Goal: Task Accomplishment & Management: Use online tool/utility

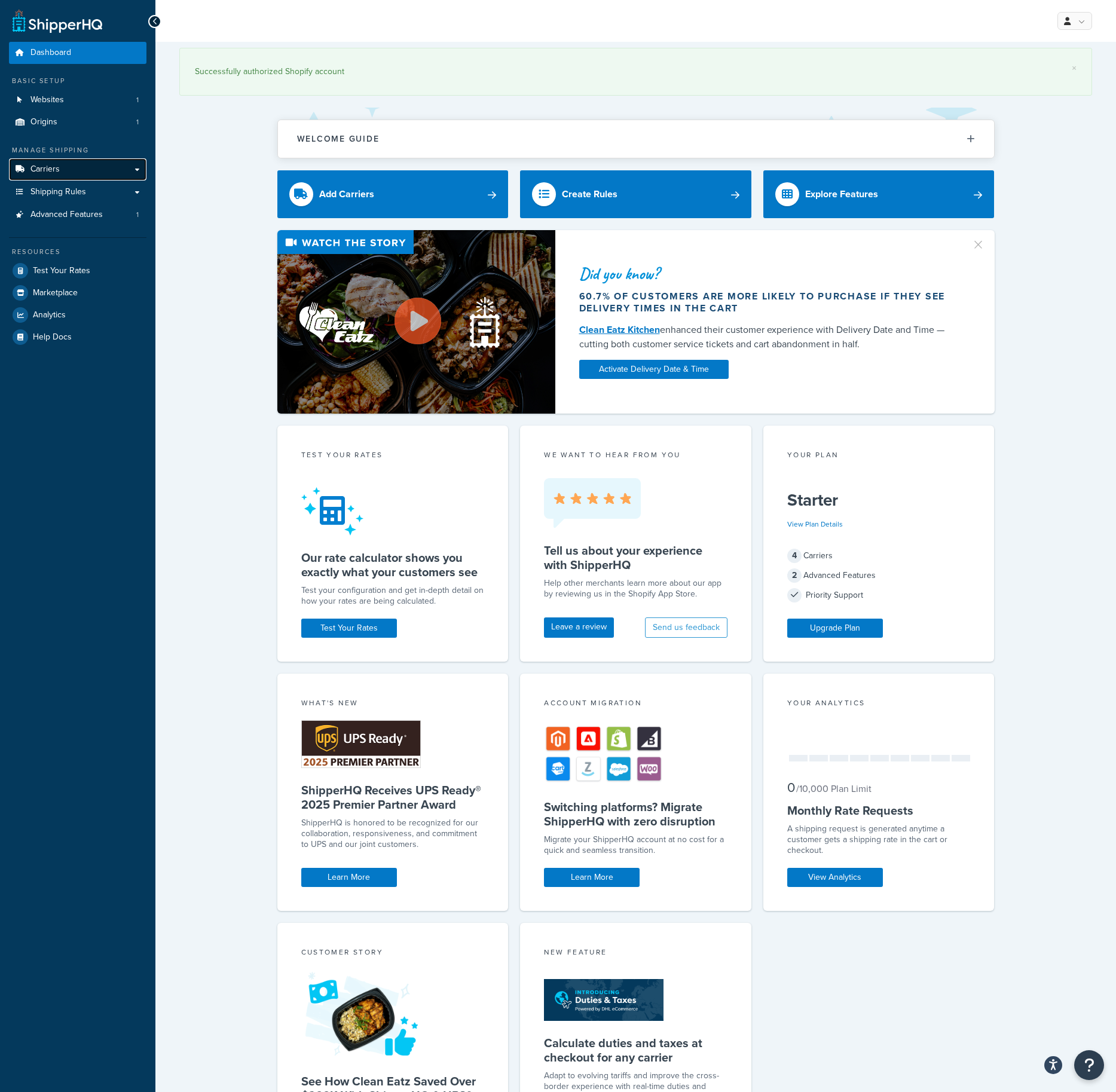
click at [49, 168] on span "Carriers" at bounding box center [45, 169] width 29 height 10
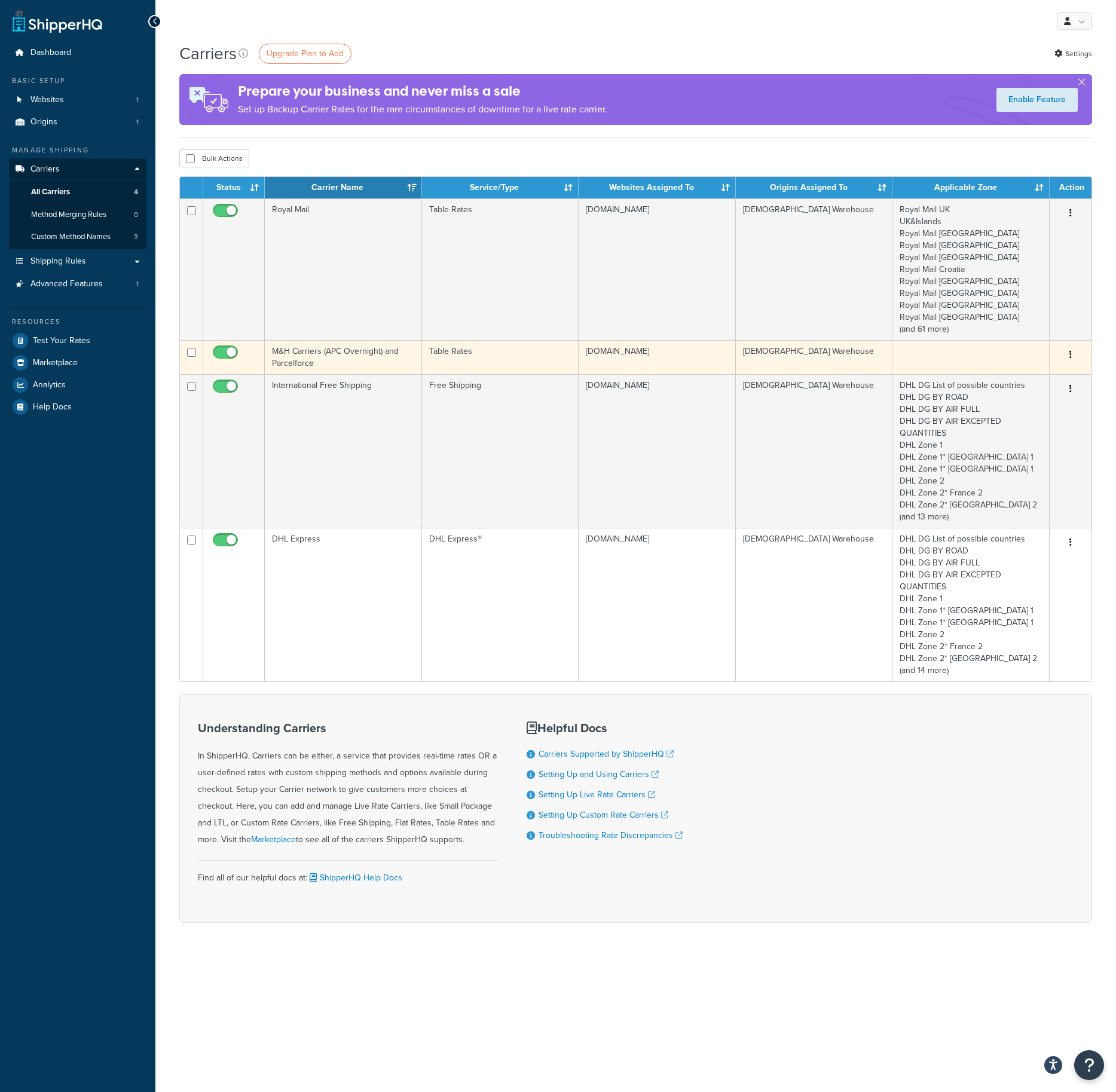
click at [301, 357] on td "M&H Carriers (APC Overnight) and Parcelforce" at bounding box center [343, 357] width 157 height 34
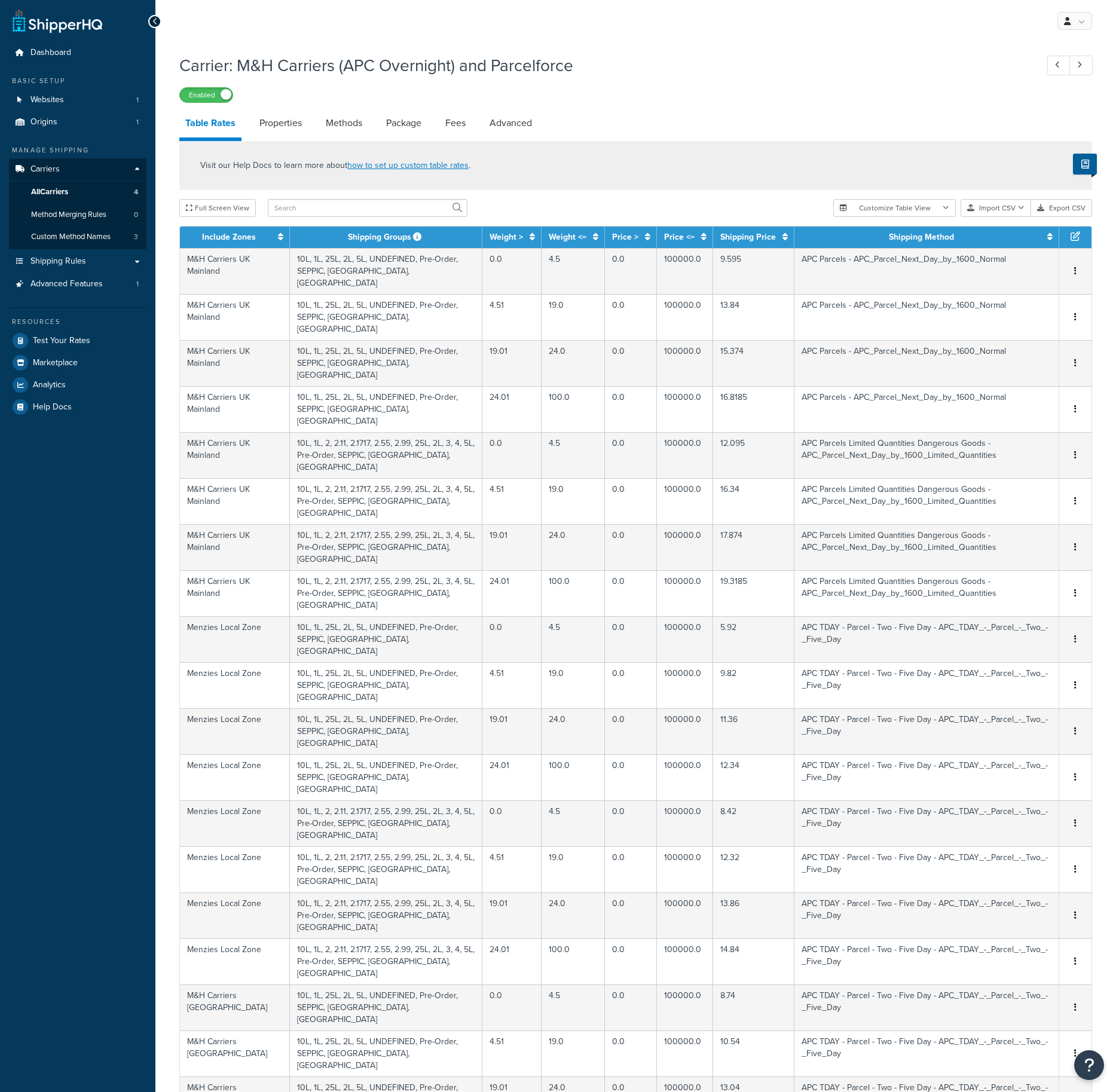
select select "25"
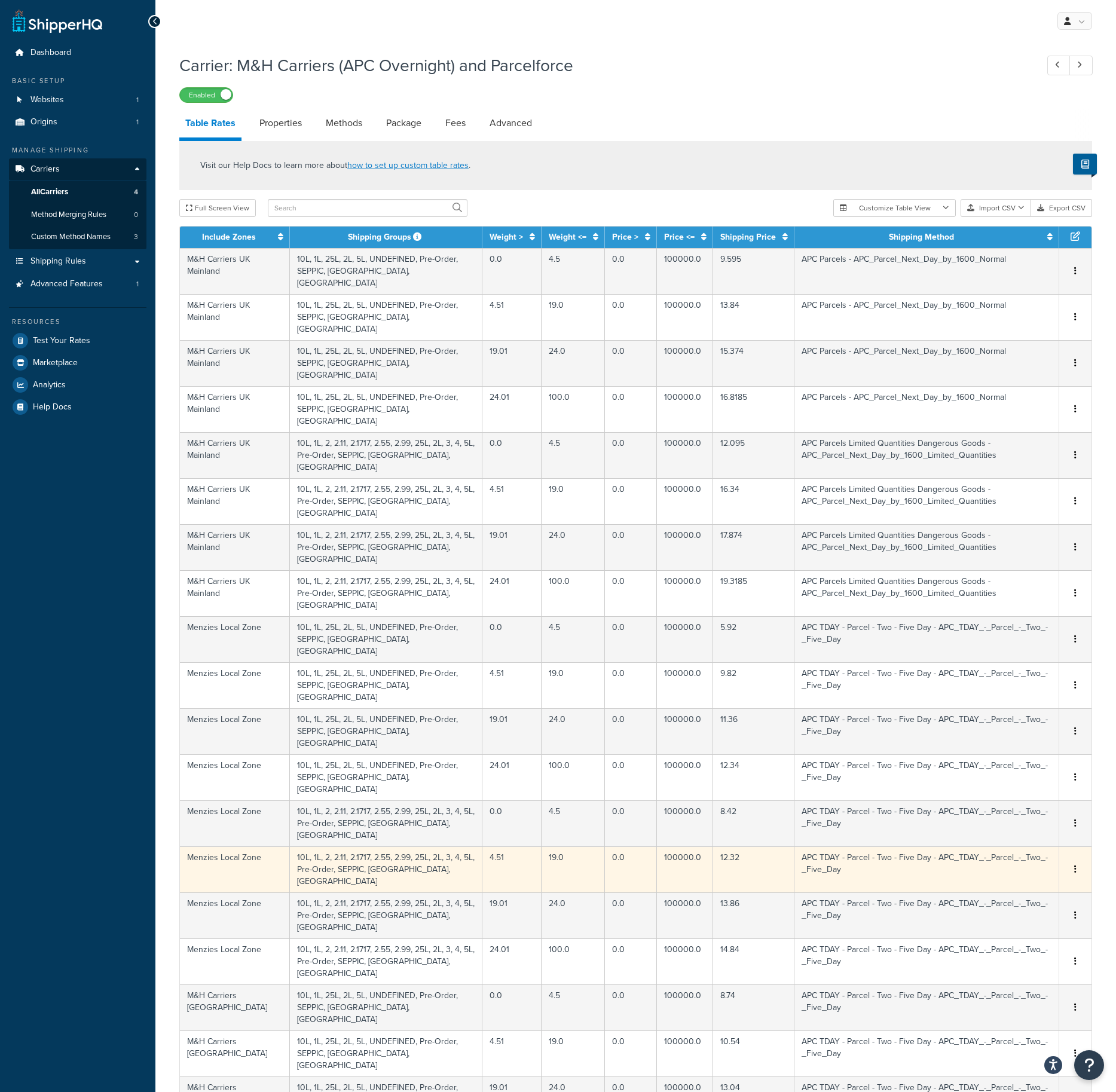
scroll to position [177, 0]
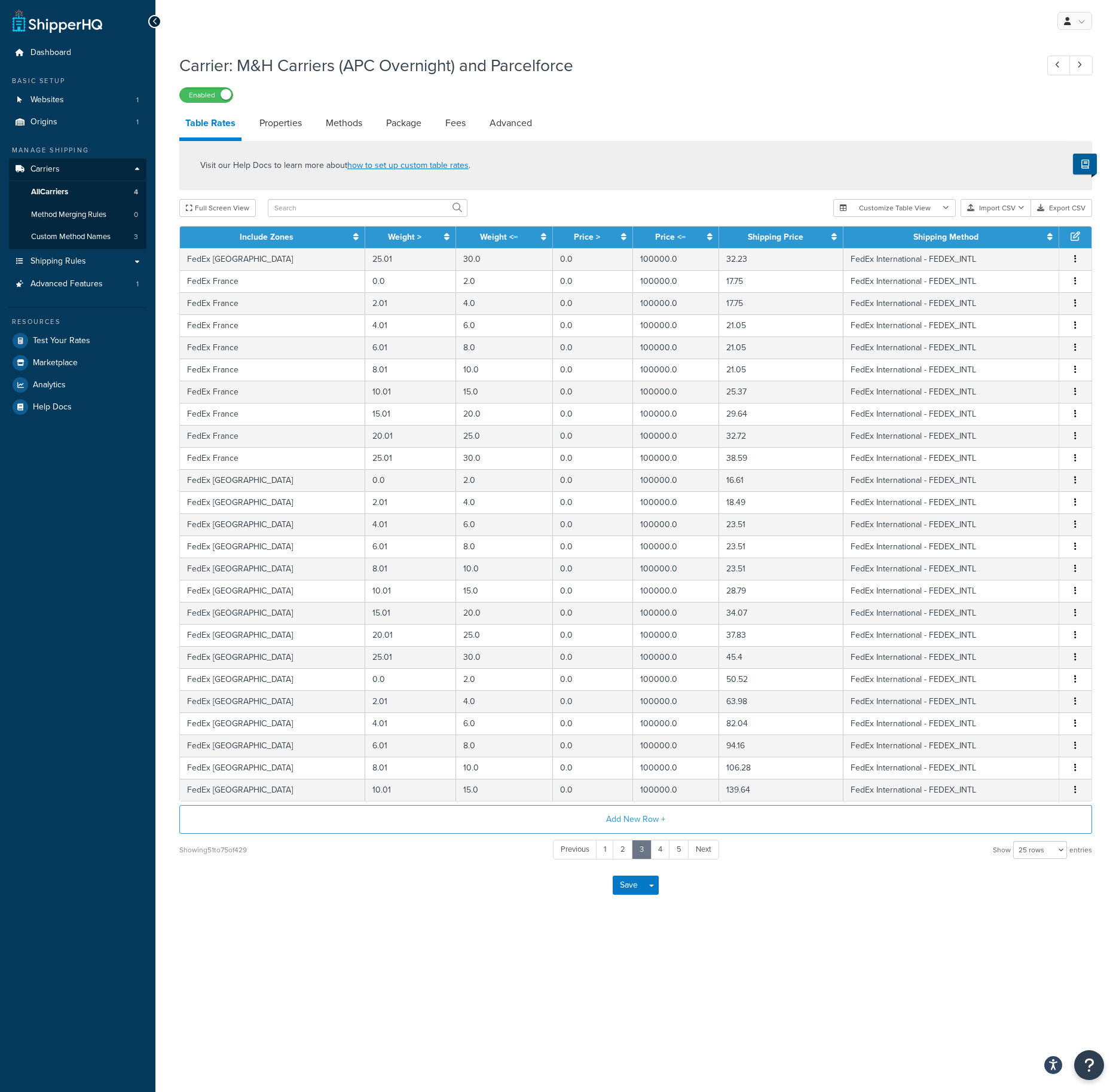
scroll to position [0, 0]
click at [281, 123] on link "Properties" at bounding box center [281, 123] width 54 height 28
select select "HIGHEST"
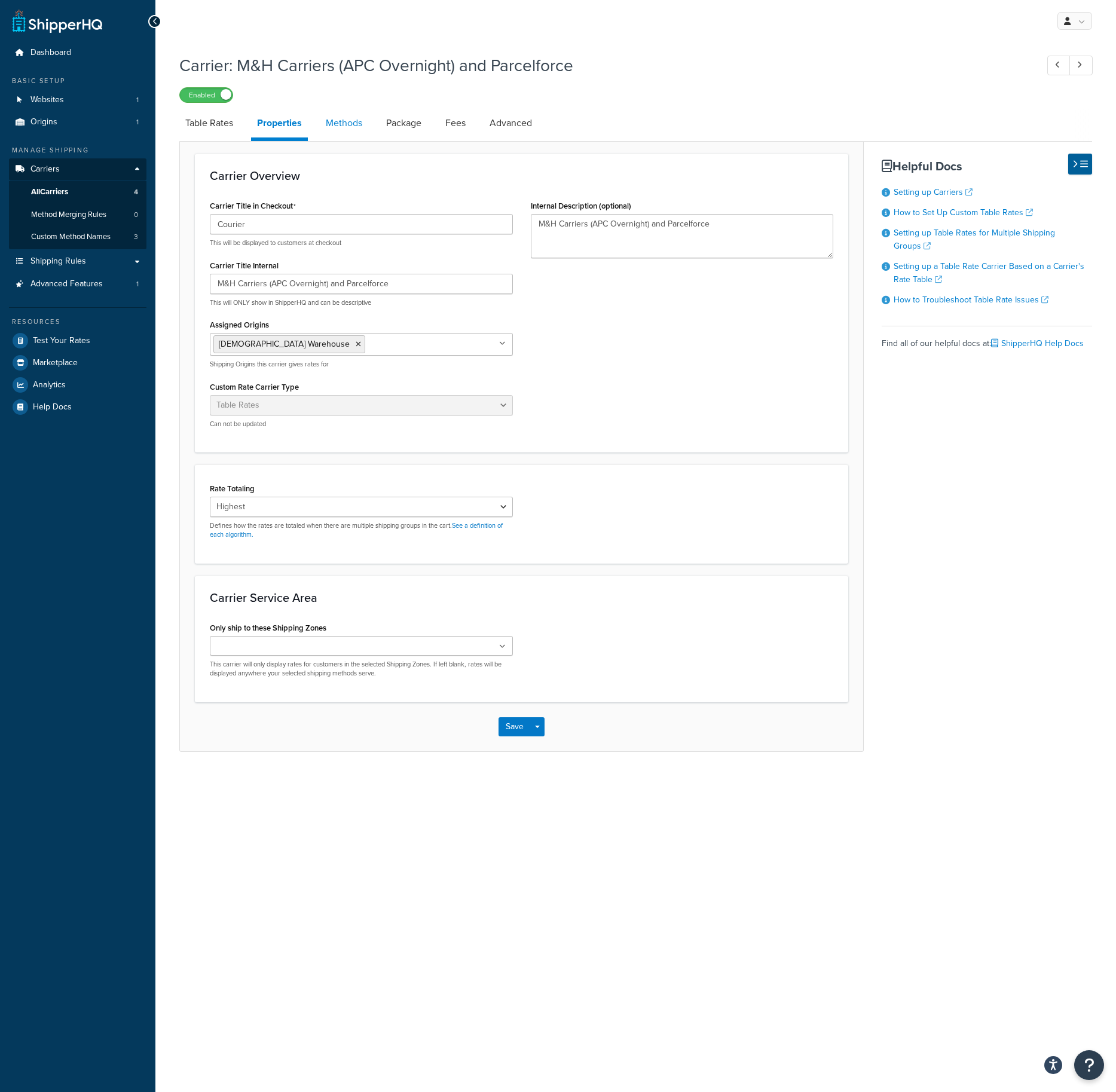
click at [335, 127] on link "Methods" at bounding box center [343, 123] width 48 height 28
select select "25"
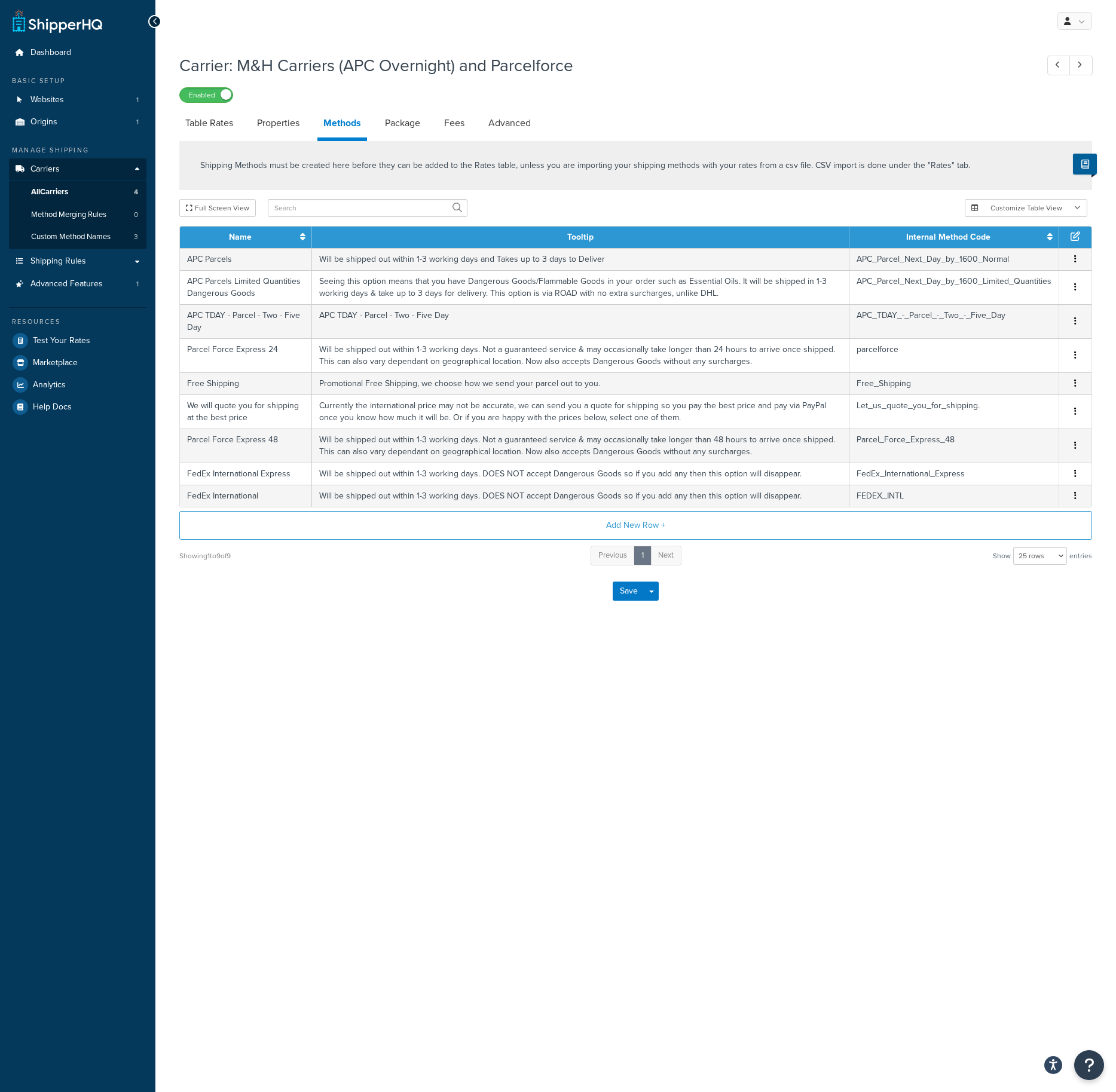
click at [595, 195] on div "Shipping Methods must be created here before they can be added to the Rates tab…" at bounding box center [636, 354] width 931 height 426
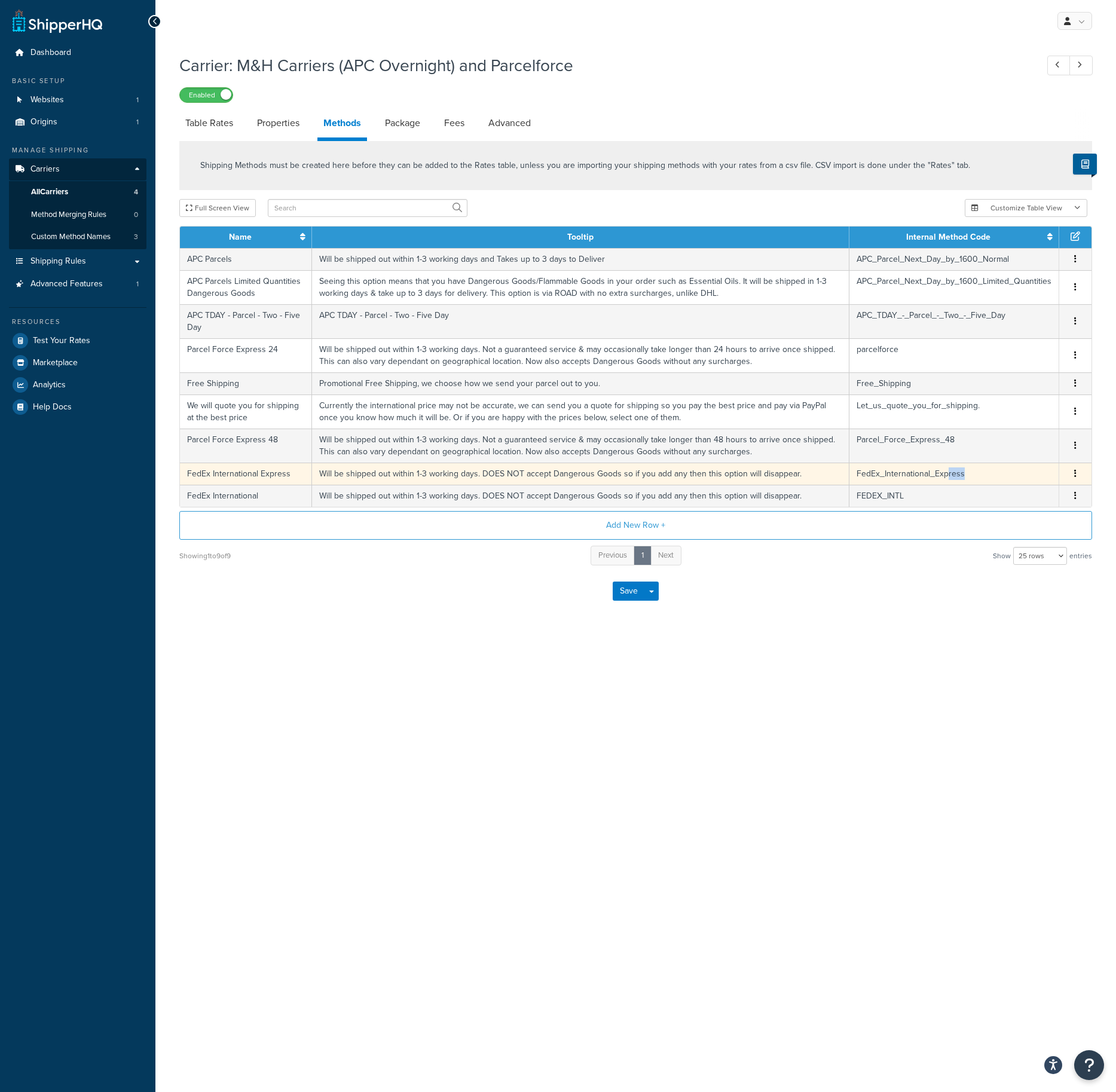
drag, startPoint x: 983, startPoint y: 473, endPoint x: 949, endPoint y: 477, distance: 34.2
click at [949, 477] on td "FedEx_International_Express" at bounding box center [955, 474] width 210 height 22
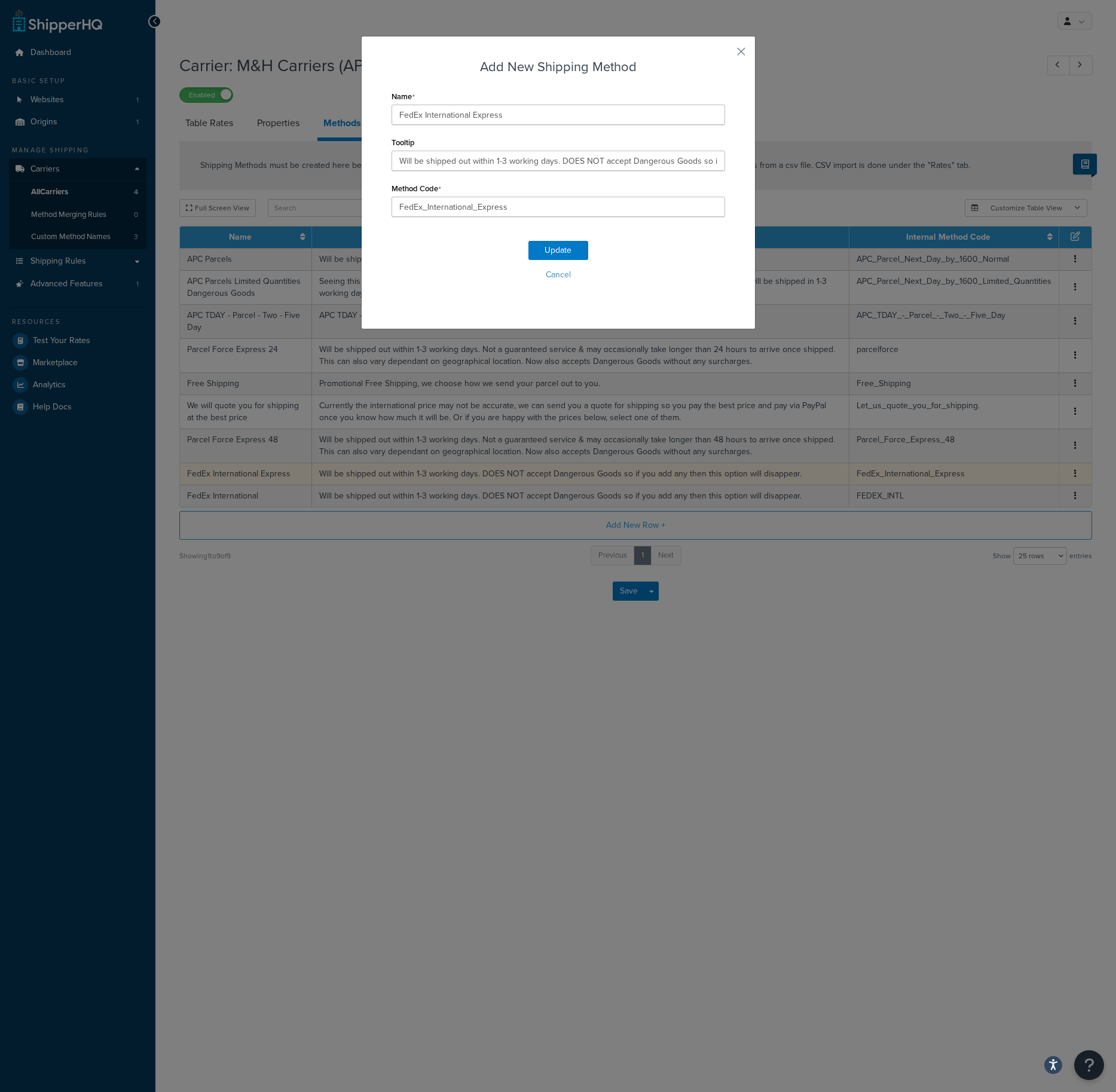
click at [969, 472] on div "Add New Shipping Method Name FedEx International Express Tooltip Will be shippe…" at bounding box center [558, 546] width 1116 height 1092
drag, startPoint x: 519, startPoint y: 205, endPoint x: 318, endPoint y: 195, distance: 201.2
click at [392, 197] on input "FedEx_International_Express" at bounding box center [558, 207] width 333 height 20
click at [562, 279] on button "Cancel" at bounding box center [558, 275] width 333 height 18
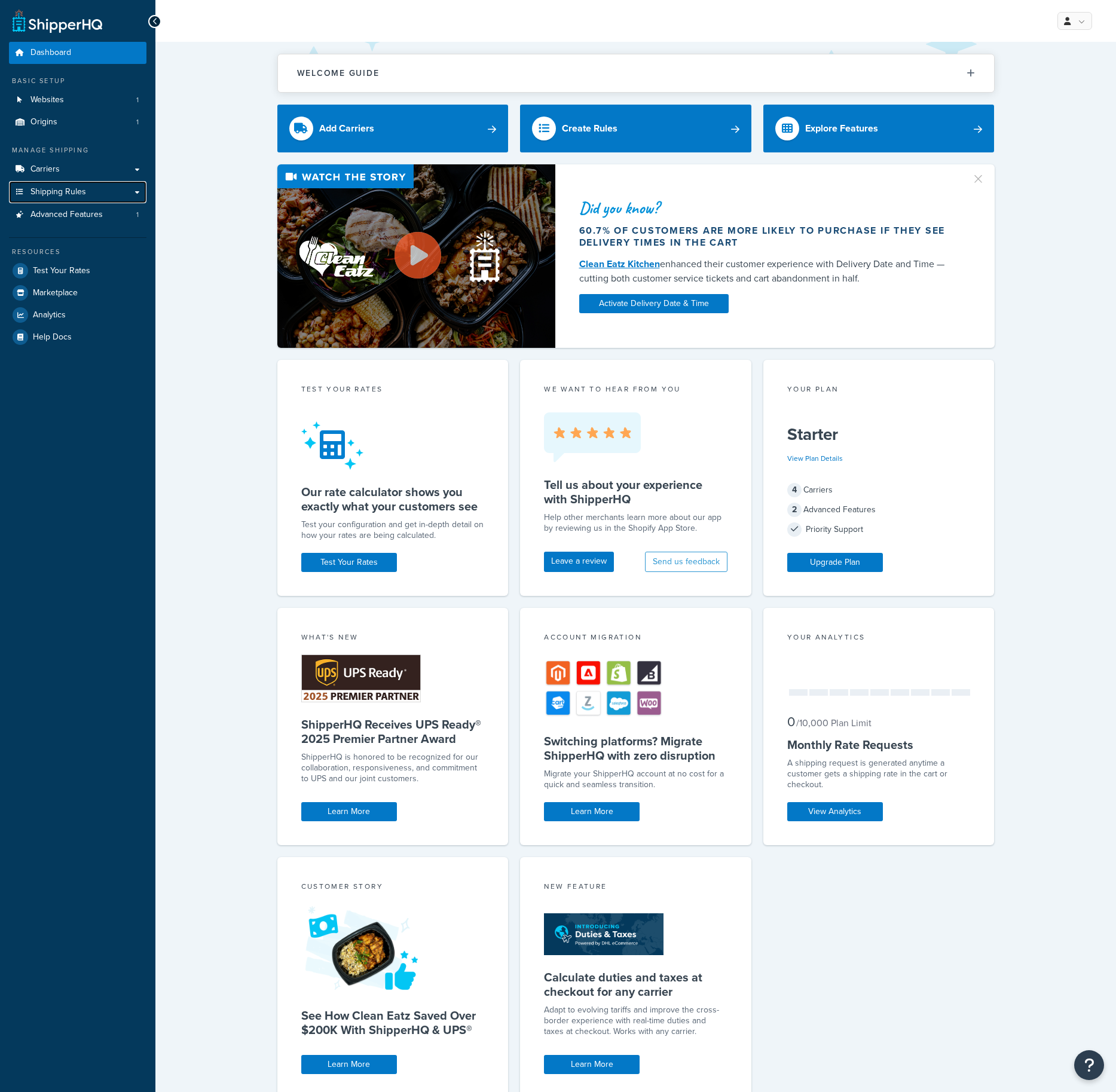
click at [59, 193] on span "Shipping Rules" at bounding box center [58, 191] width 55 height 10
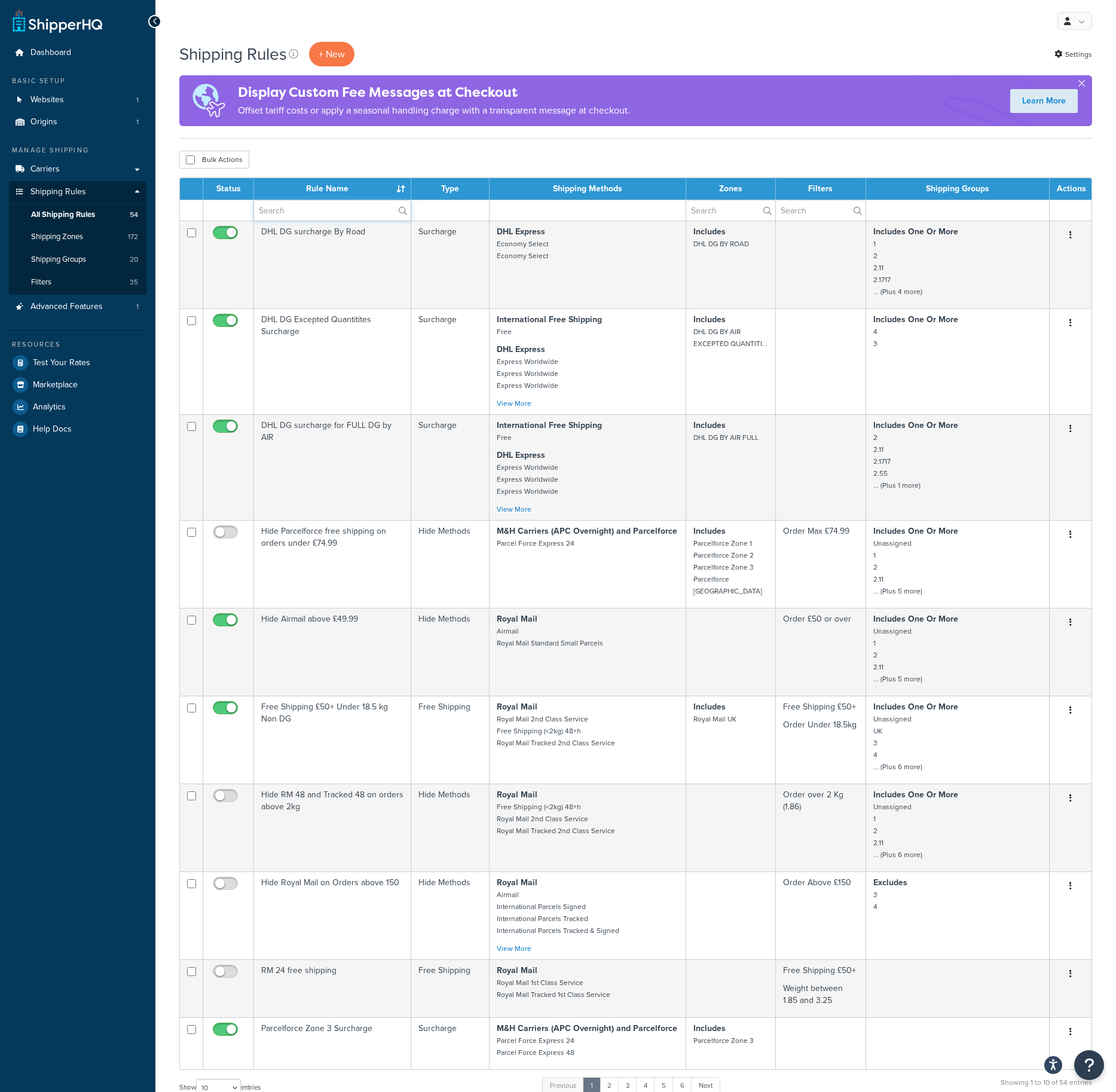
click at [320, 206] on input "text" at bounding box center [332, 210] width 157 height 20
click at [55, 236] on span "Shipping Zones" at bounding box center [57, 236] width 52 height 10
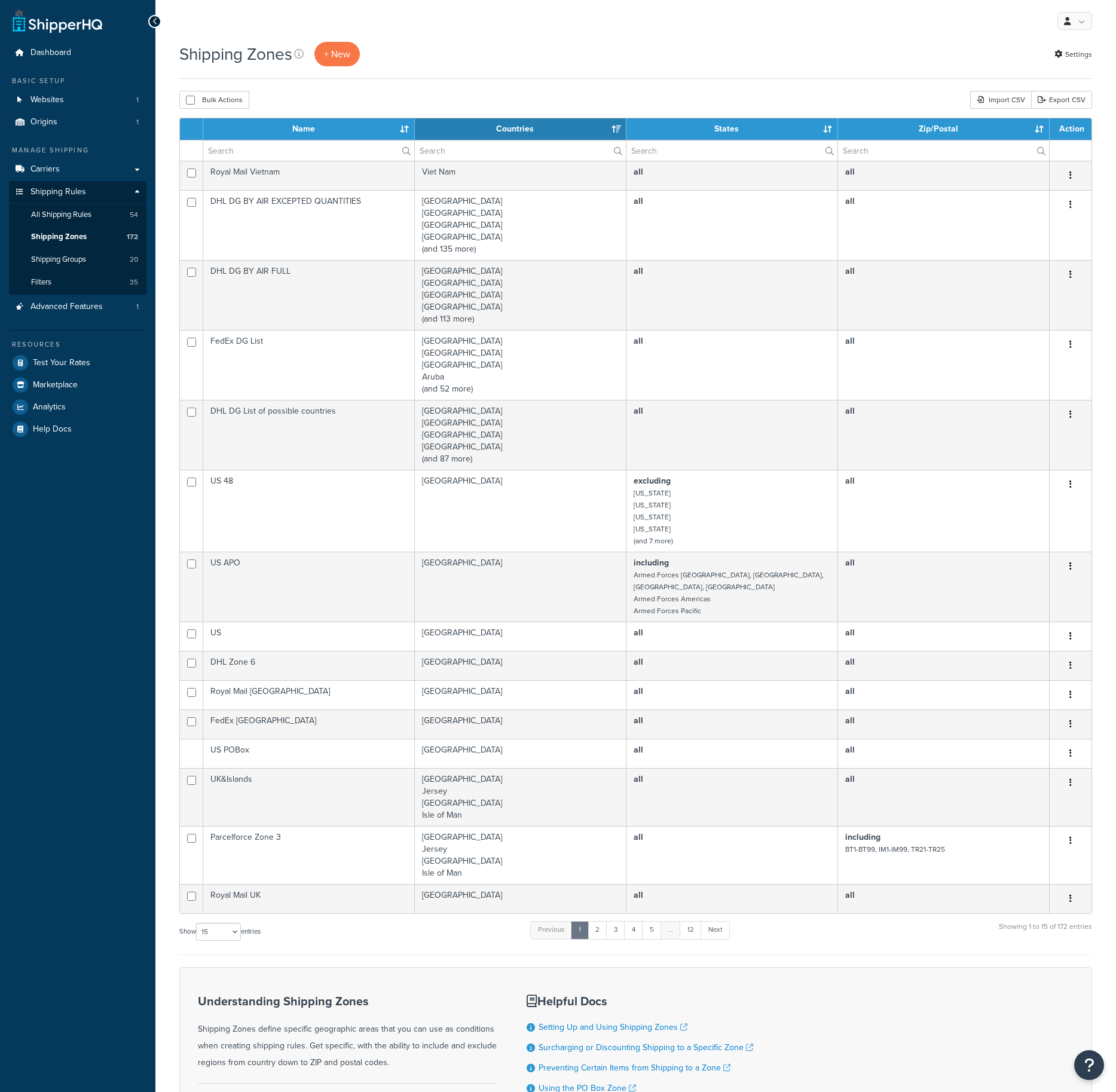
select select "15"
click at [250, 155] on input "text" at bounding box center [309, 151] width 211 height 20
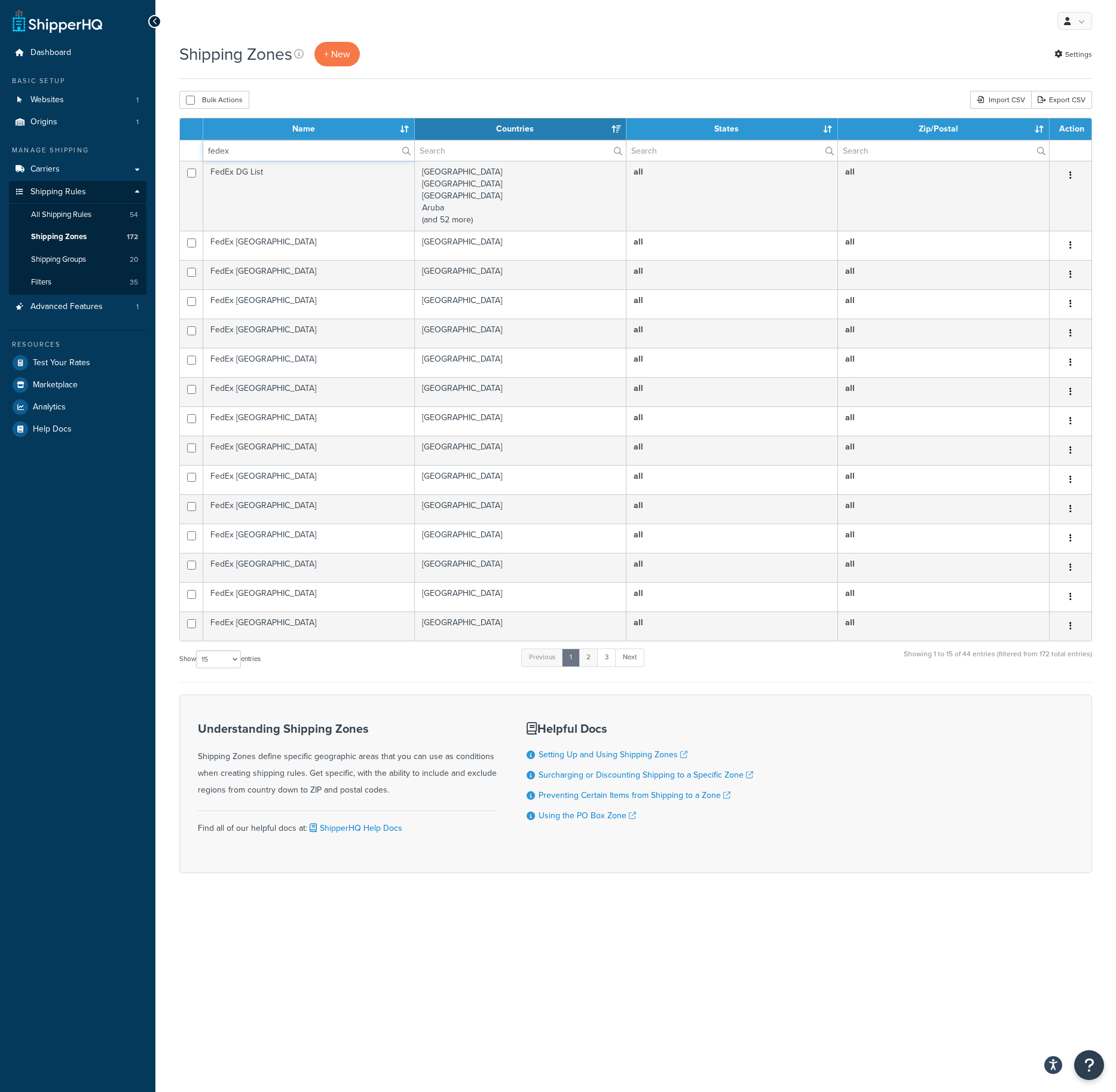
type input "fedex"
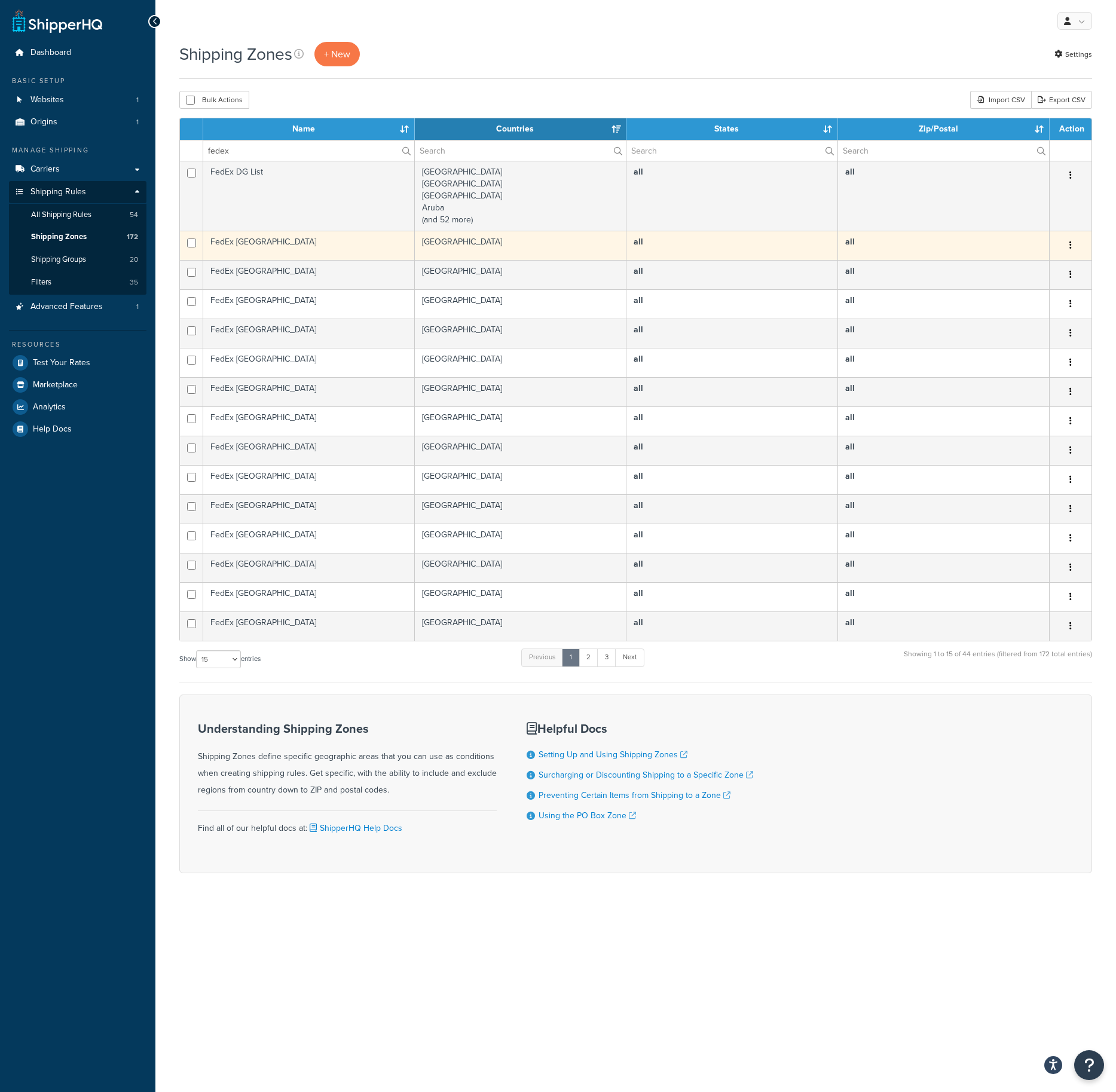
click at [236, 238] on td "FedEx [GEOGRAPHIC_DATA]" at bounding box center [309, 246] width 212 height 29
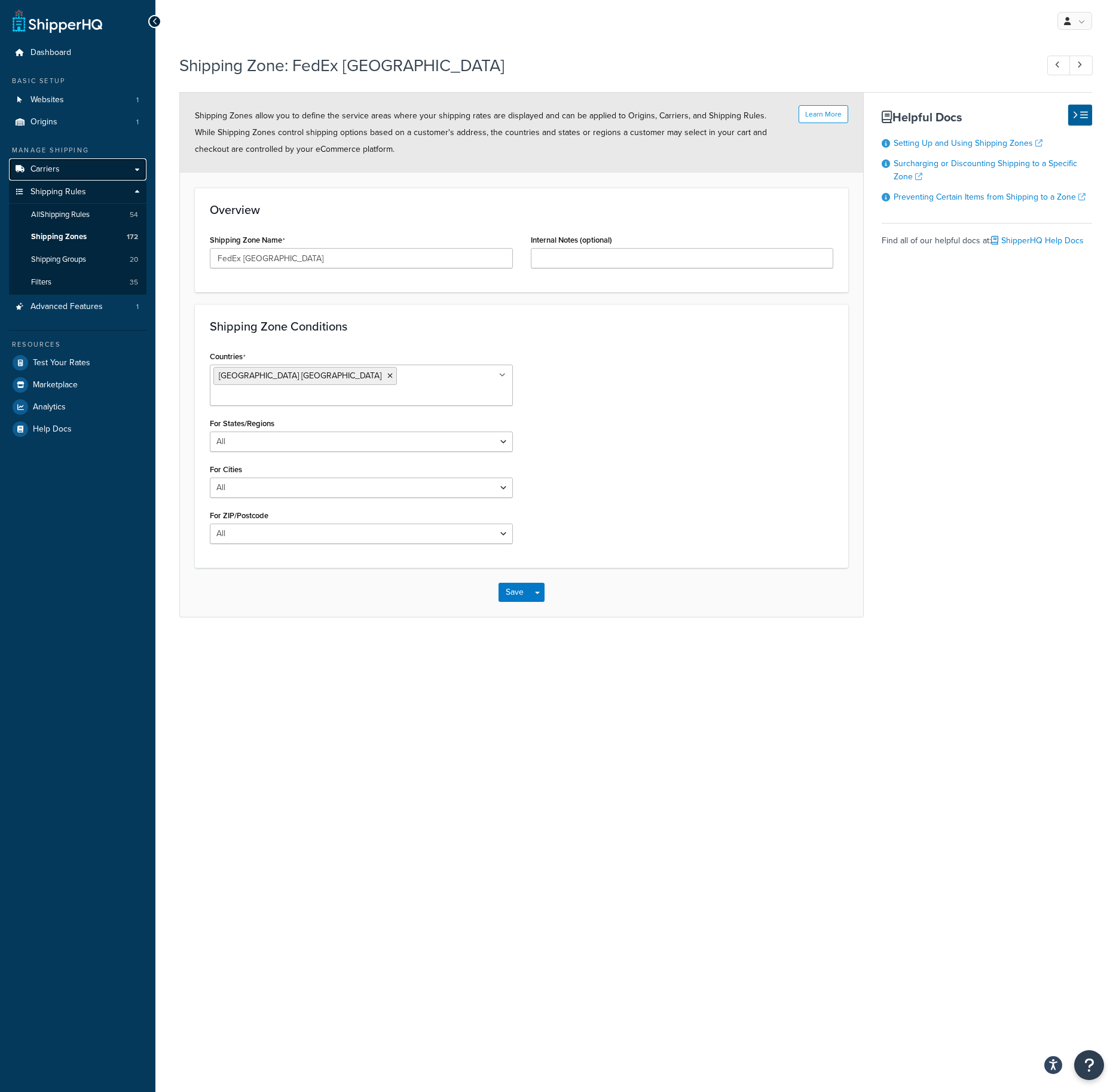
click at [46, 169] on span "Carriers" at bounding box center [45, 169] width 29 height 10
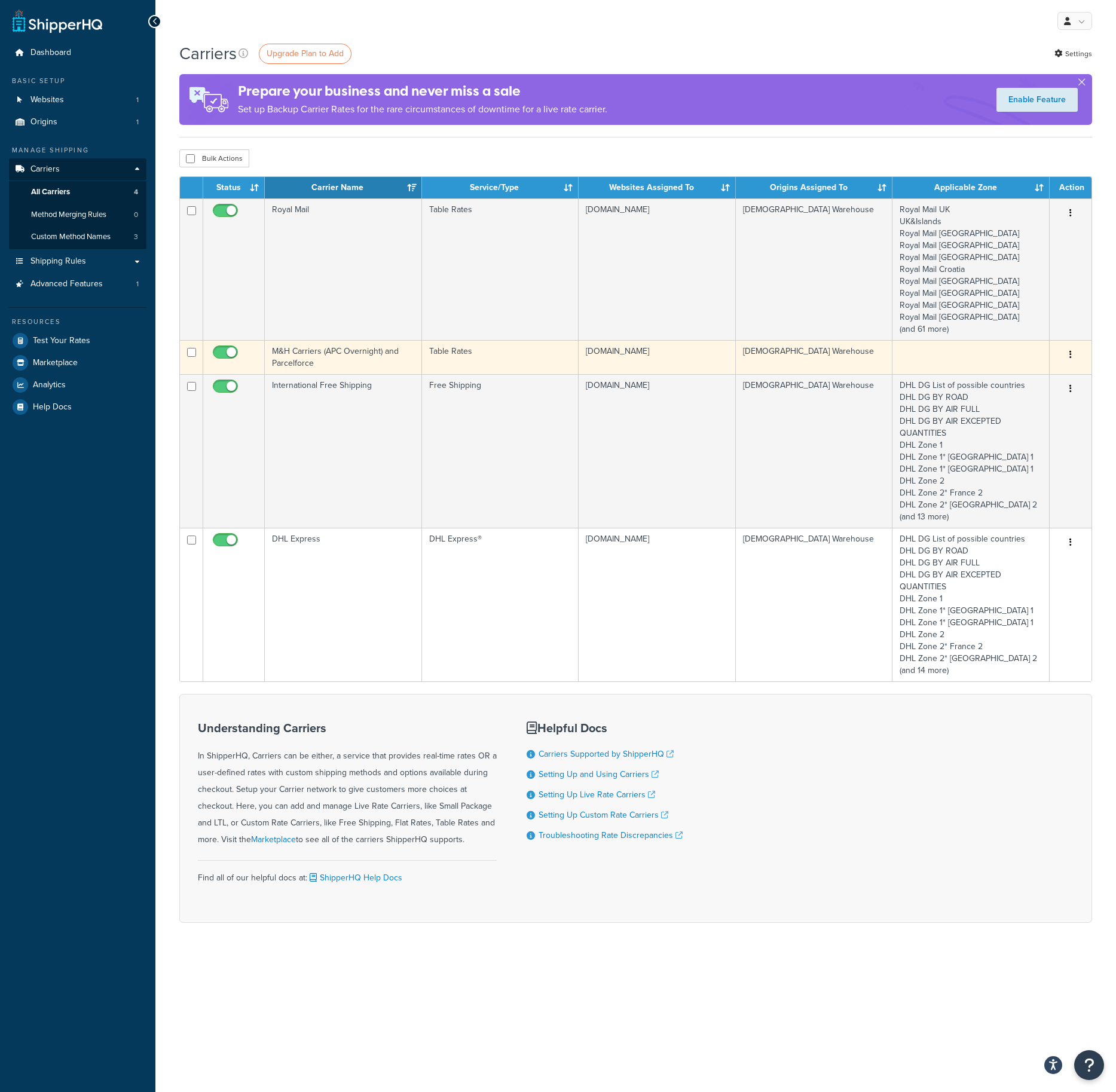
click at [353, 349] on td "M&H Carriers (APC Overnight) and Parcelforce" at bounding box center [343, 357] width 157 height 34
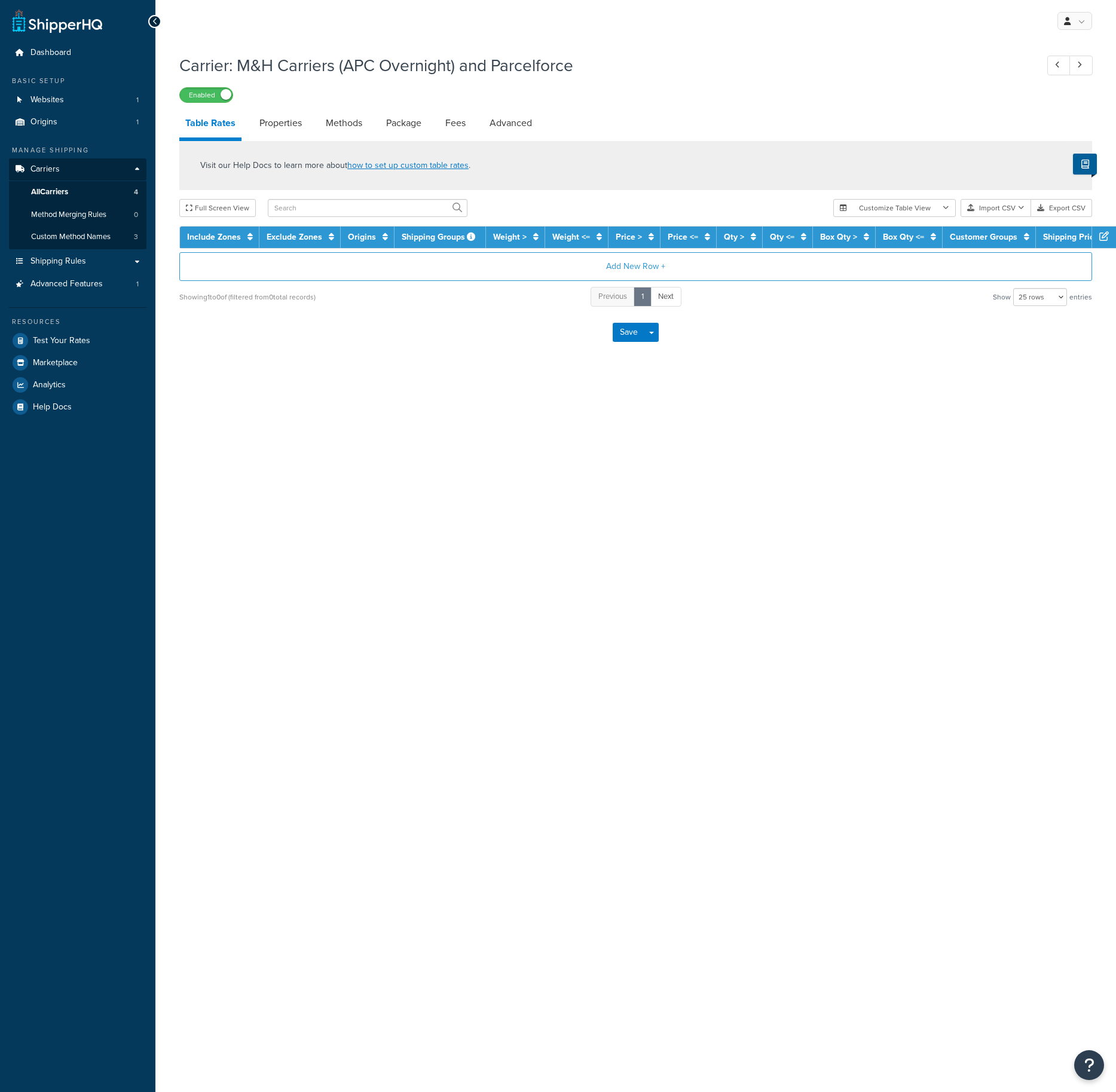
select select "25"
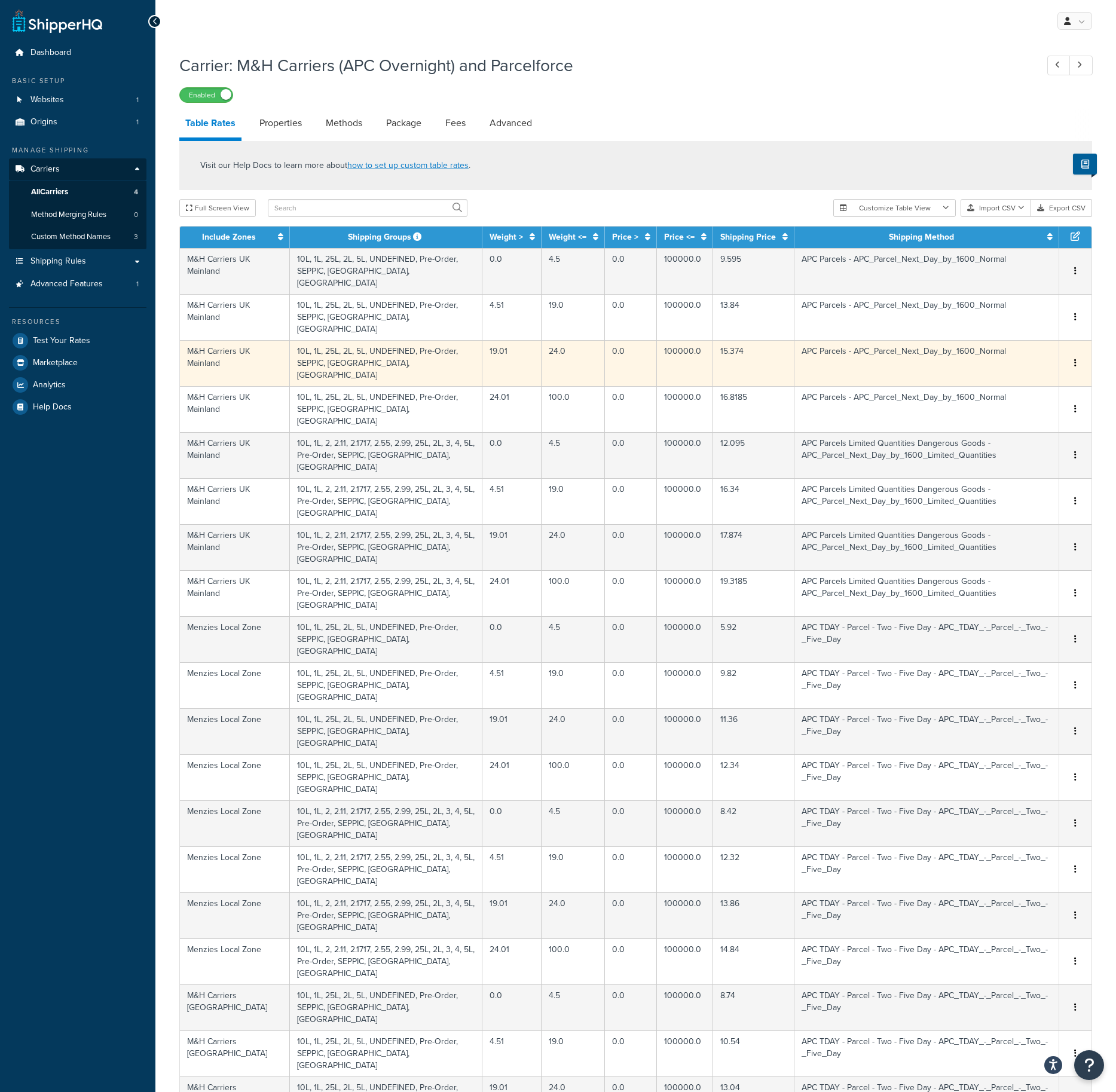
scroll to position [177, 0]
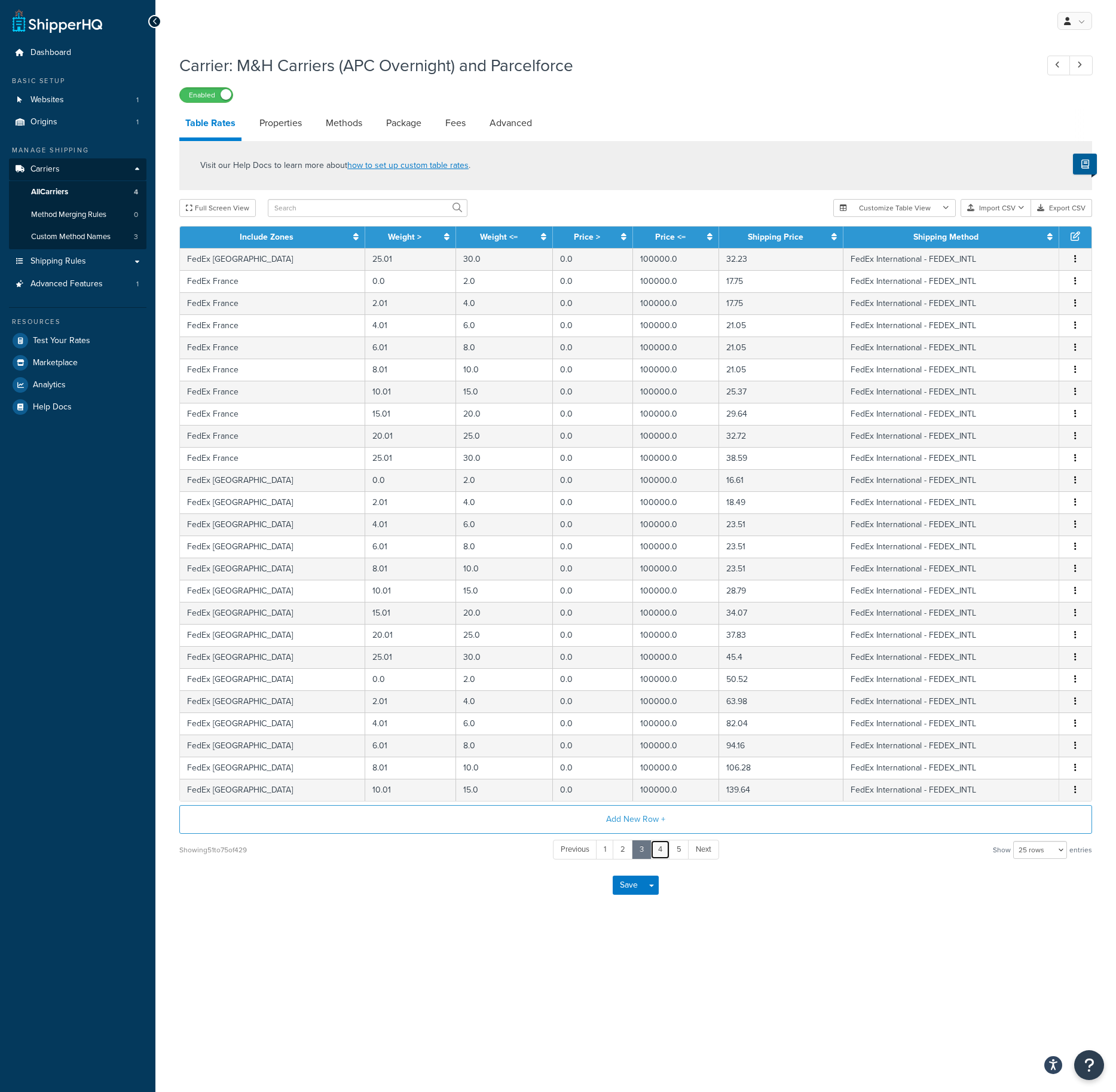
click at [661, 857] on link "4" at bounding box center [660, 850] width 20 height 20
click at [664, 852] on link "5" at bounding box center [661, 850] width 20 height 20
click at [664, 852] on link "6" at bounding box center [662, 850] width 20 height 20
click at [661, 848] on link "7" at bounding box center [662, 850] width 20 height 20
click at [660, 848] on link "8" at bounding box center [662, 850] width 20 height 20
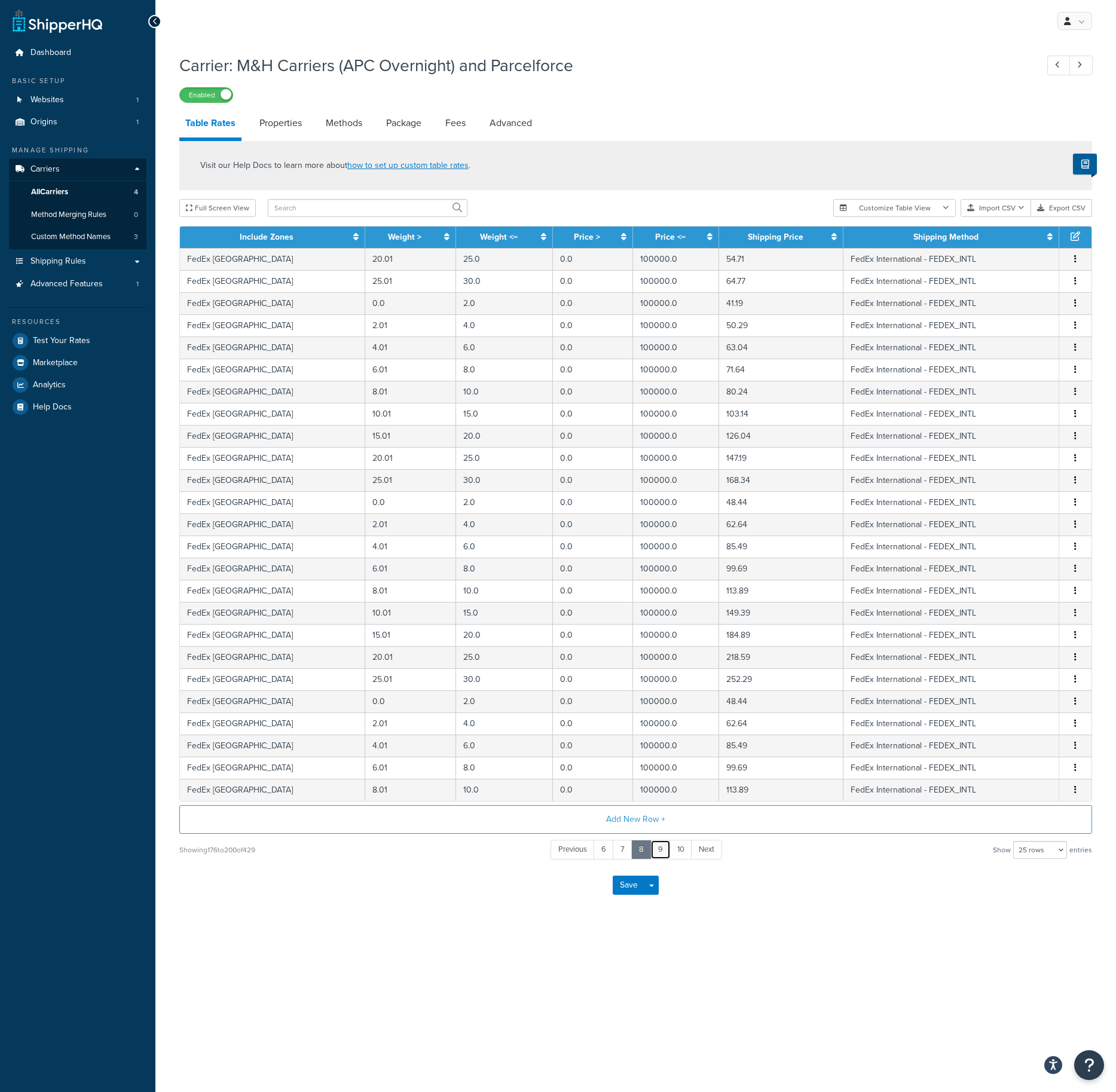
click at [661, 849] on link "9" at bounding box center [660, 850] width 20 height 20
click at [660, 851] on link "10" at bounding box center [662, 850] width 22 height 20
click at [621, 850] on link "9" at bounding box center [621, 850] width 20 height 20
click at [414, 124] on link "Package" at bounding box center [404, 123] width 48 height 28
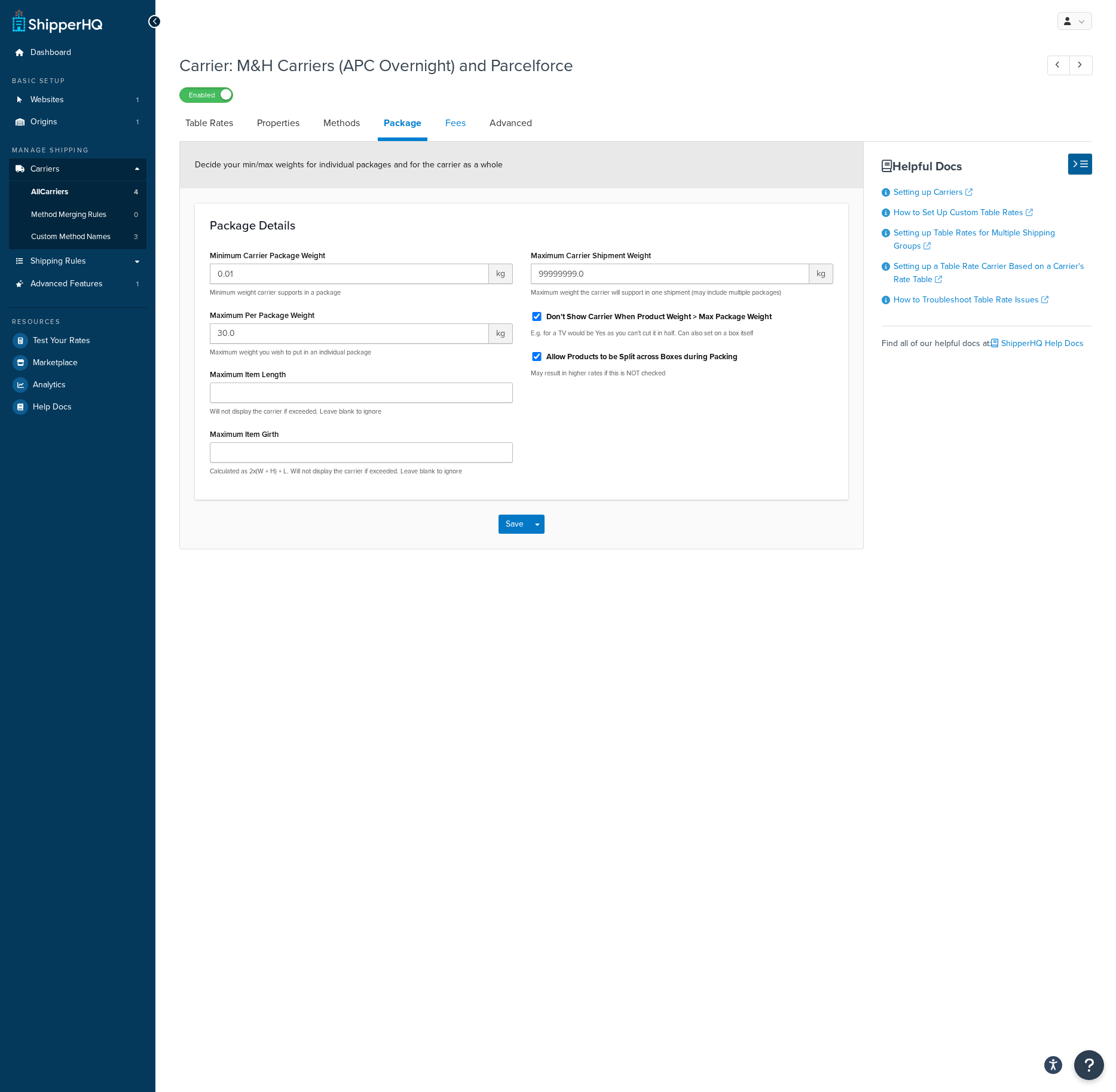
click at [462, 125] on link "Fees" at bounding box center [456, 123] width 32 height 28
select select "AFTER"
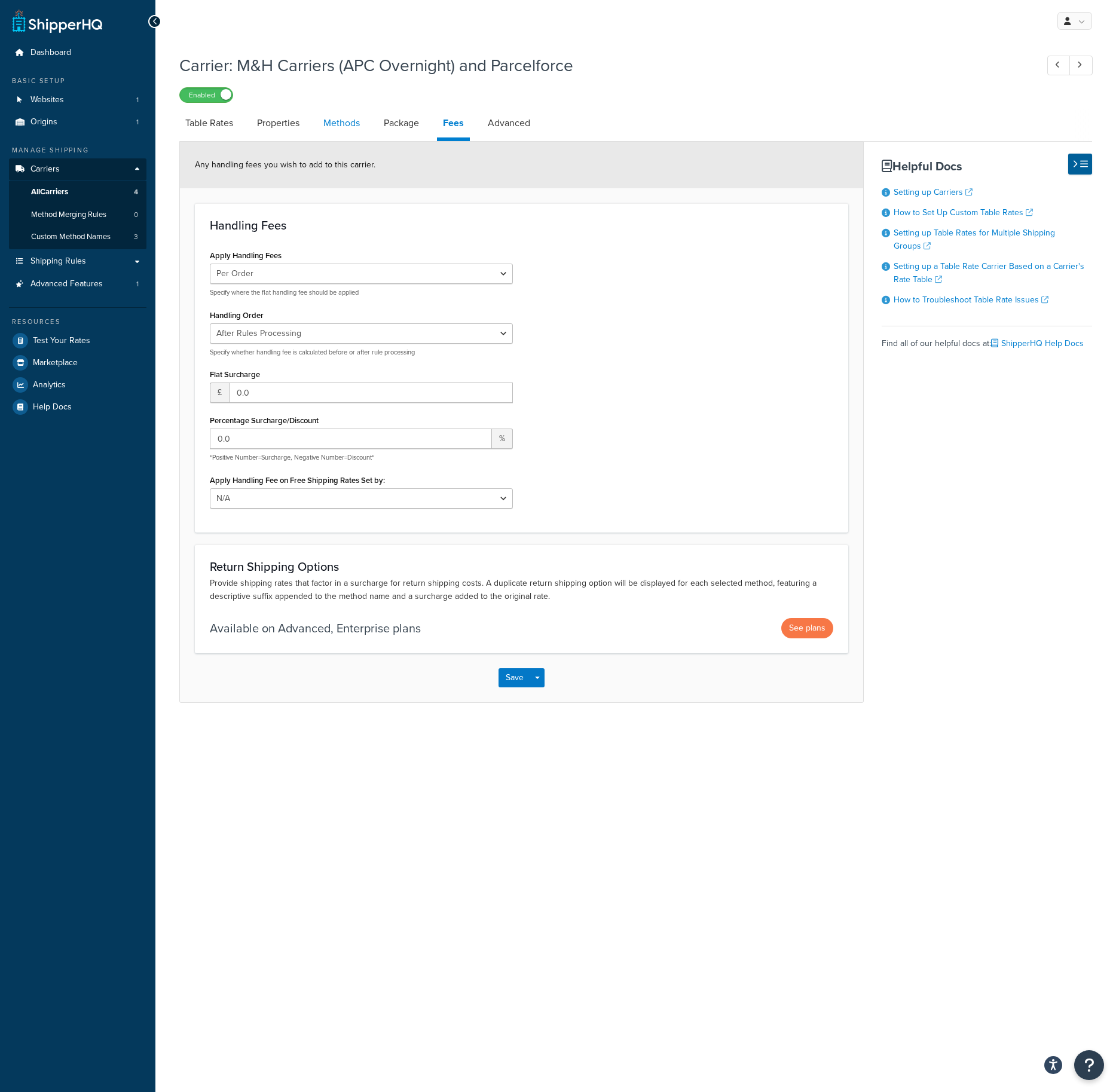
click at [358, 129] on link "Methods" at bounding box center [341, 123] width 48 height 28
select select "25"
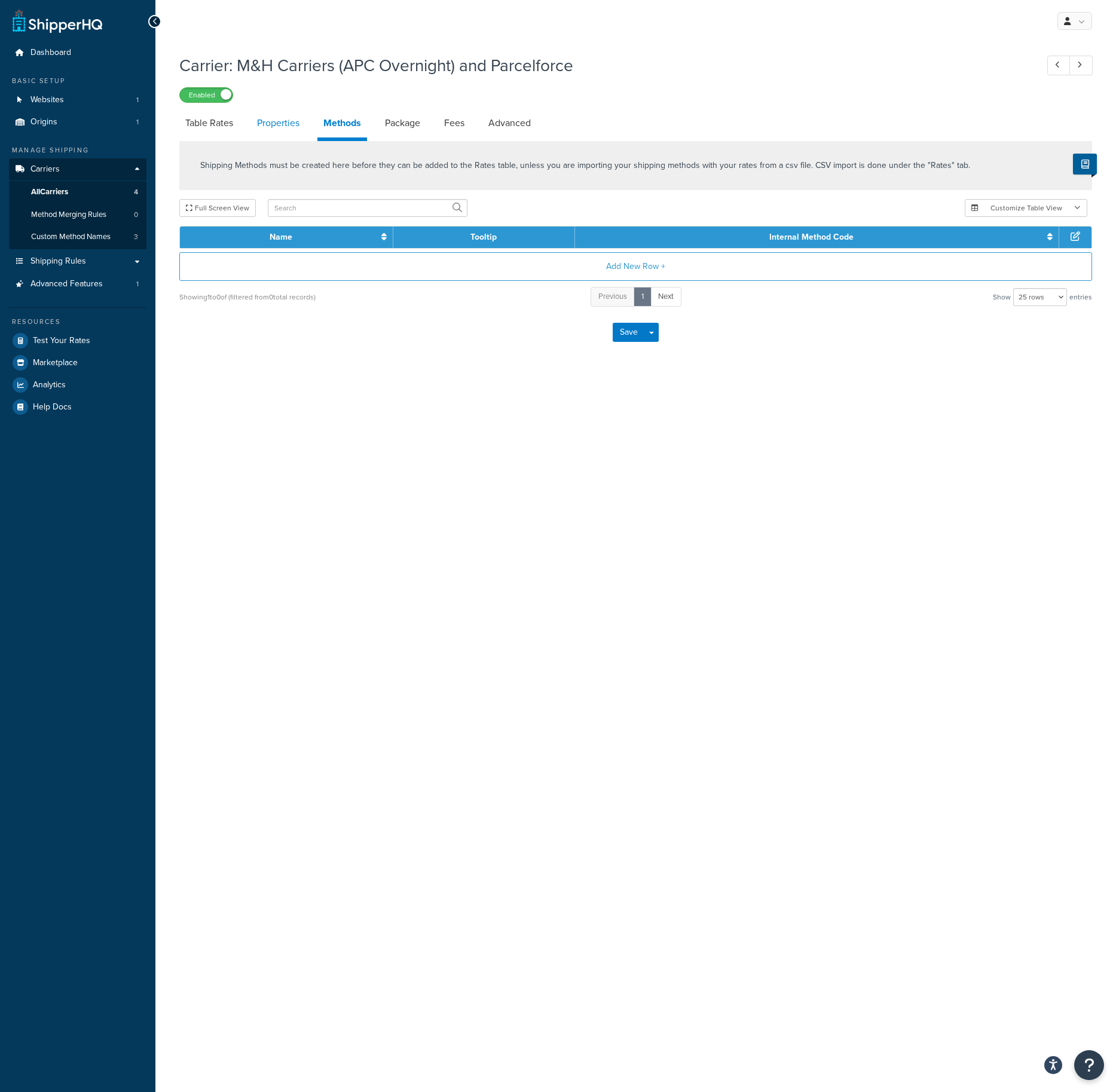
click at [282, 127] on link "Properties" at bounding box center [278, 123] width 54 height 28
select select "HIGHEST"
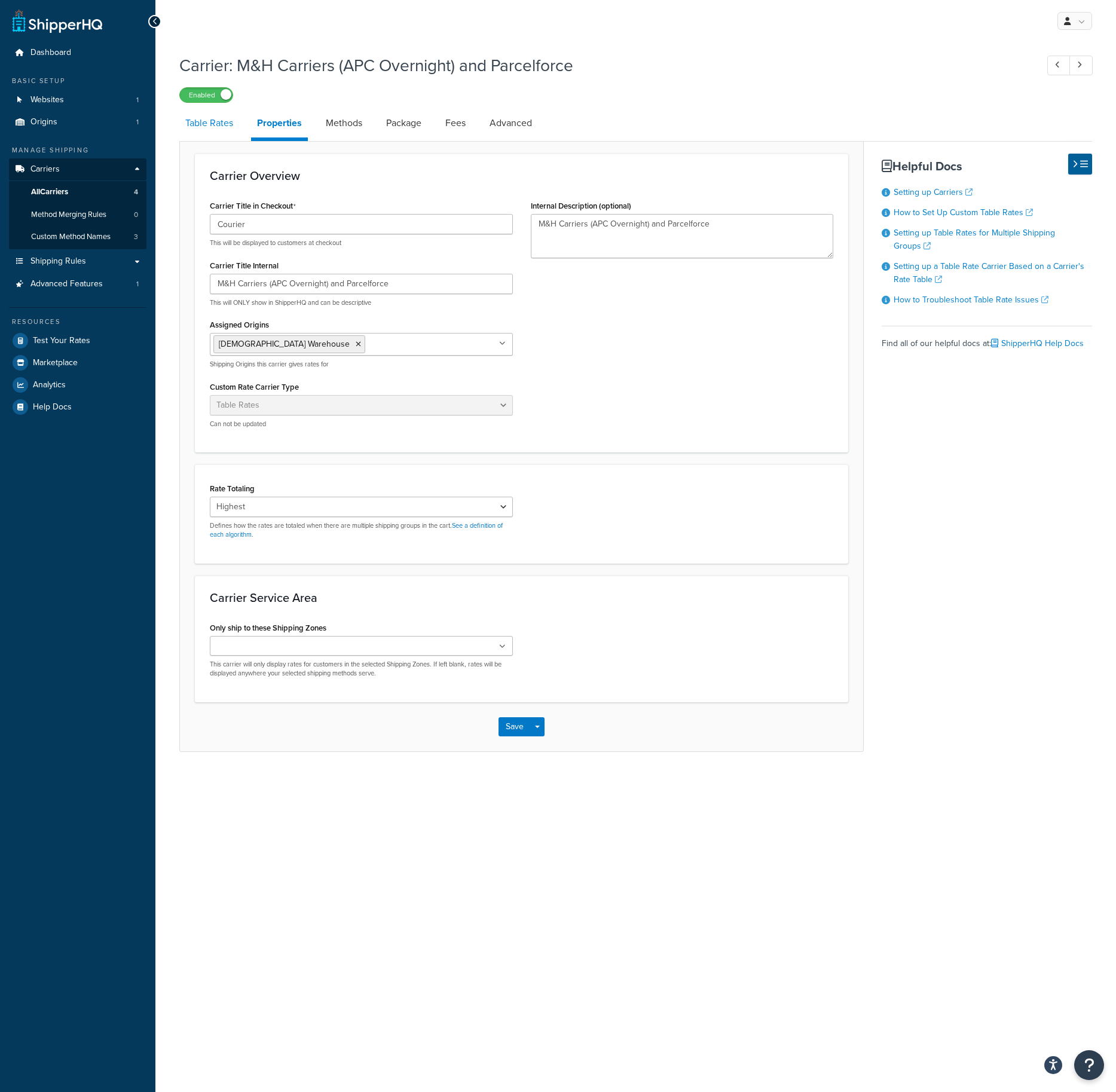
click at [219, 129] on link "Table Rates" at bounding box center [209, 123] width 60 height 28
select select "25"
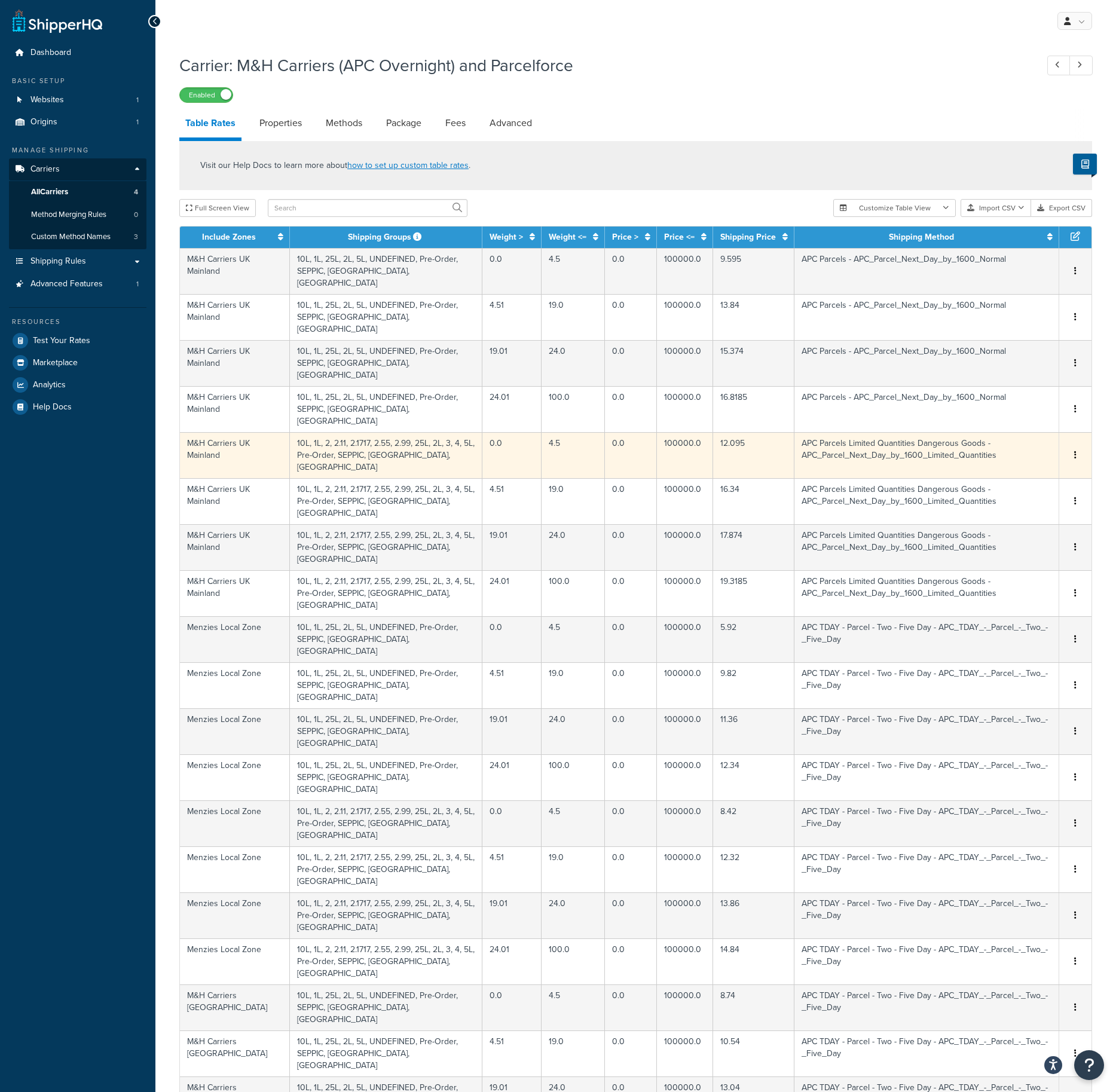
scroll to position [177, 0]
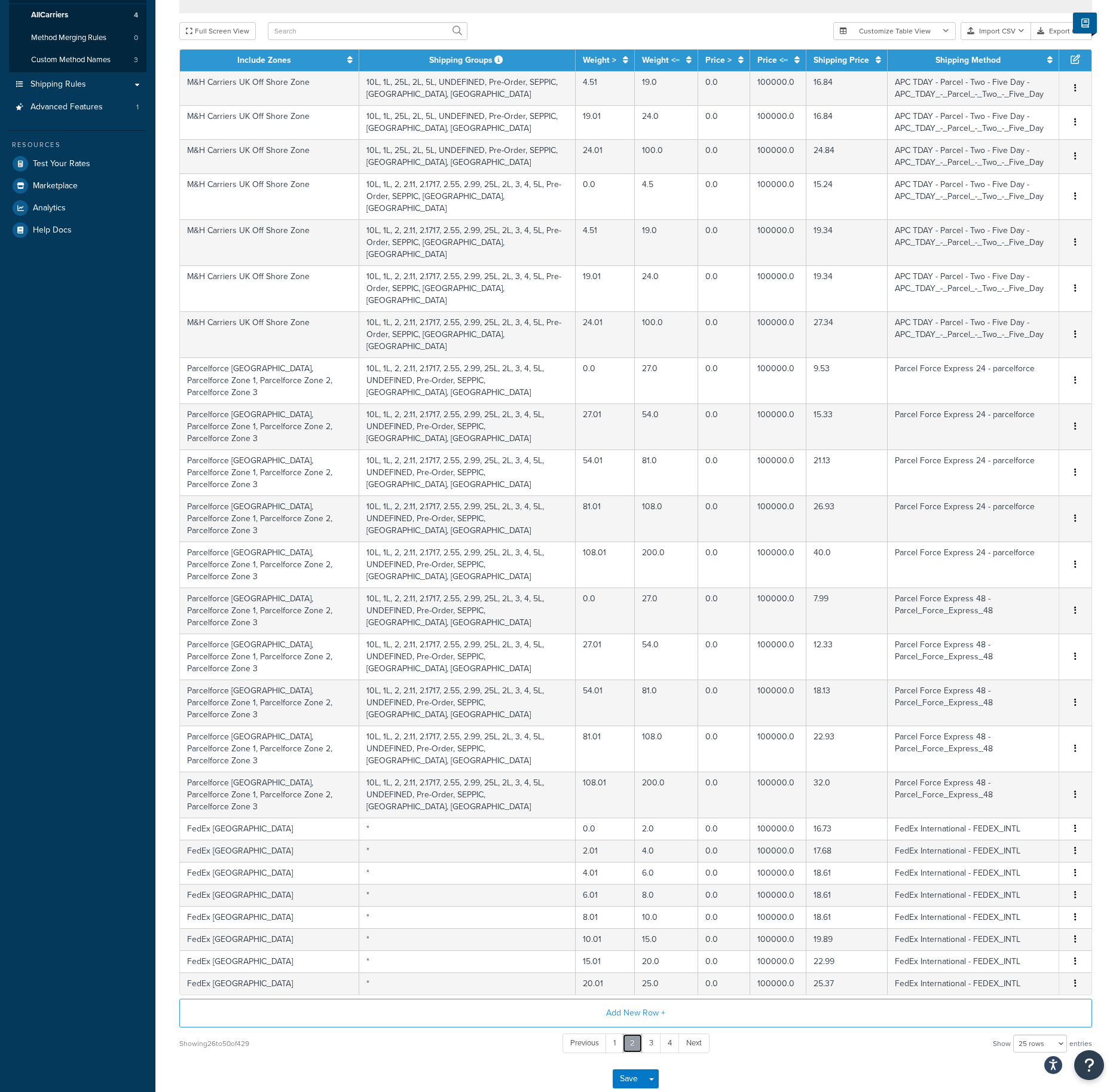
scroll to position [81, 0]
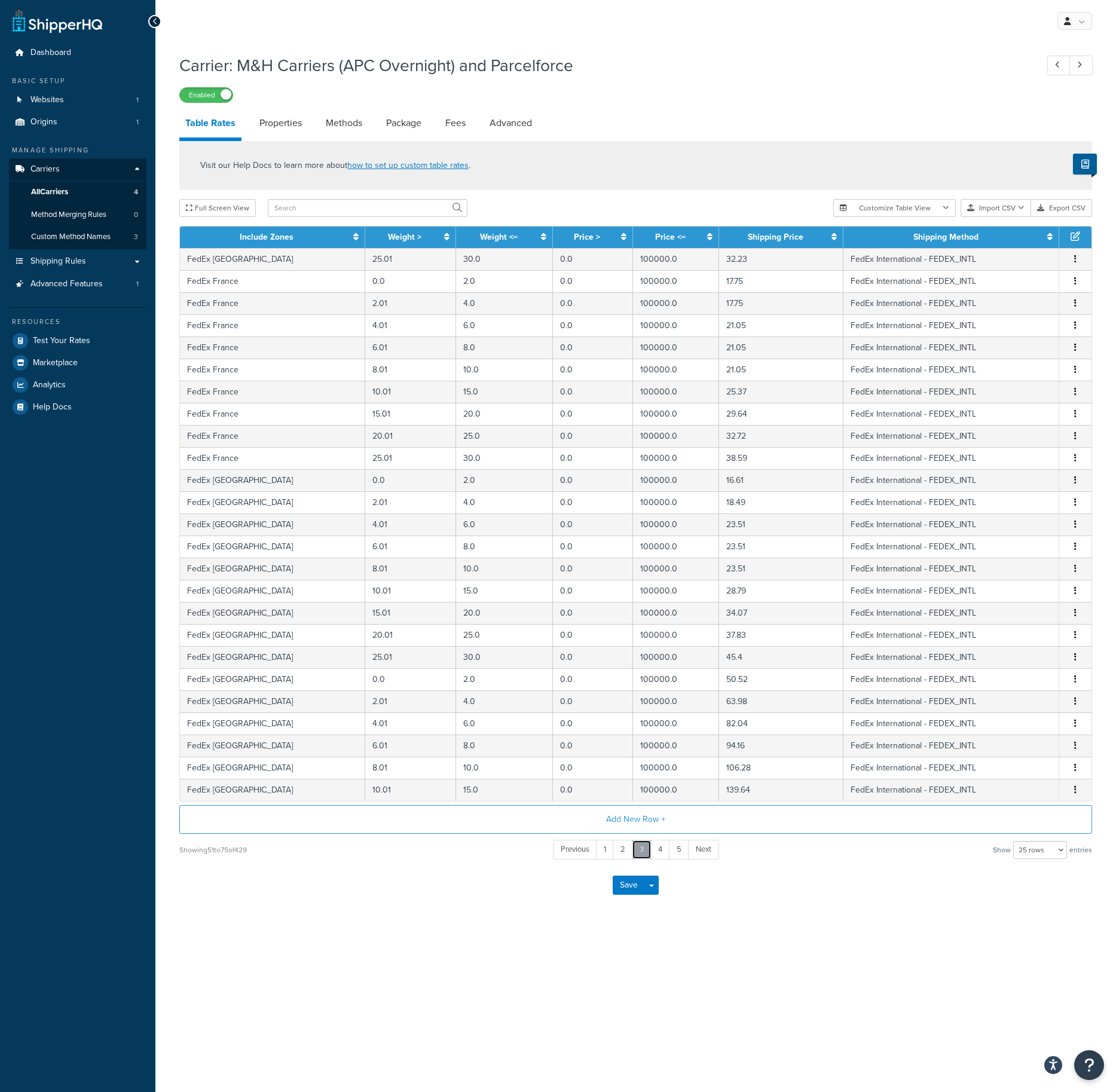
scroll to position [0, 0]
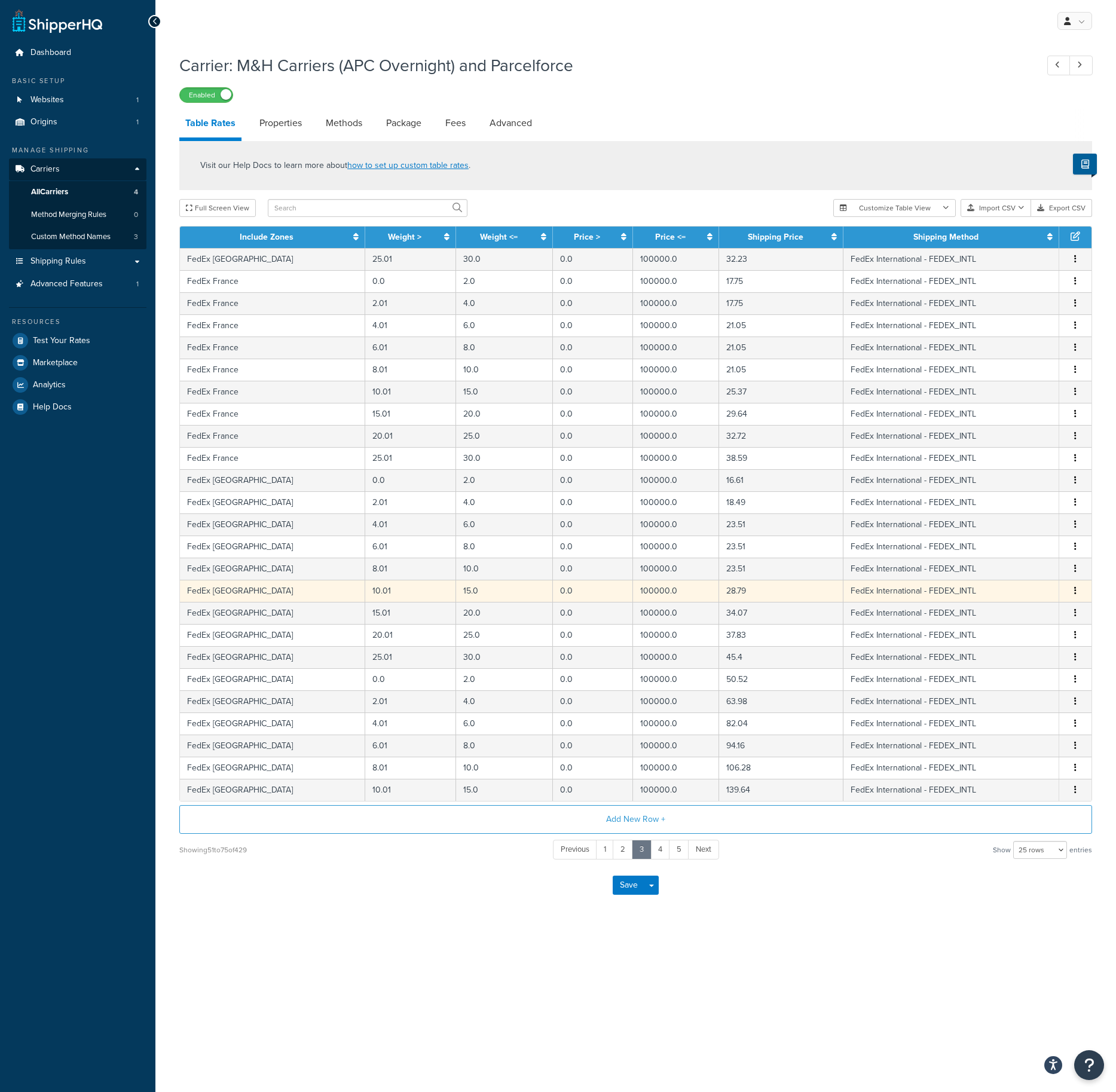
click at [220, 582] on td "FedEx Italy" at bounding box center [273, 591] width 186 height 22
select select "178164"
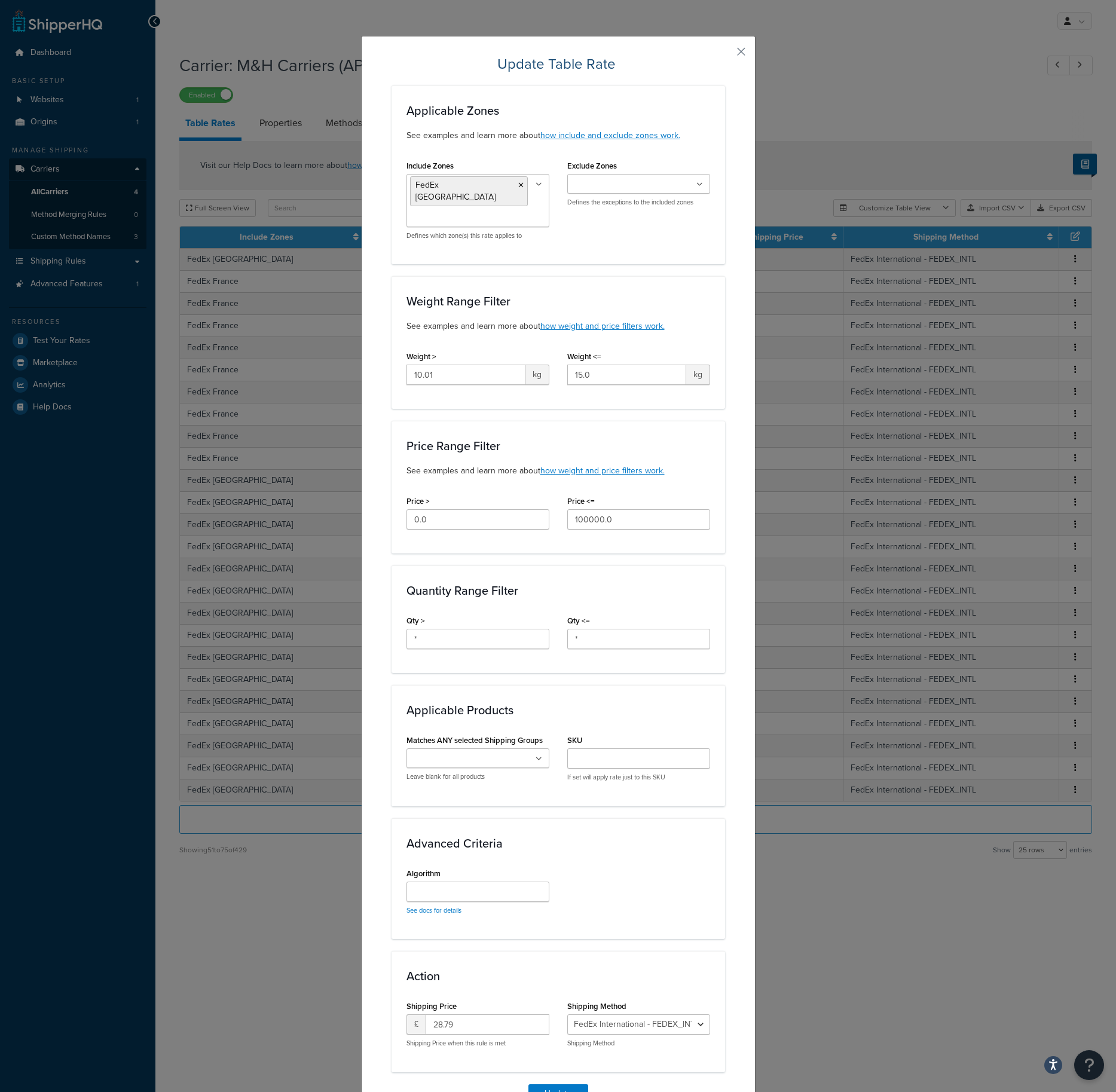
scroll to position [57, 0]
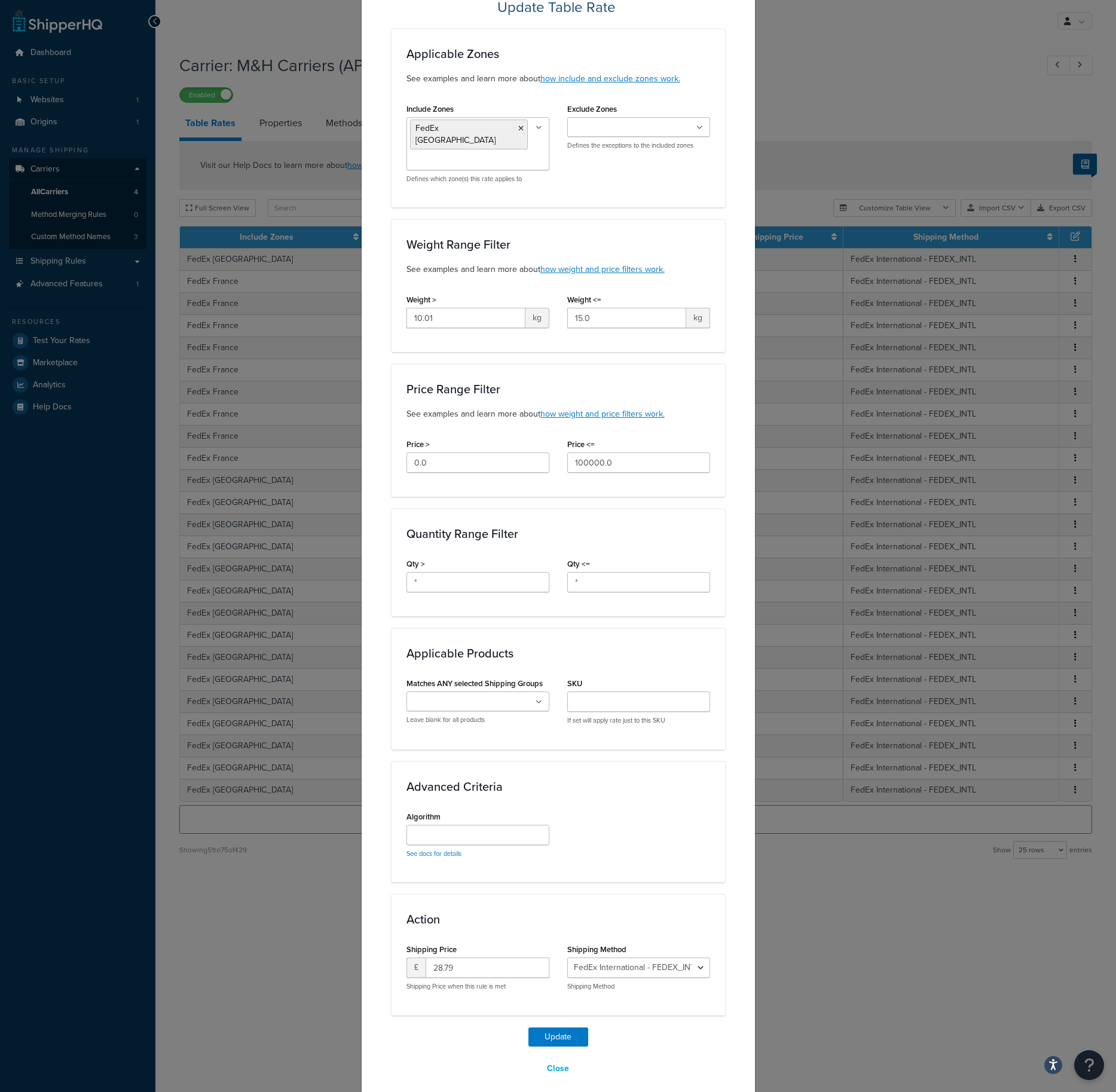
click at [797, 904] on div "Update Table Rate Applicable Zones See examples and learn more about how includ…" at bounding box center [558, 546] width 1116 height 1092
click at [554, 1059] on button "Close" at bounding box center [558, 1069] width 38 height 20
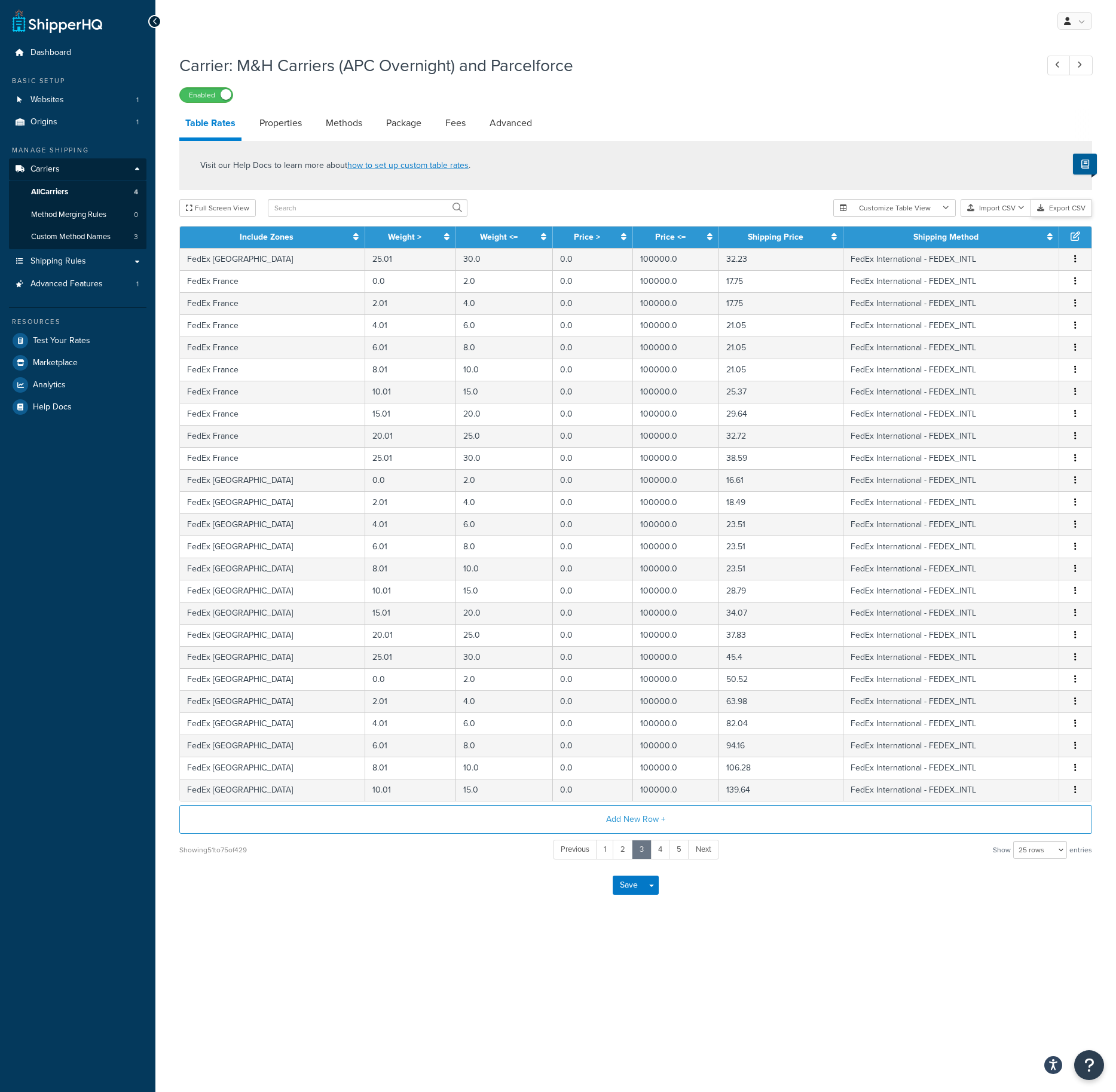
click at [1073, 207] on button "Export CSV" at bounding box center [1062, 208] width 61 height 18
click at [994, 209] on button "Import CSV" at bounding box center [996, 208] width 71 height 18
click at [998, 217] on div "Customize Table View Show all columns Show selected columns Import CSV Import a…" at bounding box center [963, 208] width 259 height 18
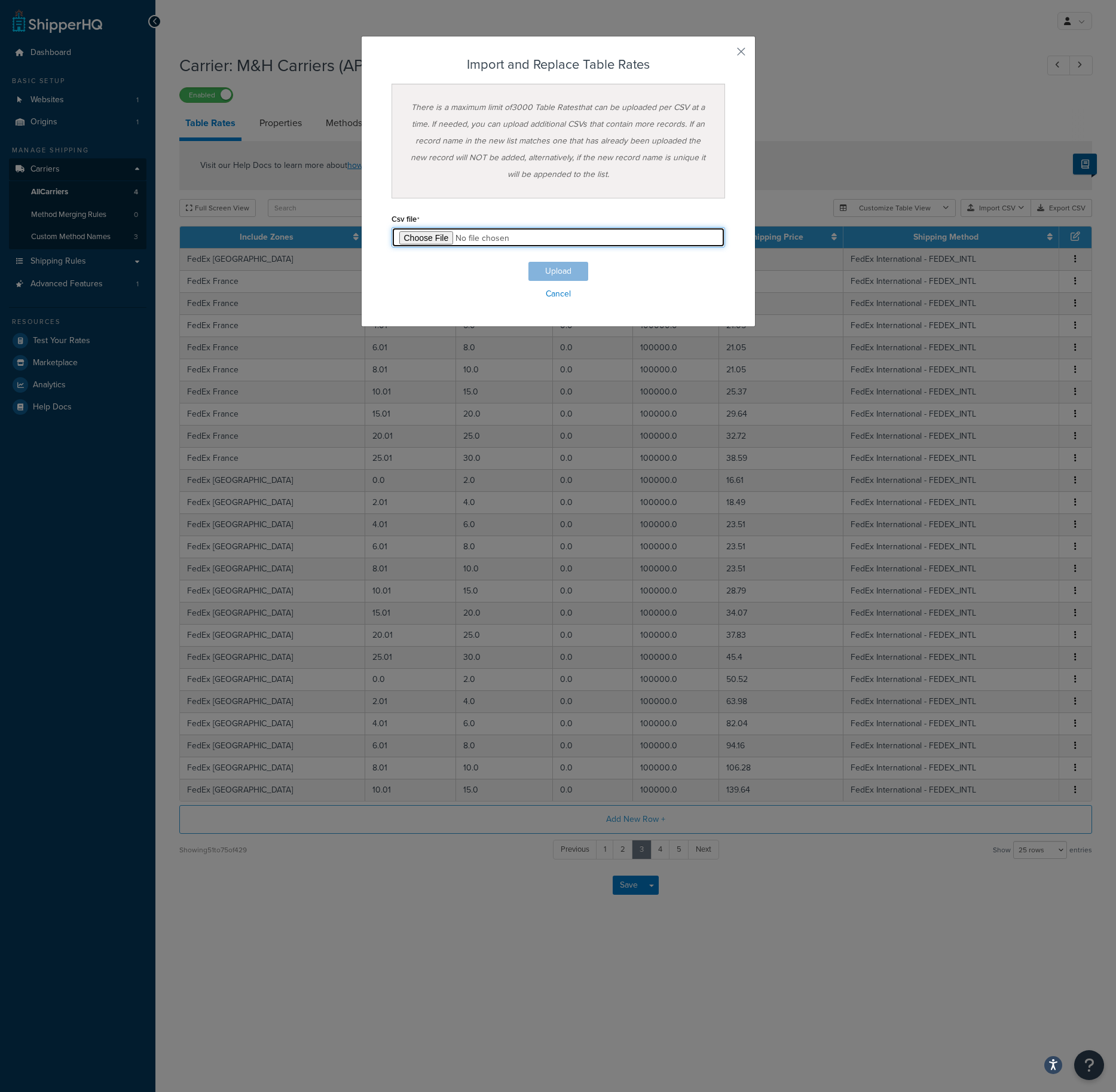
click at [427, 238] on input "file" at bounding box center [558, 237] width 333 height 20
type input "C:\fakepath\Table Rate Export-2025-08-18 0854.csv"
click at [555, 271] on button "Upload" at bounding box center [558, 271] width 60 height 19
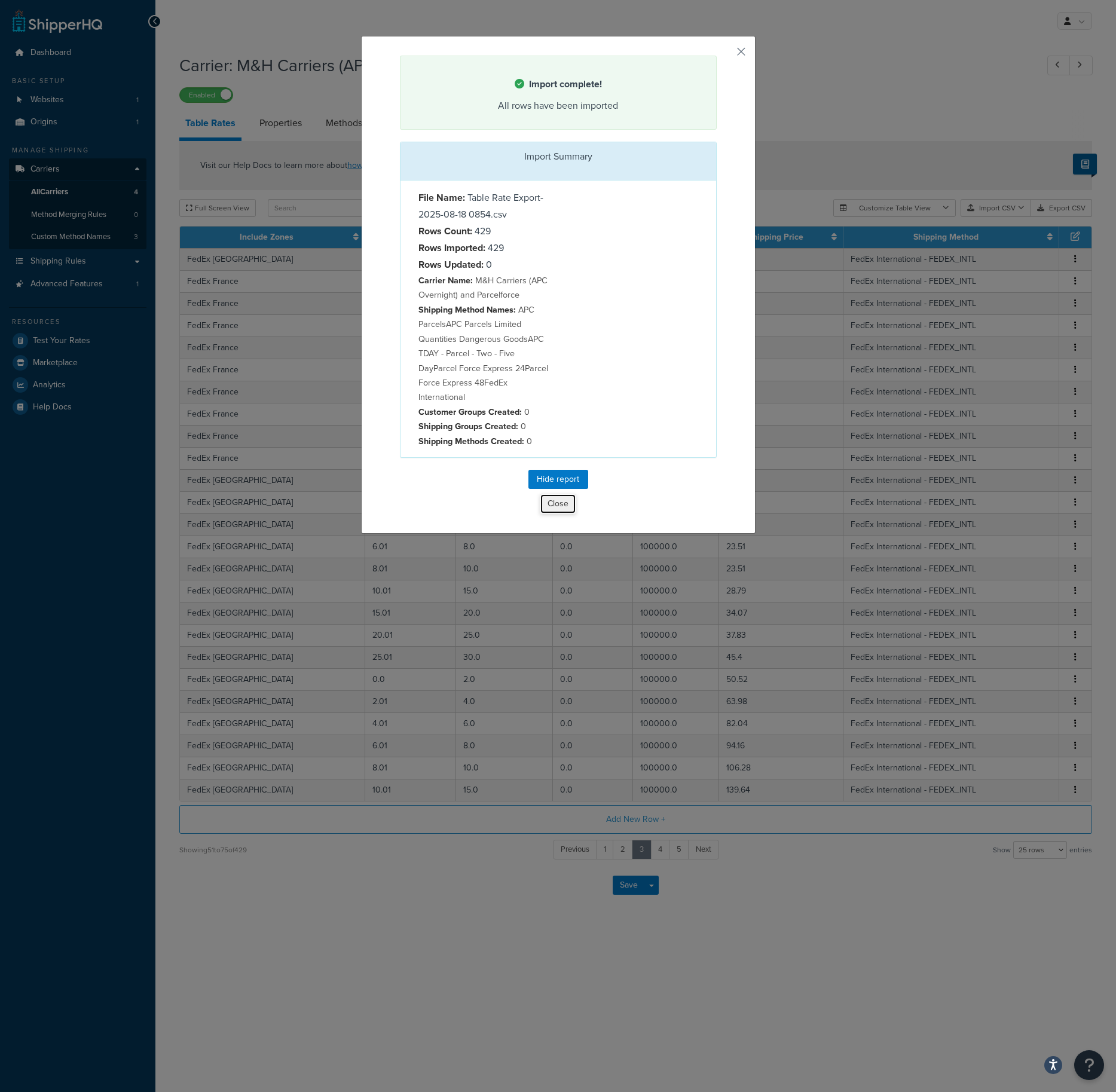
click at [547, 502] on button "Close" at bounding box center [558, 504] width 36 height 20
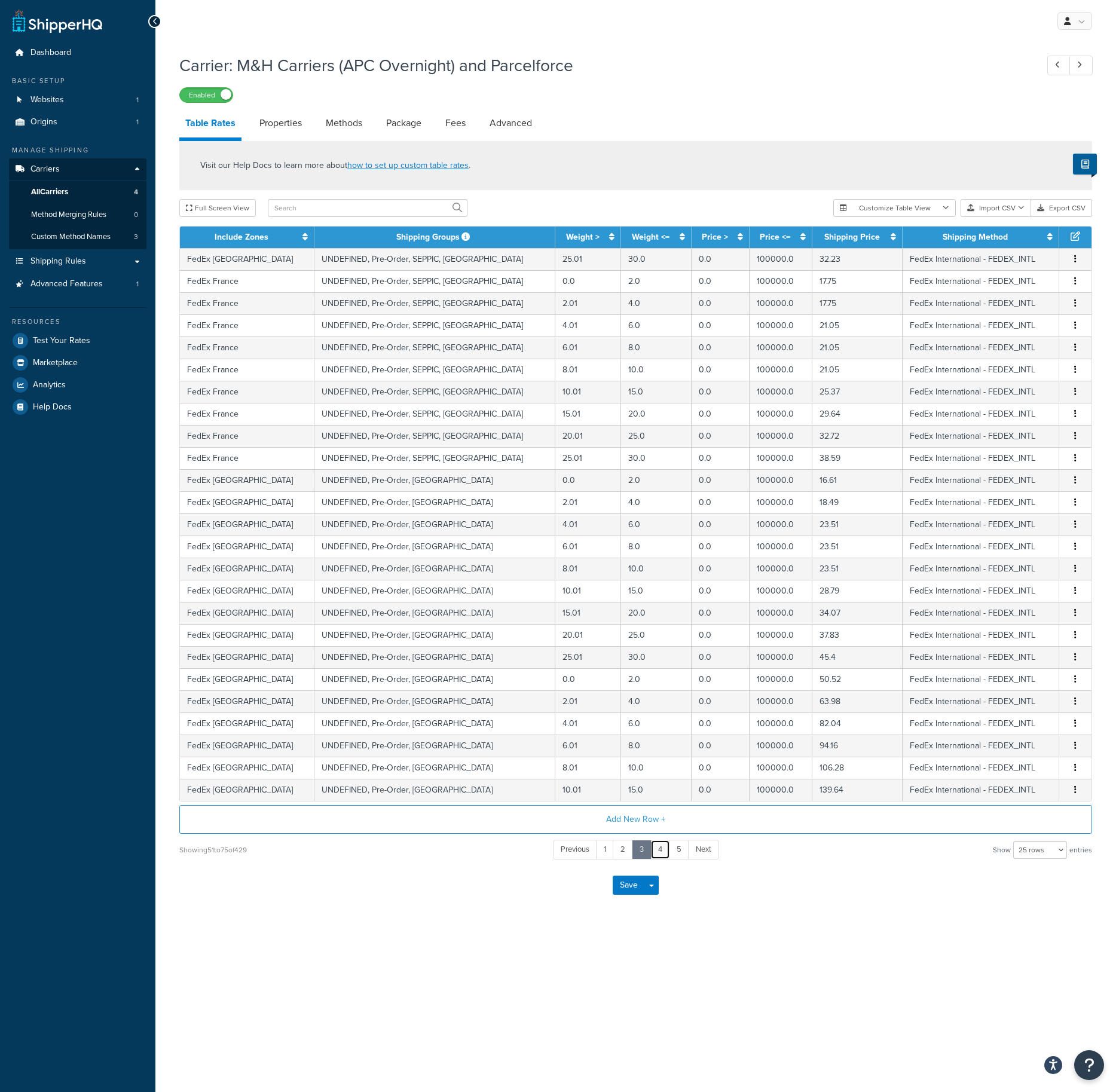
click at [659, 847] on link "4" at bounding box center [660, 850] width 20 height 20
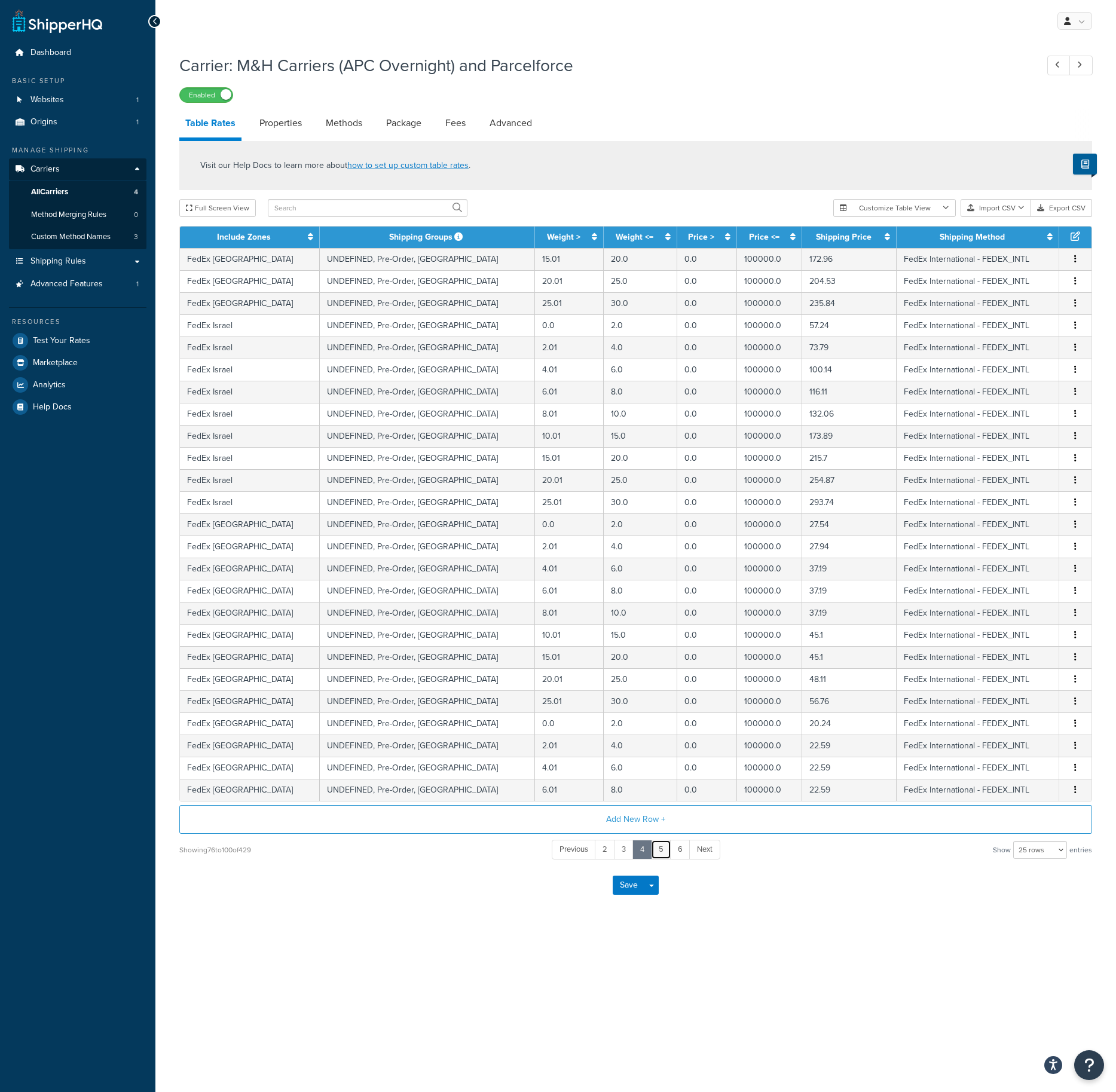
click at [668, 850] on link "5" at bounding box center [661, 850] width 20 height 20
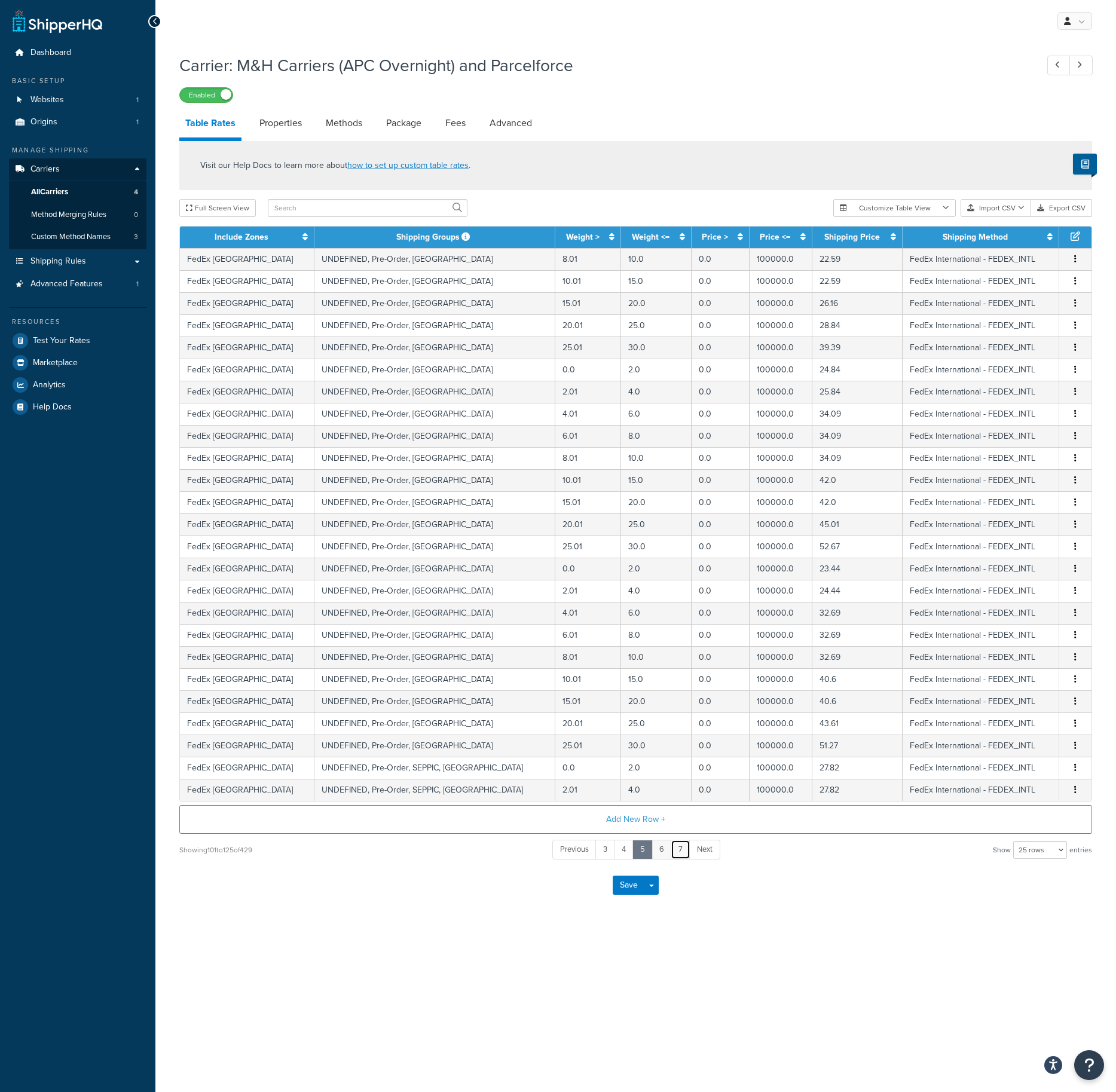
click at [680, 852] on link "7" at bounding box center [681, 850] width 20 height 20
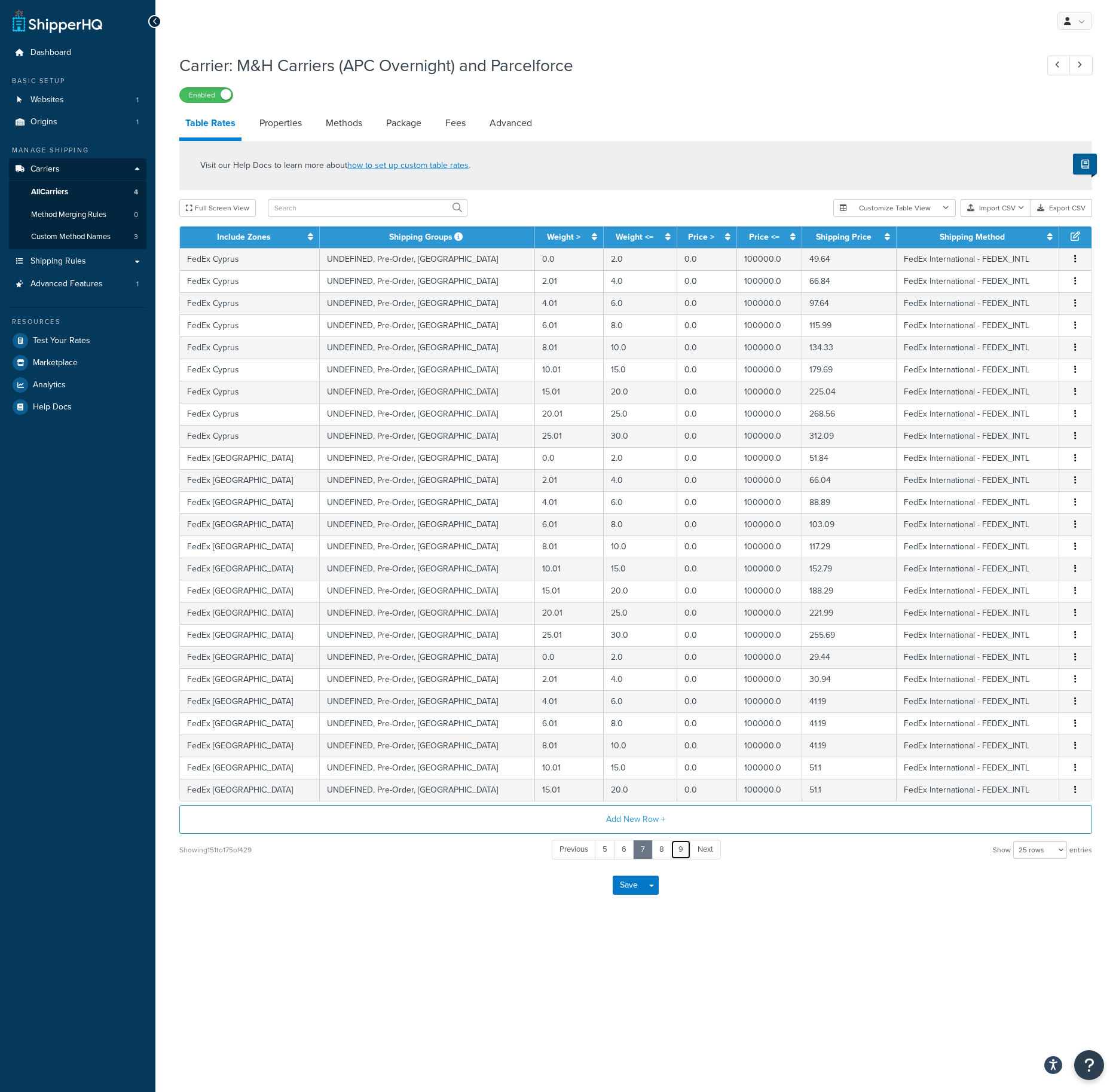
click at [680, 852] on link "9" at bounding box center [681, 850] width 20 height 20
click at [680, 852] on link "11" at bounding box center [682, 850] width 20 height 20
click at [680, 852] on link "13" at bounding box center [684, 850] width 22 height 20
click at [680, 852] on link "15" at bounding box center [684, 850] width 22 height 20
click at [680, 852] on link "17" at bounding box center [685, 850] width 22 height 20
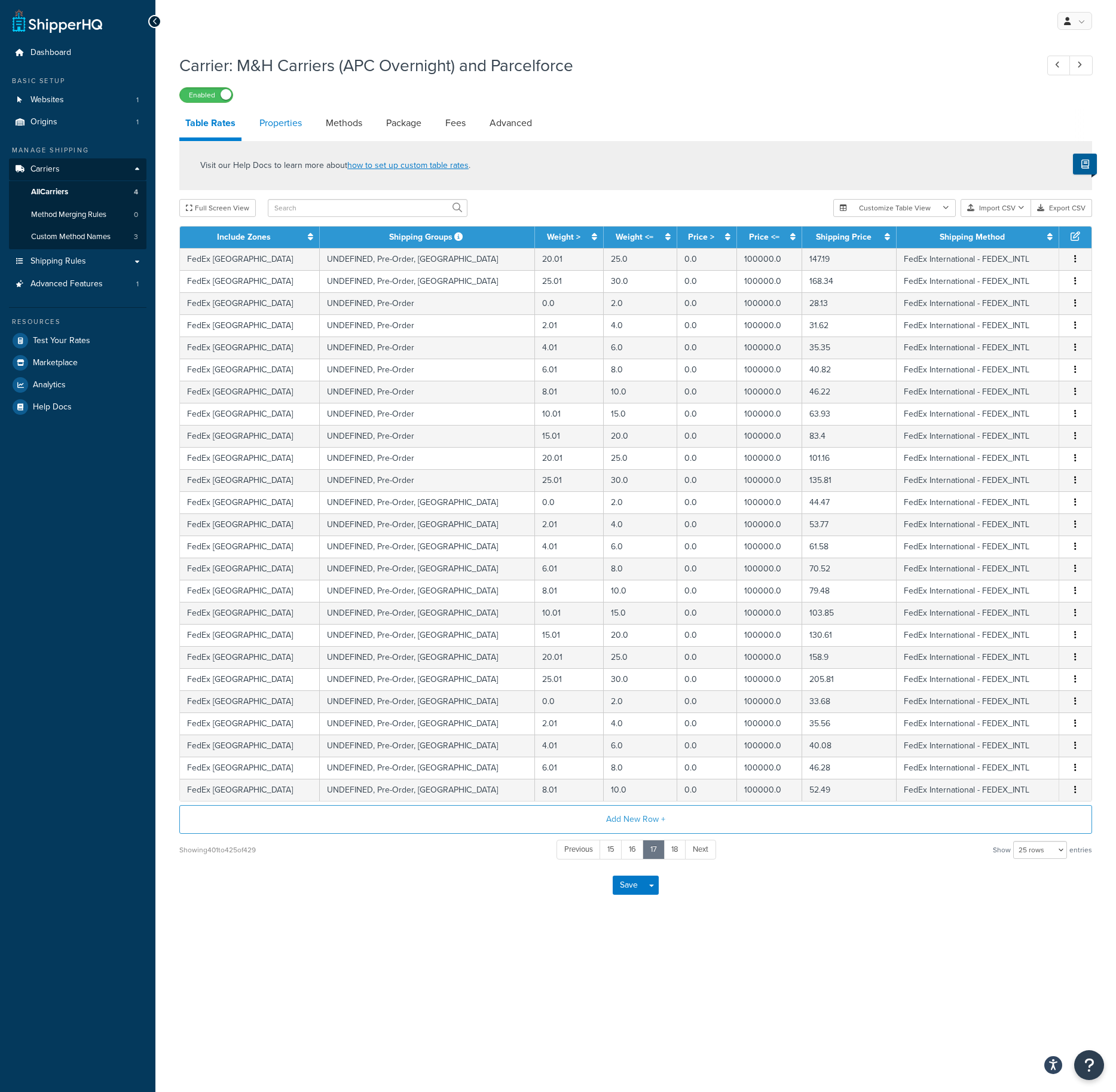
click at [288, 123] on link "Properties" at bounding box center [281, 123] width 54 height 28
select select "HIGHEST"
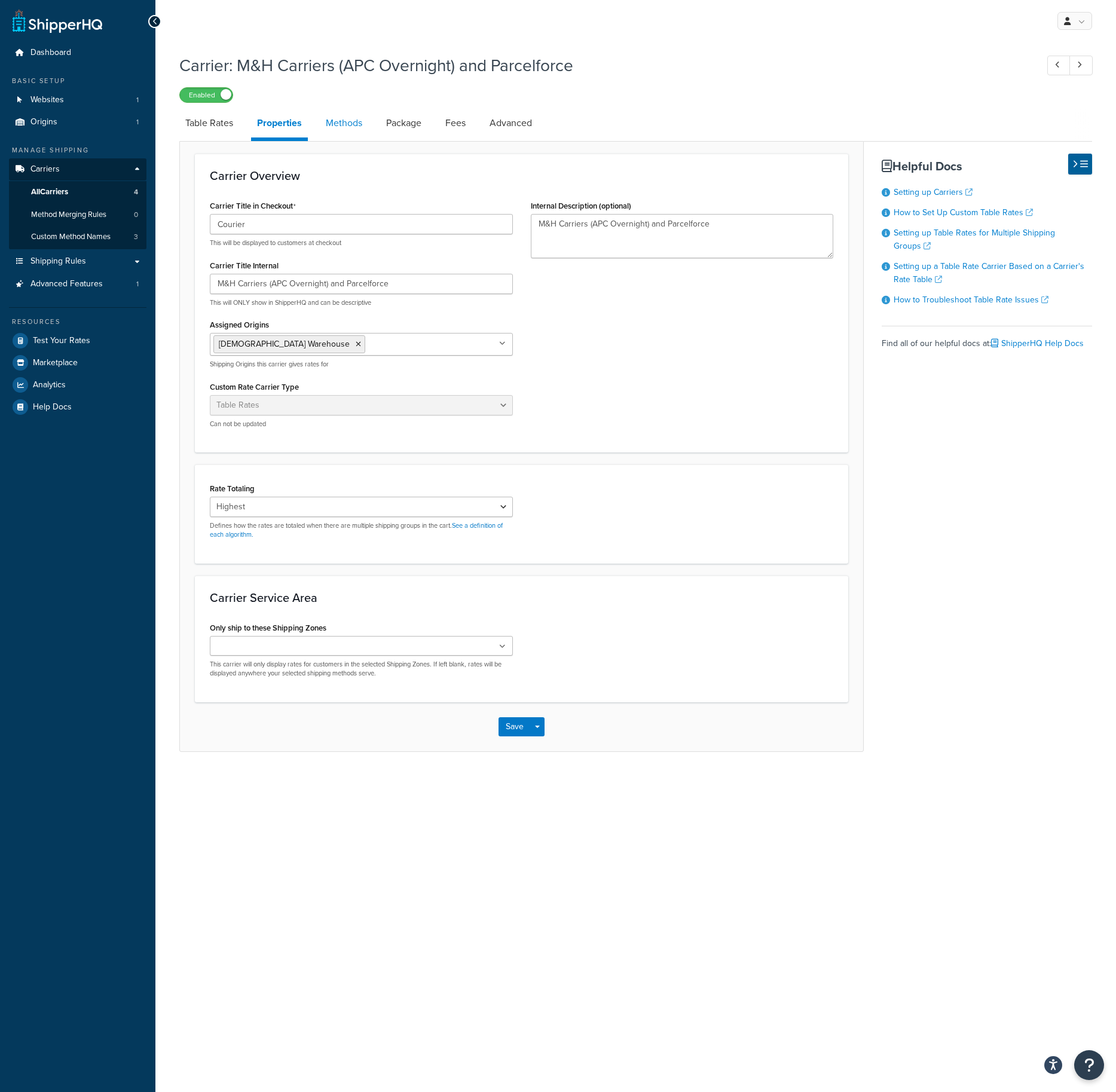
click at [351, 121] on link "Methods" at bounding box center [343, 123] width 48 height 28
select select "25"
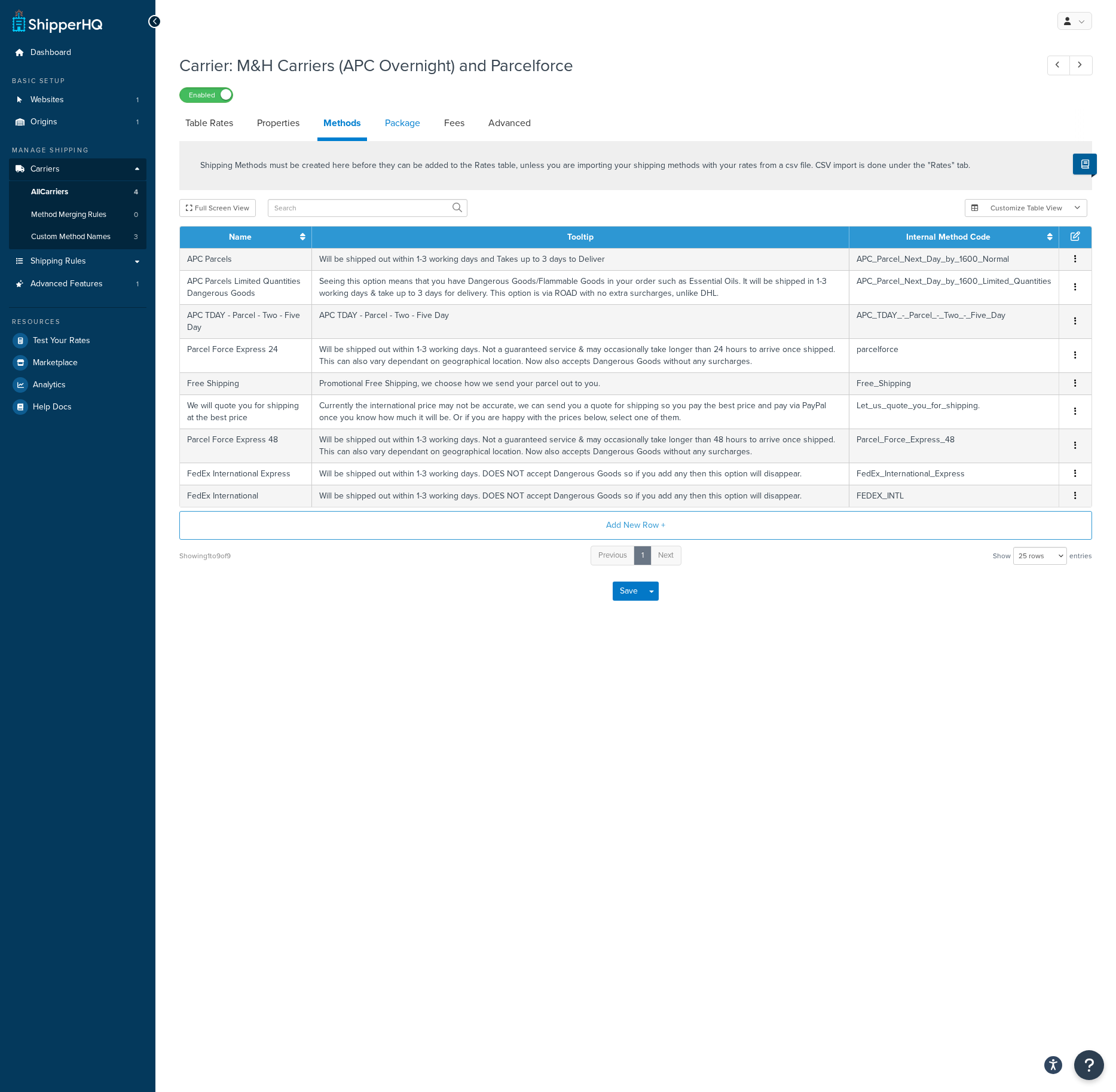
click at [406, 125] on link "Package" at bounding box center [403, 123] width 48 height 28
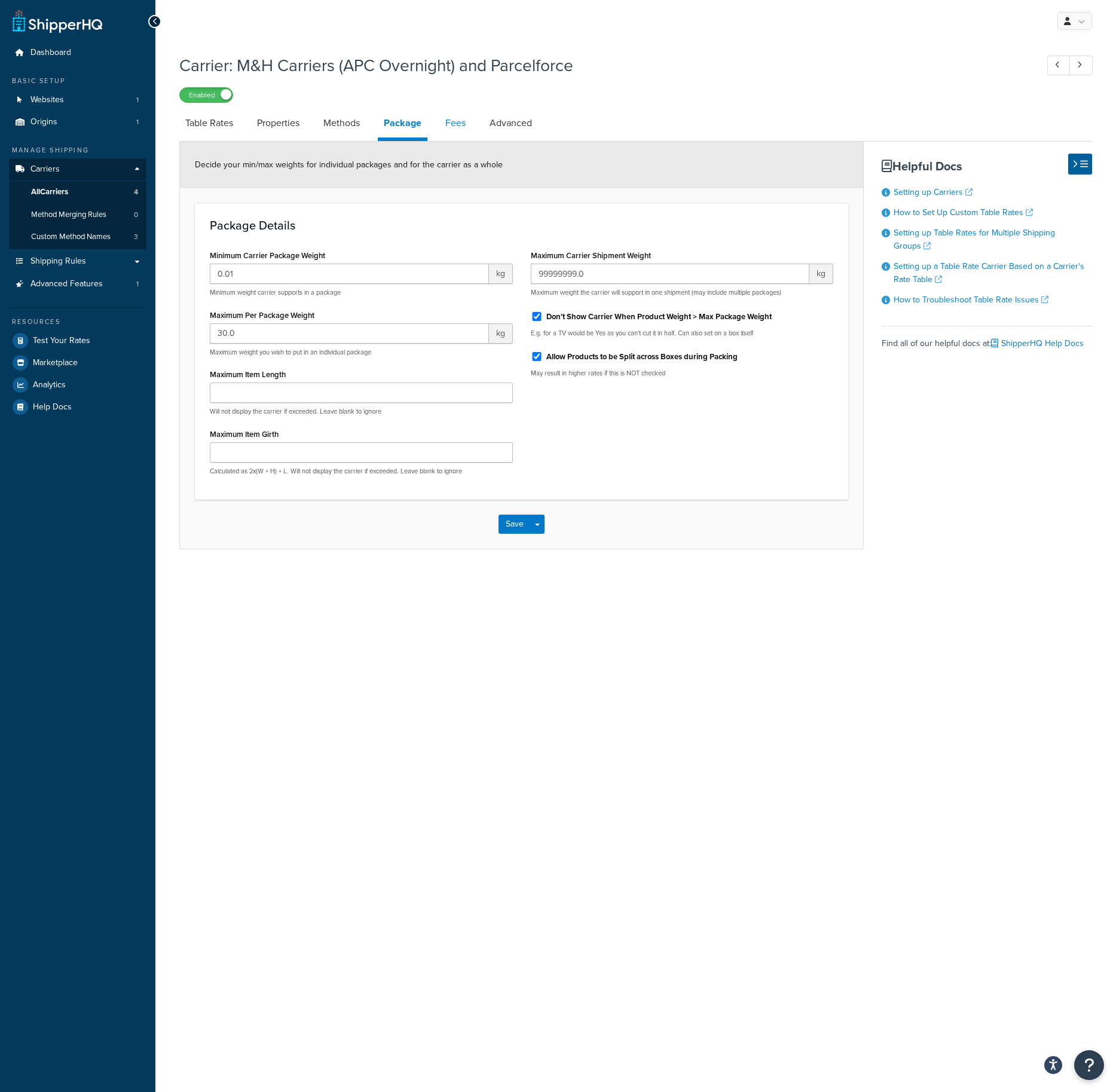
click at [458, 127] on link "Fees" at bounding box center [456, 123] width 32 height 28
select select "AFTER"
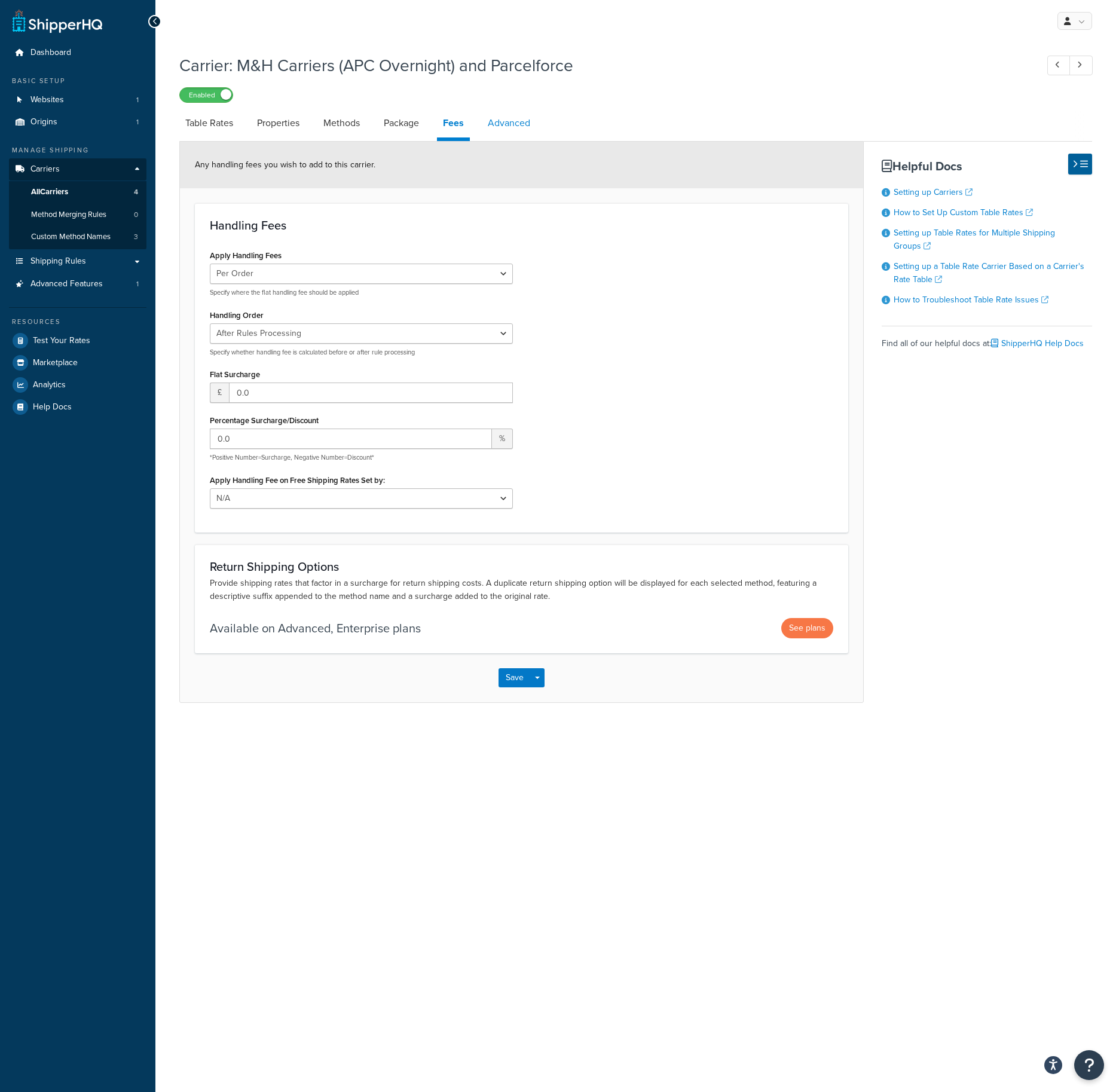
click at [515, 123] on link "Advanced" at bounding box center [509, 123] width 54 height 28
select select "false"
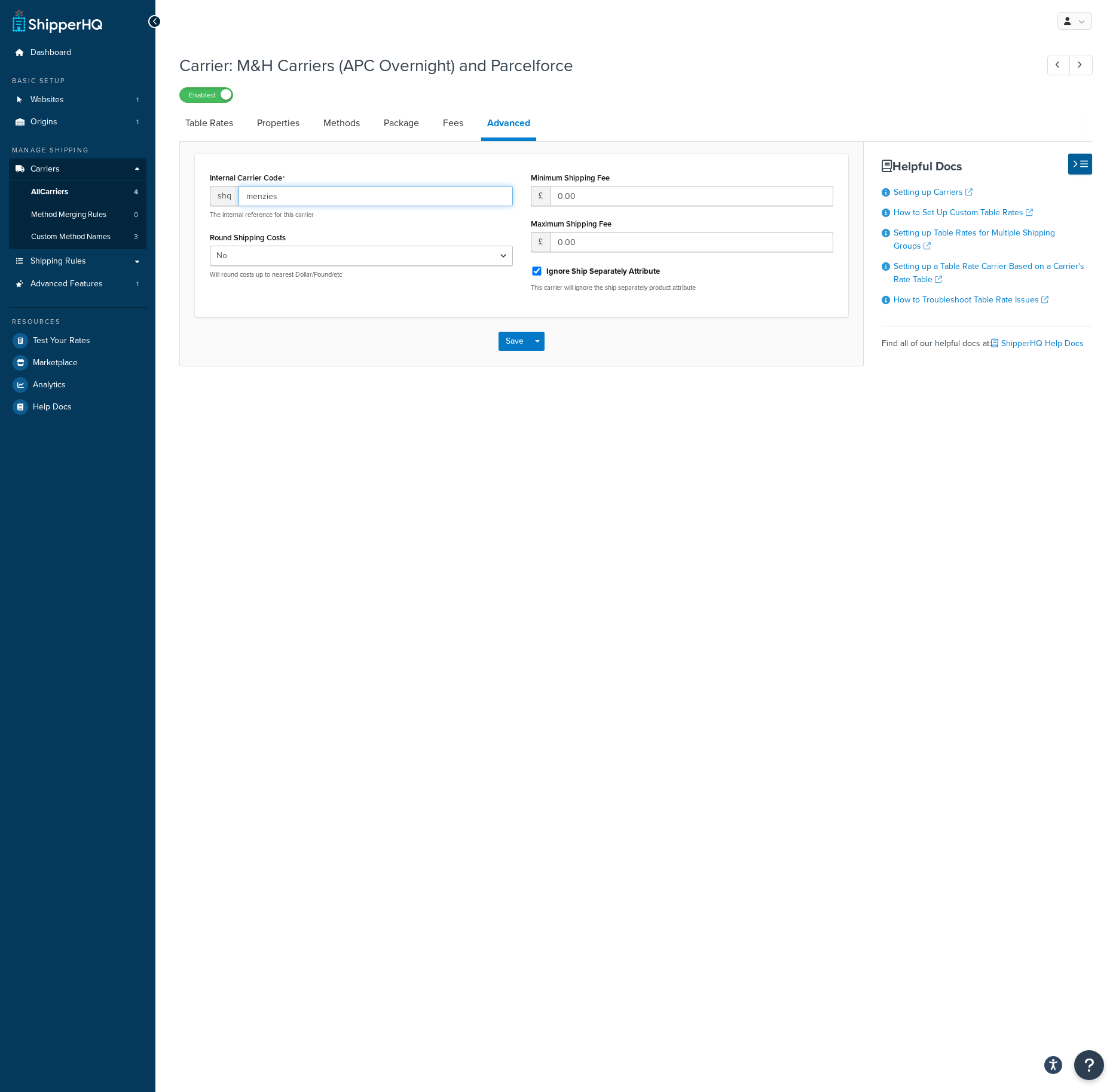
click at [284, 200] on input "menzies" at bounding box center [376, 196] width 275 height 20
click at [276, 219] on p "The internal reference for this carrier" at bounding box center [361, 215] width 303 height 9
click at [203, 121] on link "Table Rates" at bounding box center [209, 123] width 60 height 28
select select "25"
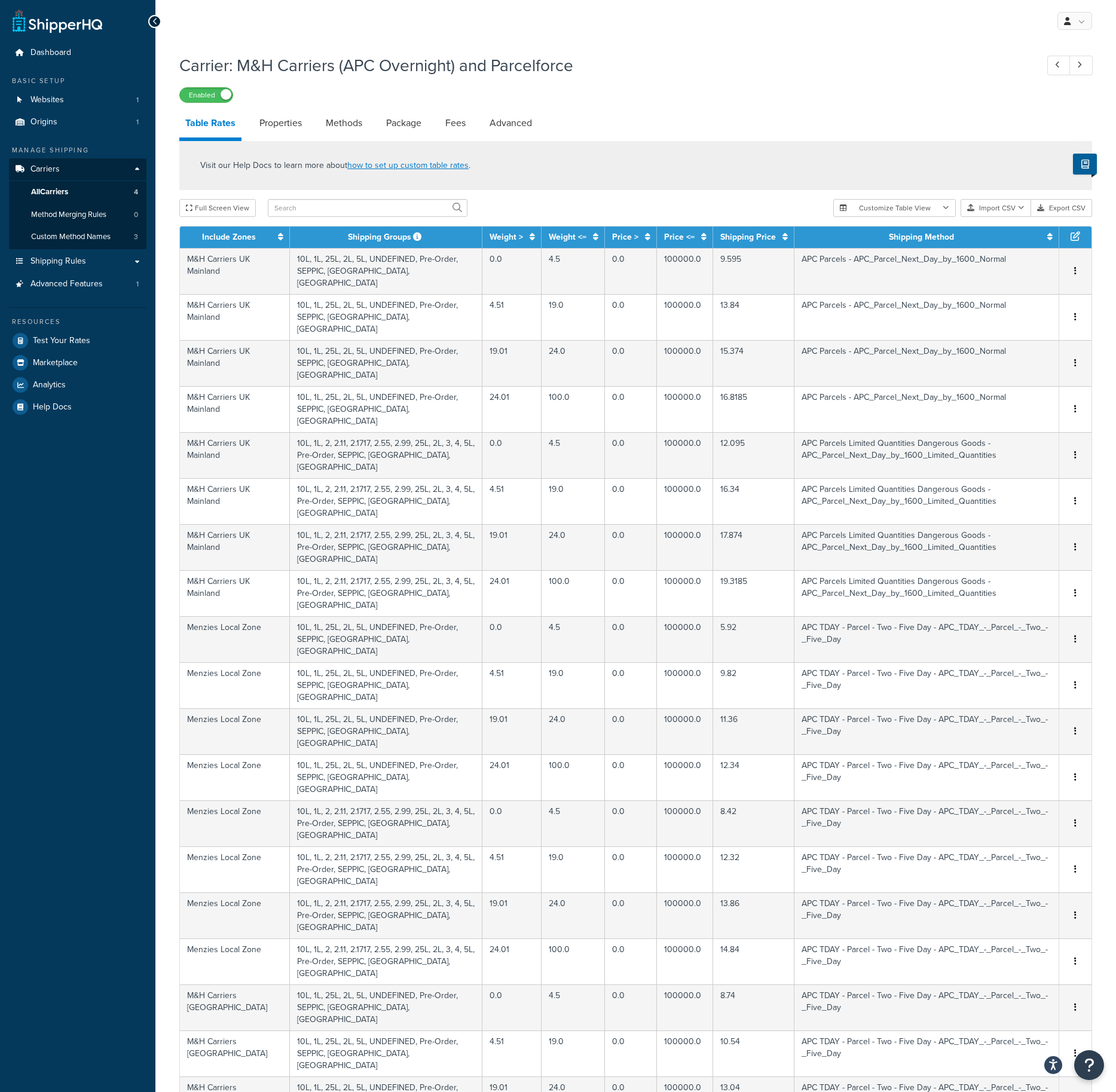
click at [575, 157] on div "Visit our Help Docs to learn more about how to set up custom table rates ." at bounding box center [636, 166] width 913 height 49
click at [67, 343] on span "Test Your Rates" at bounding box center [61, 341] width 57 height 10
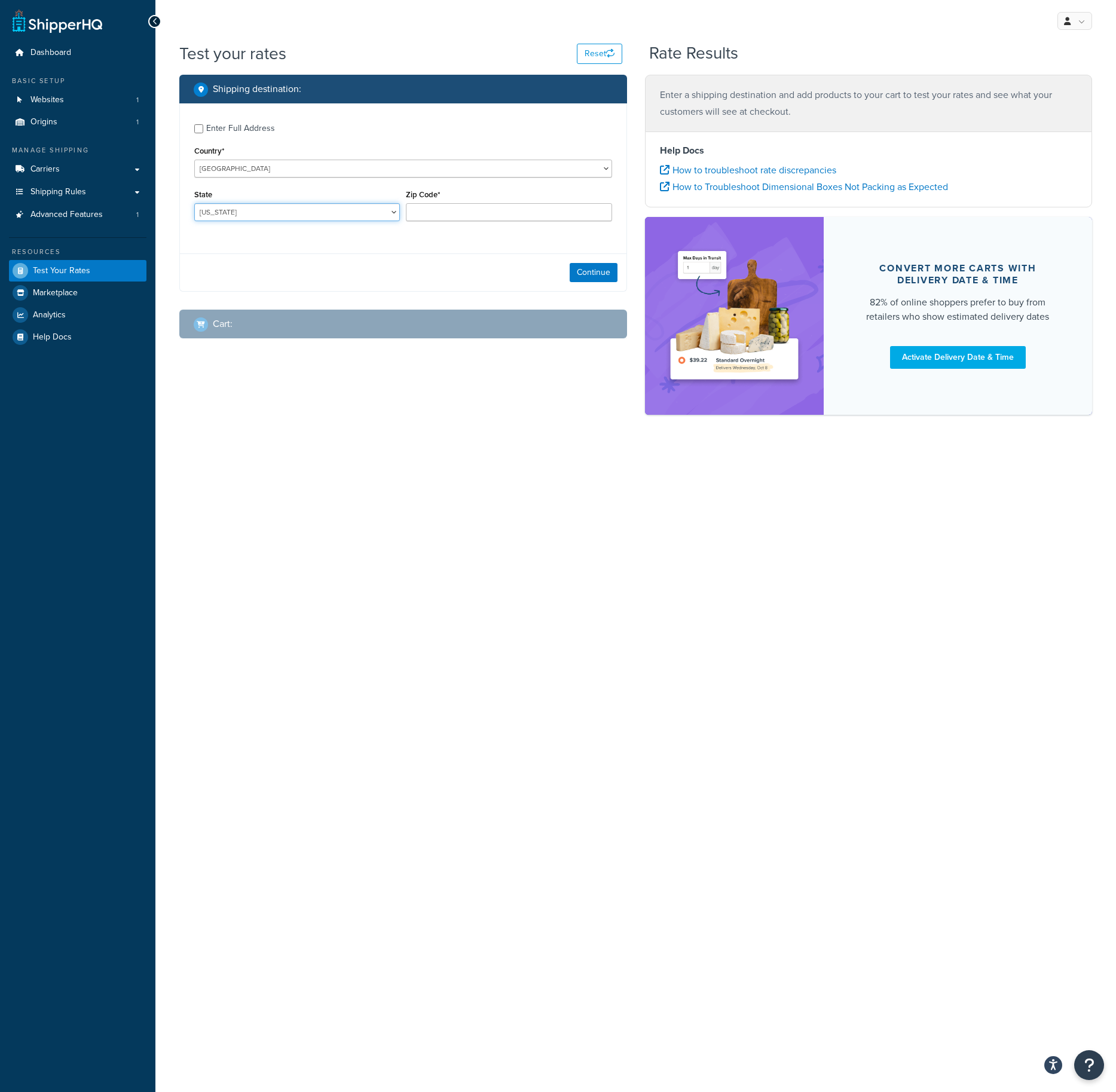
click at [300, 218] on select "Alabama Alaska American Samoa Arizona Arkansas Armed Forces Americas Armed Forc…" at bounding box center [296, 212] width 205 height 18
click at [194, 203] on select "Alabama Alaska American Samoa Arizona Arkansas Armed Forces Americas Armed Forc…" at bounding box center [296, 212] width 205 height 18
select select "IL"
click option "Illinois" at bounding box center [0, 0] width 0 height 0
click at [442, 207] on input "Zip Code*" at bounding box center [508, 212] width 205 height 18
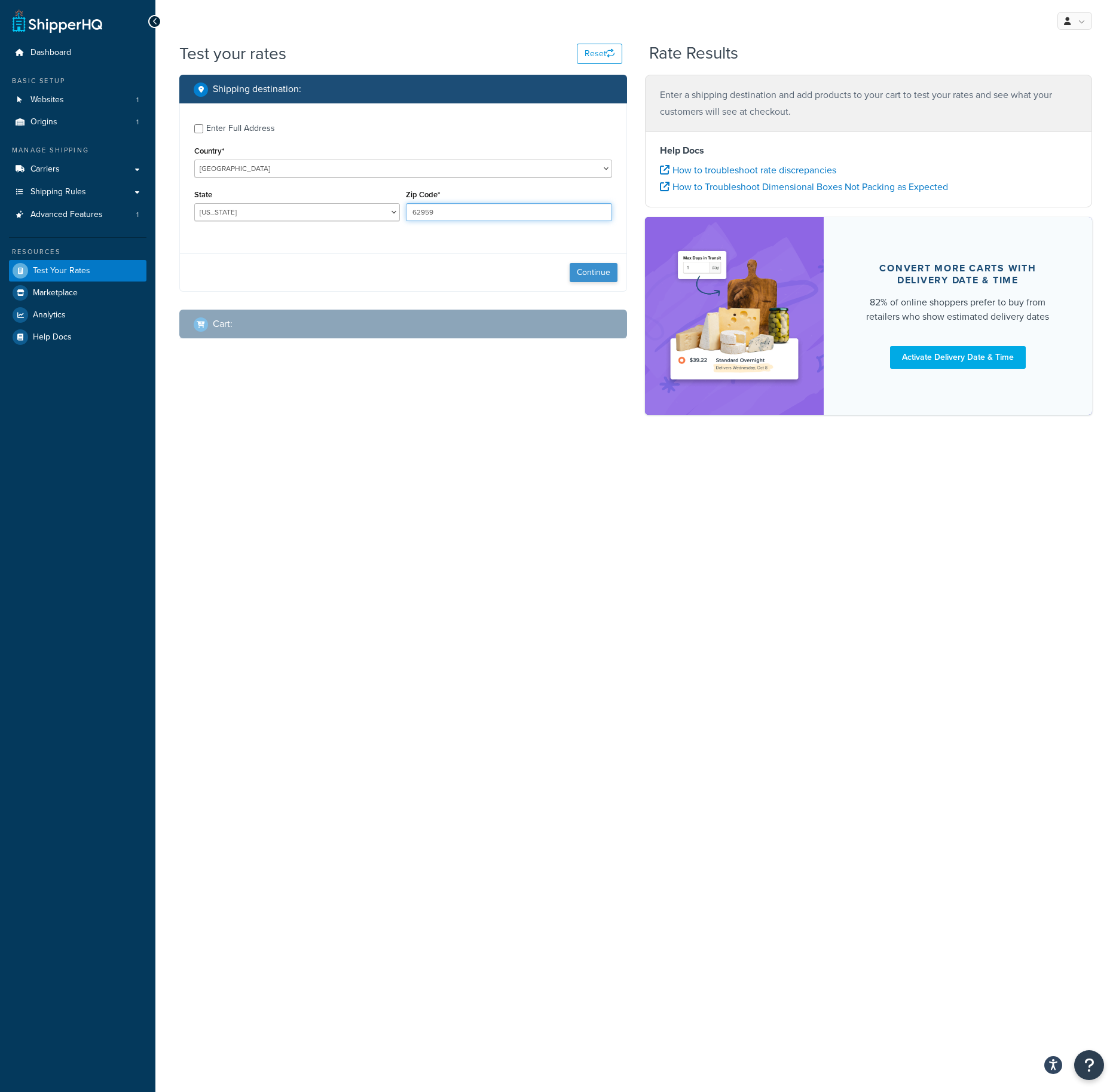
type input "62959"
click at [576, 272] on button "Continue" at bounding box center [594, 272] width 48 height 19
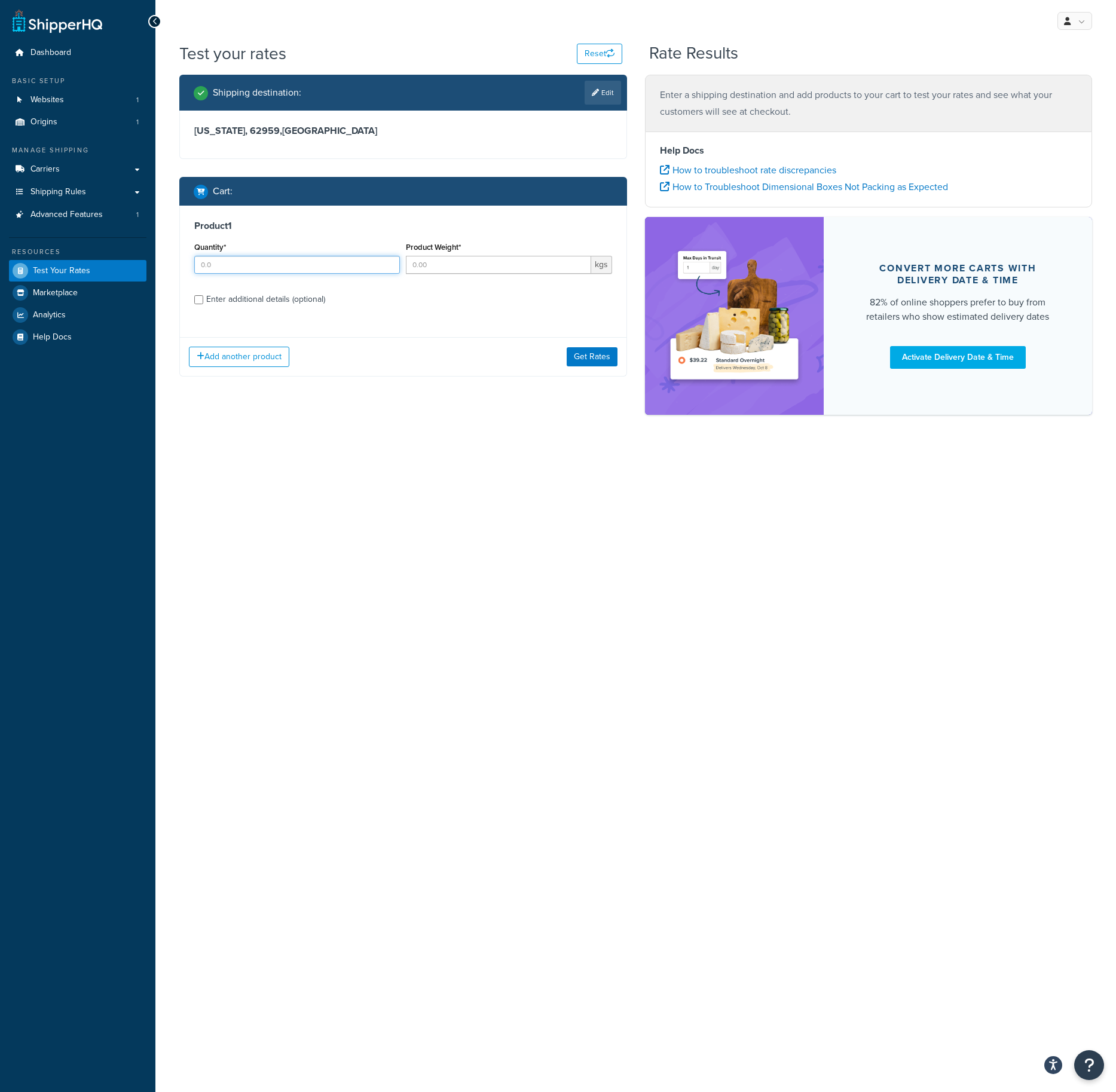
click at [243, 267] on input "Quantity*" at bounding box center [296, 265] width 205 height 18
type input "1"
click at [433, 271] on input "Product Weight*" at bounding box center [499, 265] width 185 height 18
drag, startPoint x: 450, startPoint y: 261, endPoint x: 380, endPoint y: 261, distance: 70.0
click at [406, 261] on input "24" at bounding box center [499, 265] width 185 height 18
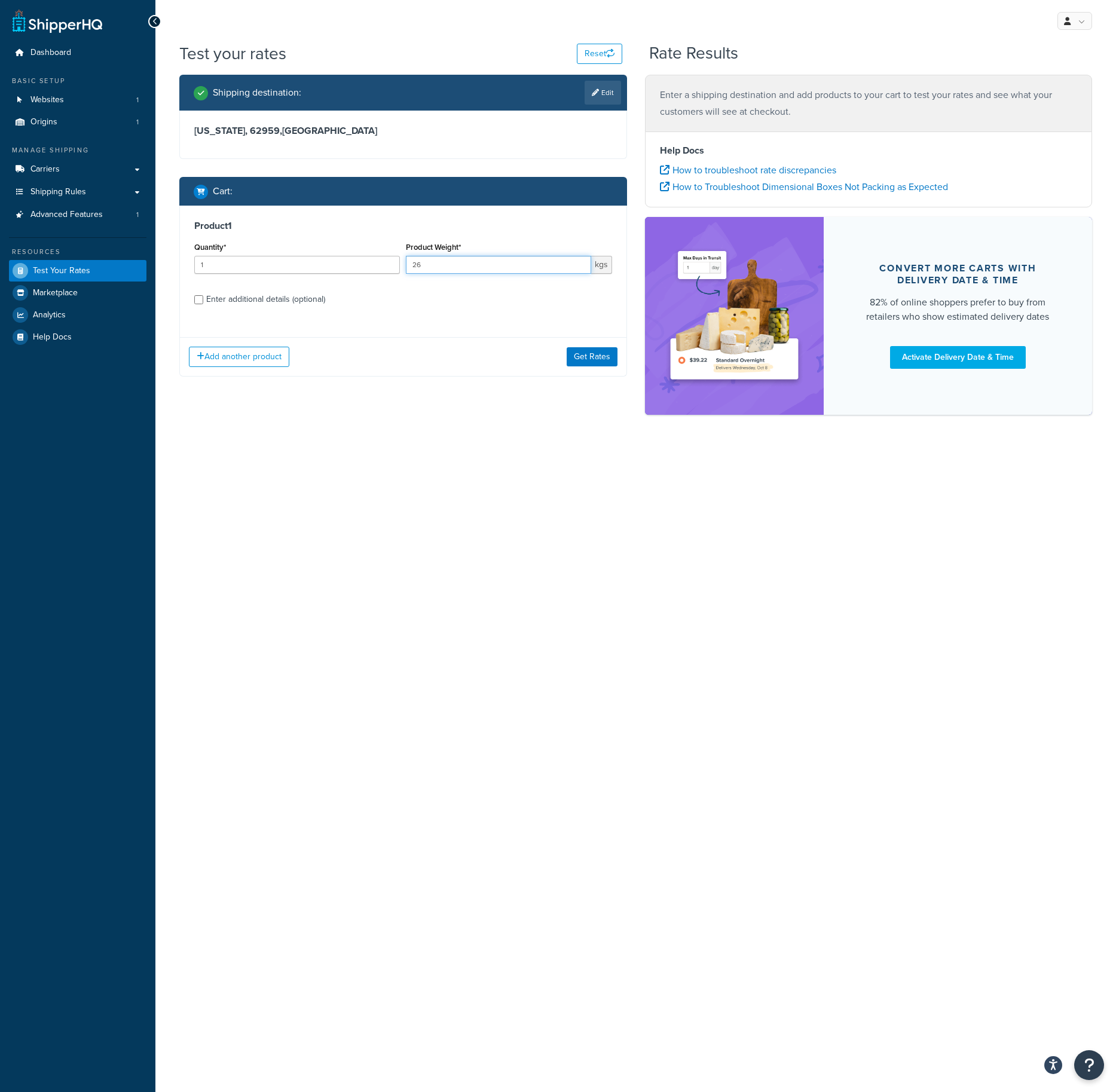
type input "26"
click at [205, 296] on div "Enter additional details (optional)" at bounding box center [403, 298] width 418 height 19
click at [201, 300] on input "Enter additional details (optional)" at bounding box center [199, 300] width 9 height 9
checkbox input "true"
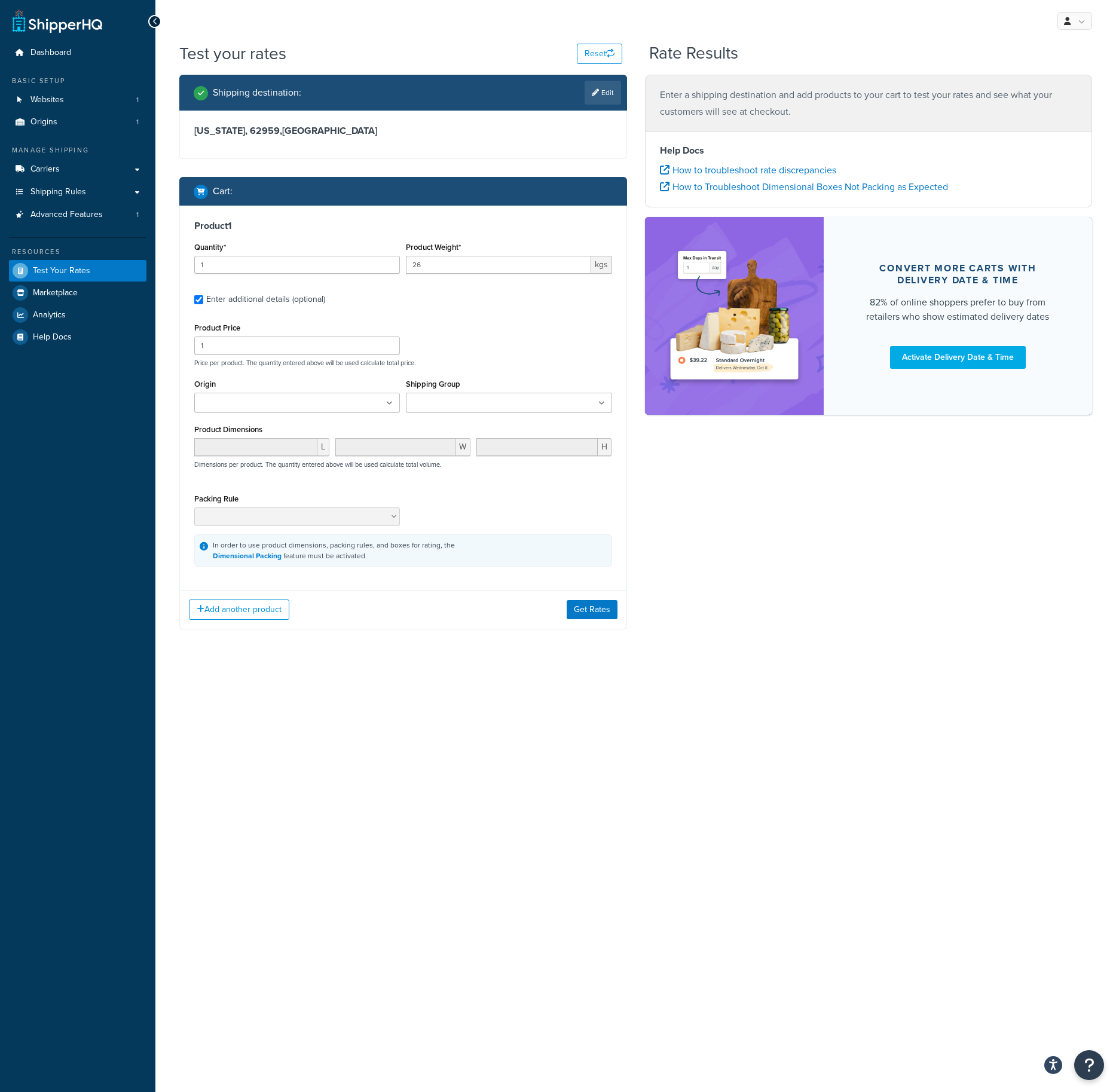
click at [485, 401] on input "Shipping Group" at bounding box center [462, 403] width 106 height 13
click at [456, 348] on div "Product Price 1 Price per product. The quantity entered above will be used calc…" at bounding box center [403, 343] width 424 height 48
click at [590, 616] on button "Get Rates" at bounding box center [592, 613] width 51 height 19
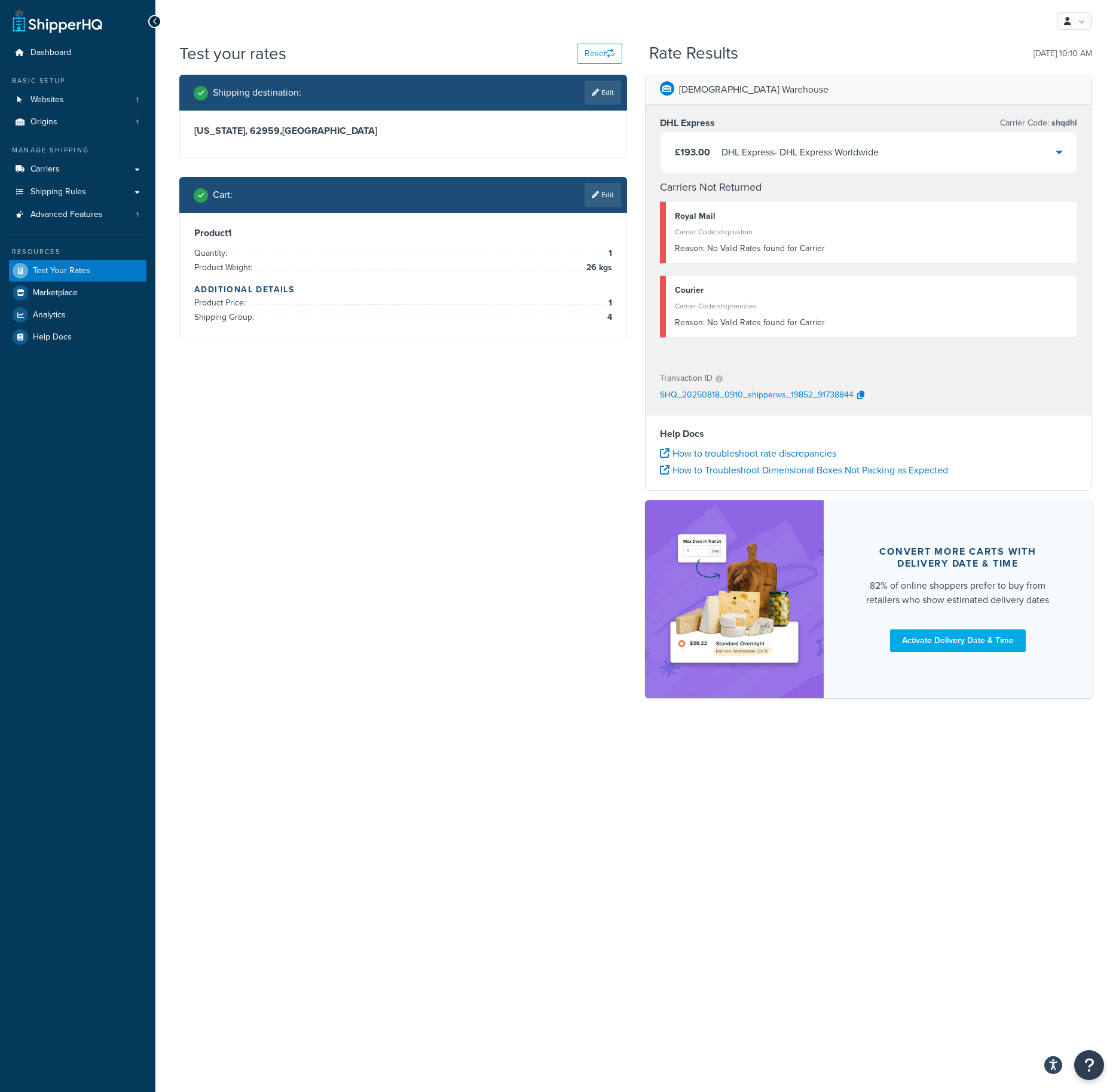
click at [775, 155] on div "DHL Express - DHL Express Worldwide" at bounding box center [800, 152] width 157 height 17
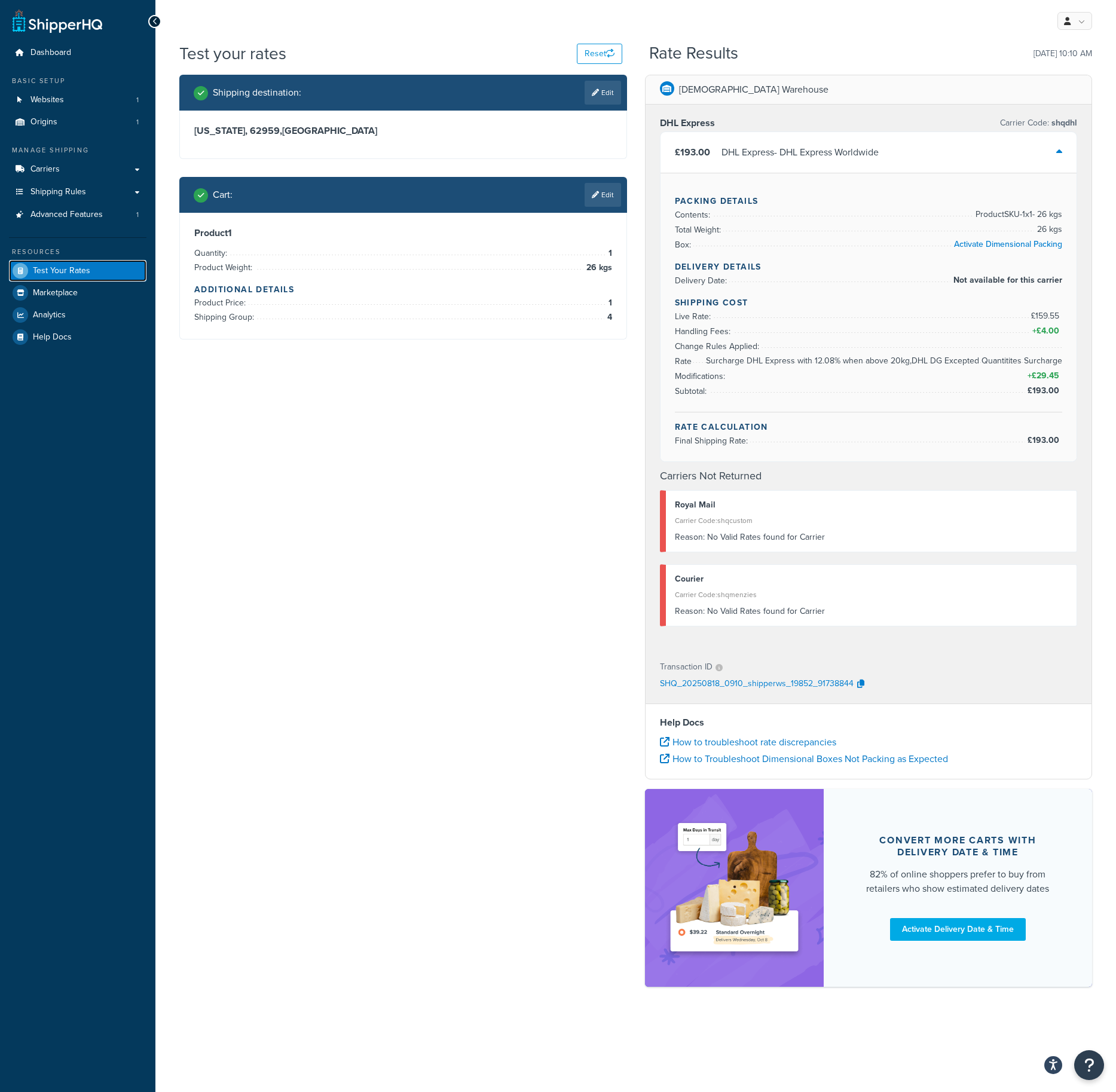
click at [76, 269] on span "Test Your Rates" at bounding box center [61, 271] width 57 height 10
click at [617, 92] on link "Edit" at bounding box center [603, 92] width 36 height 24
select select "IL"
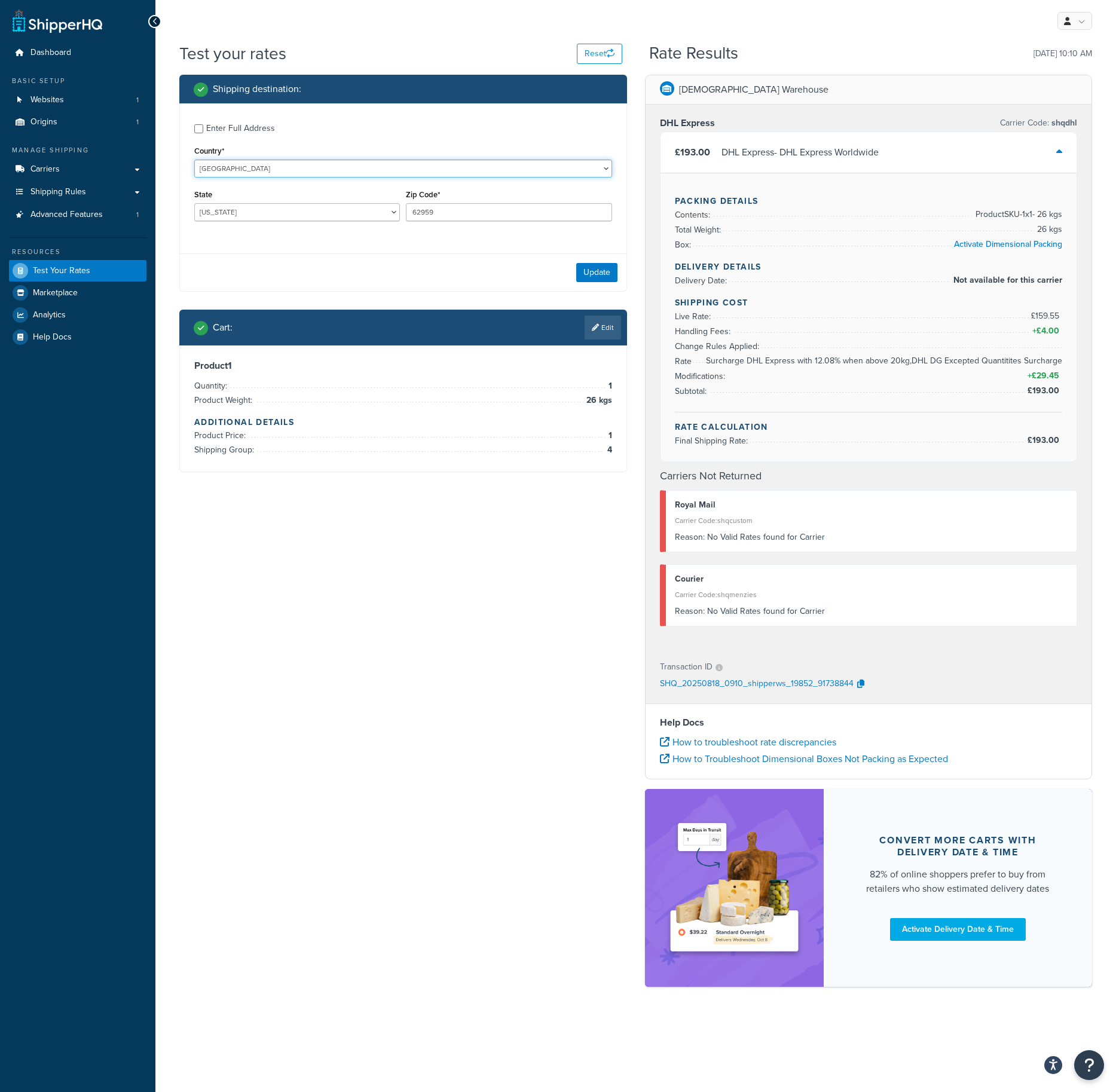
click at [260, 172] on select "United States United Kingdom Afghanistan Åland Islands Albania Algeria American…" at bounding box center [403, 168] width 418 height 18
select select "PT"
click option "Portugal" at bounding box center [0, 0] width 0 height 0
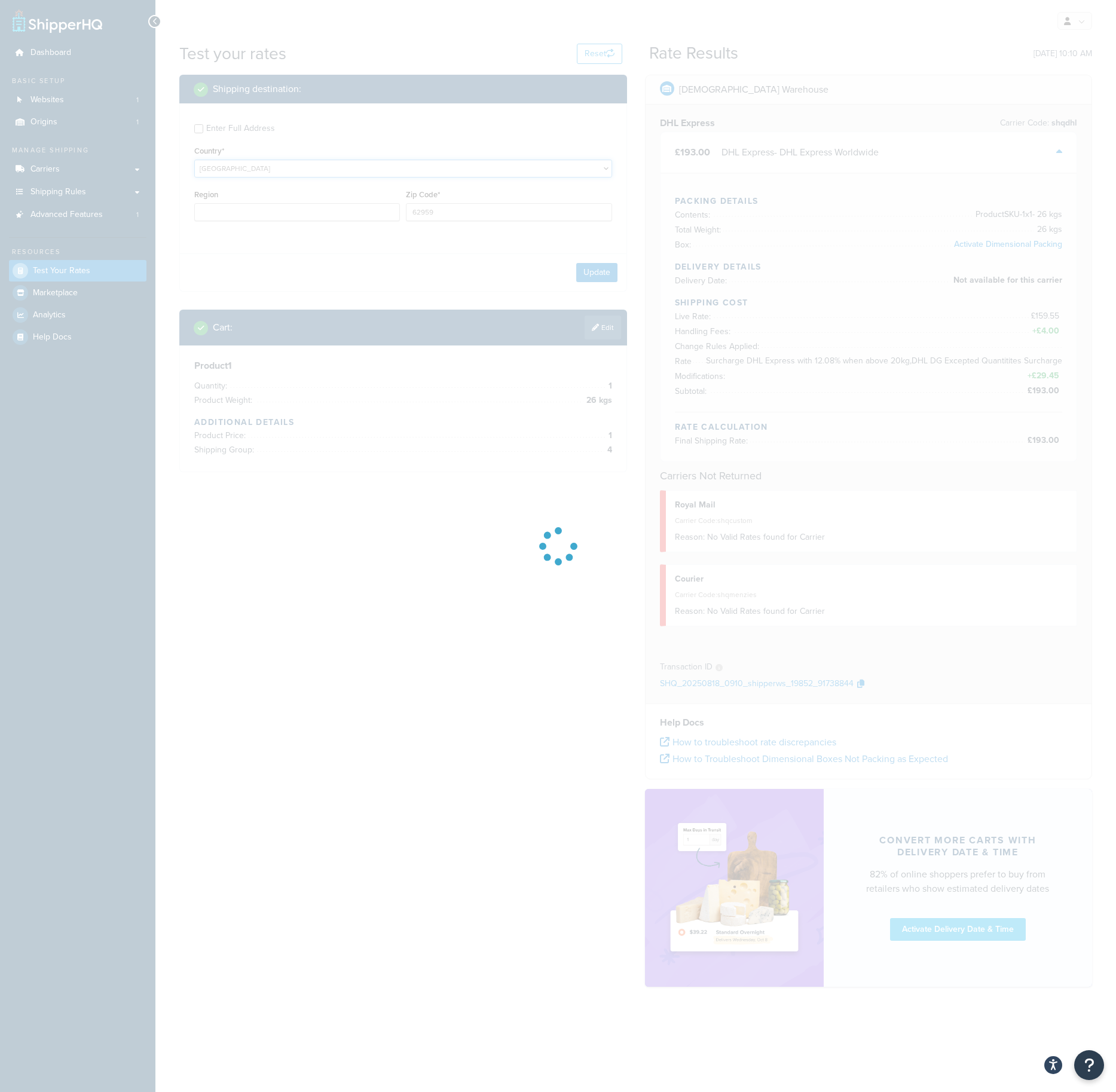
type input "IL"
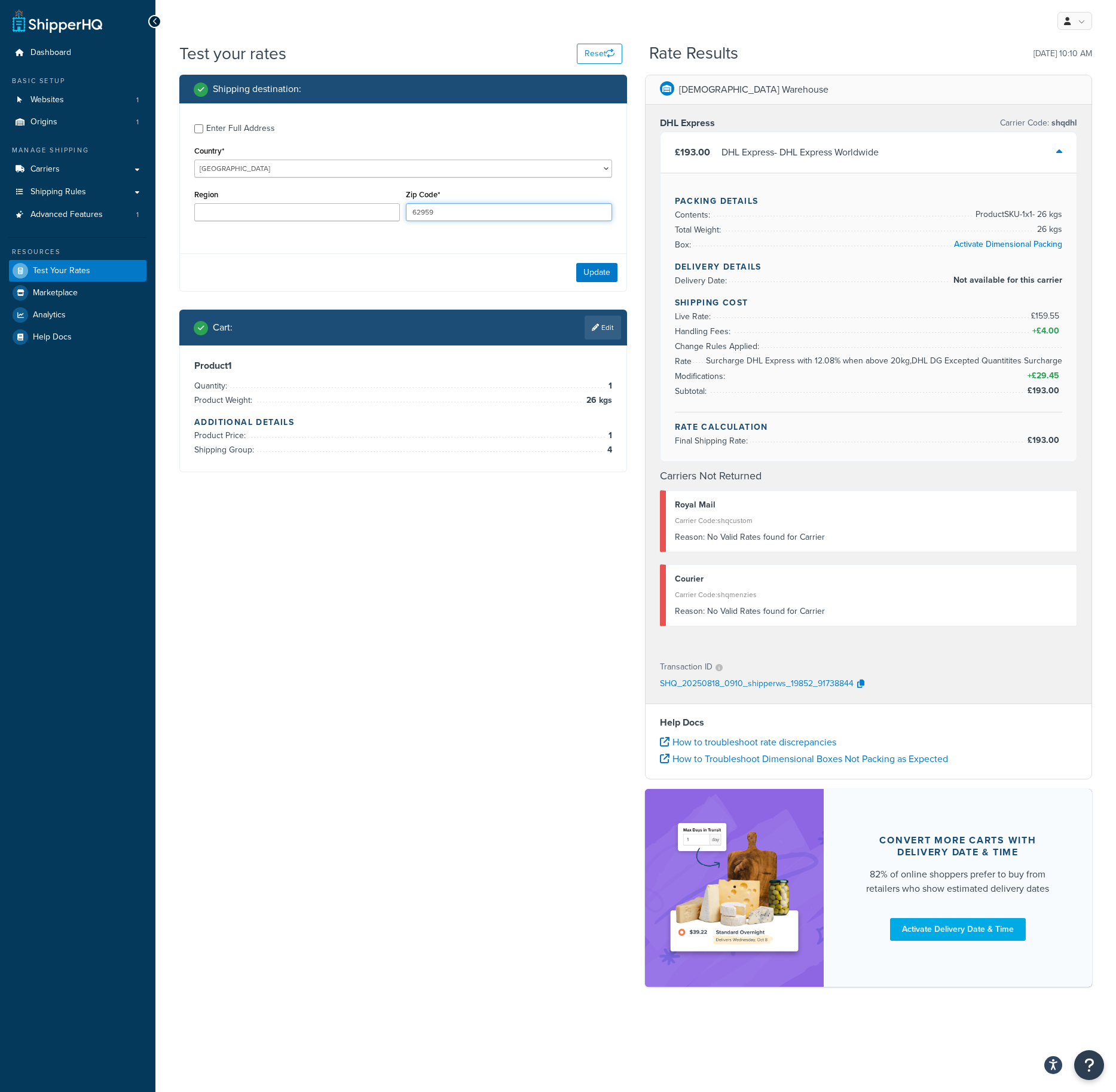
drag, startPoint x: 444, startPoint y: 213, endPoint x: 318, endPoint y: 214, distance: 126.0
click at [406, 214] on input "62959" at bounding box center [508, 212] width 205 height 18
click at [456, 211] on input "62959" at bounding box center [508, 212] width 205 height 18
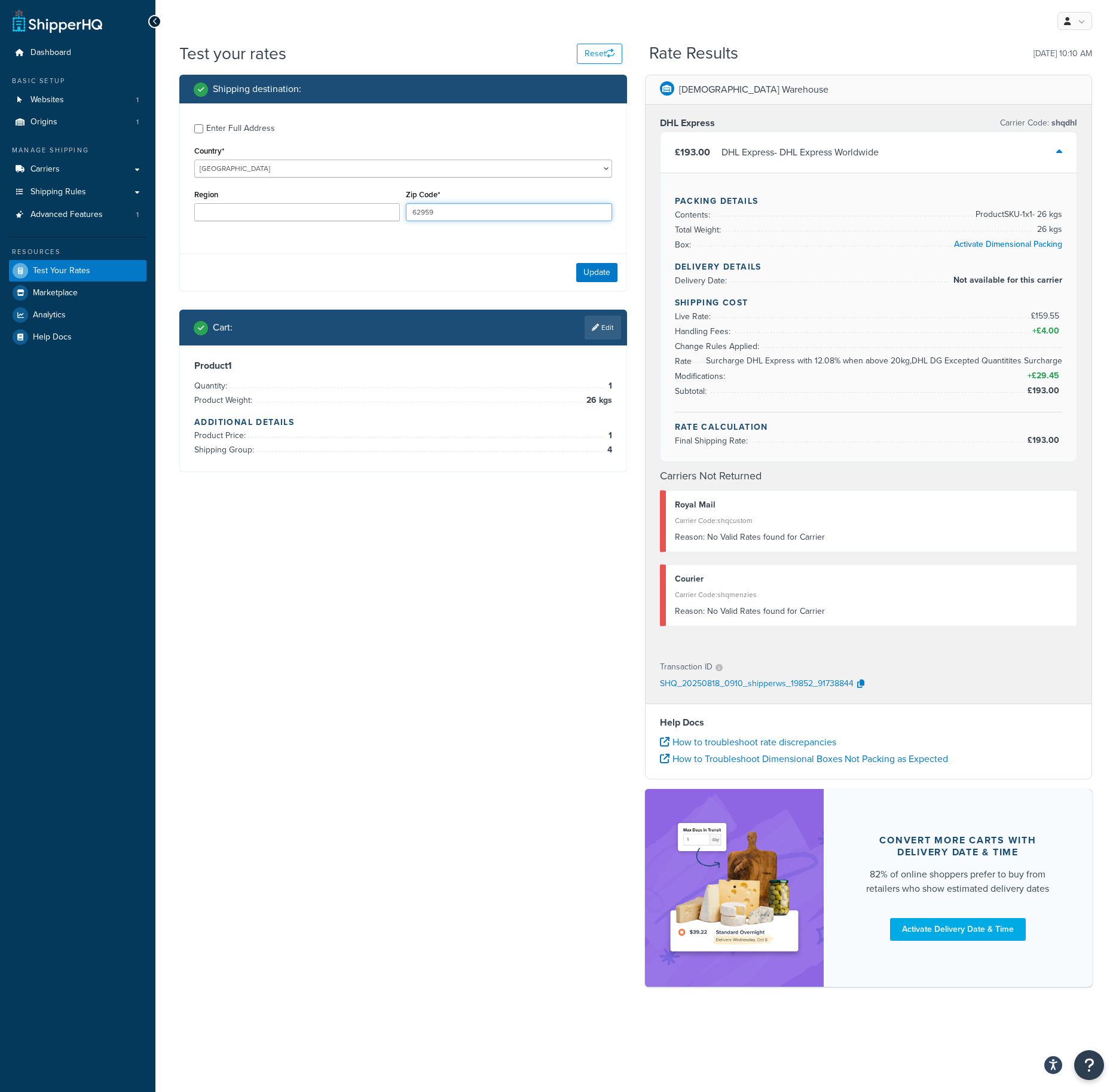
paste input "4730500"
type input "4730500"
click at [594, 273] on button "Update" at bounding box center [597, 272] width 41 height 19
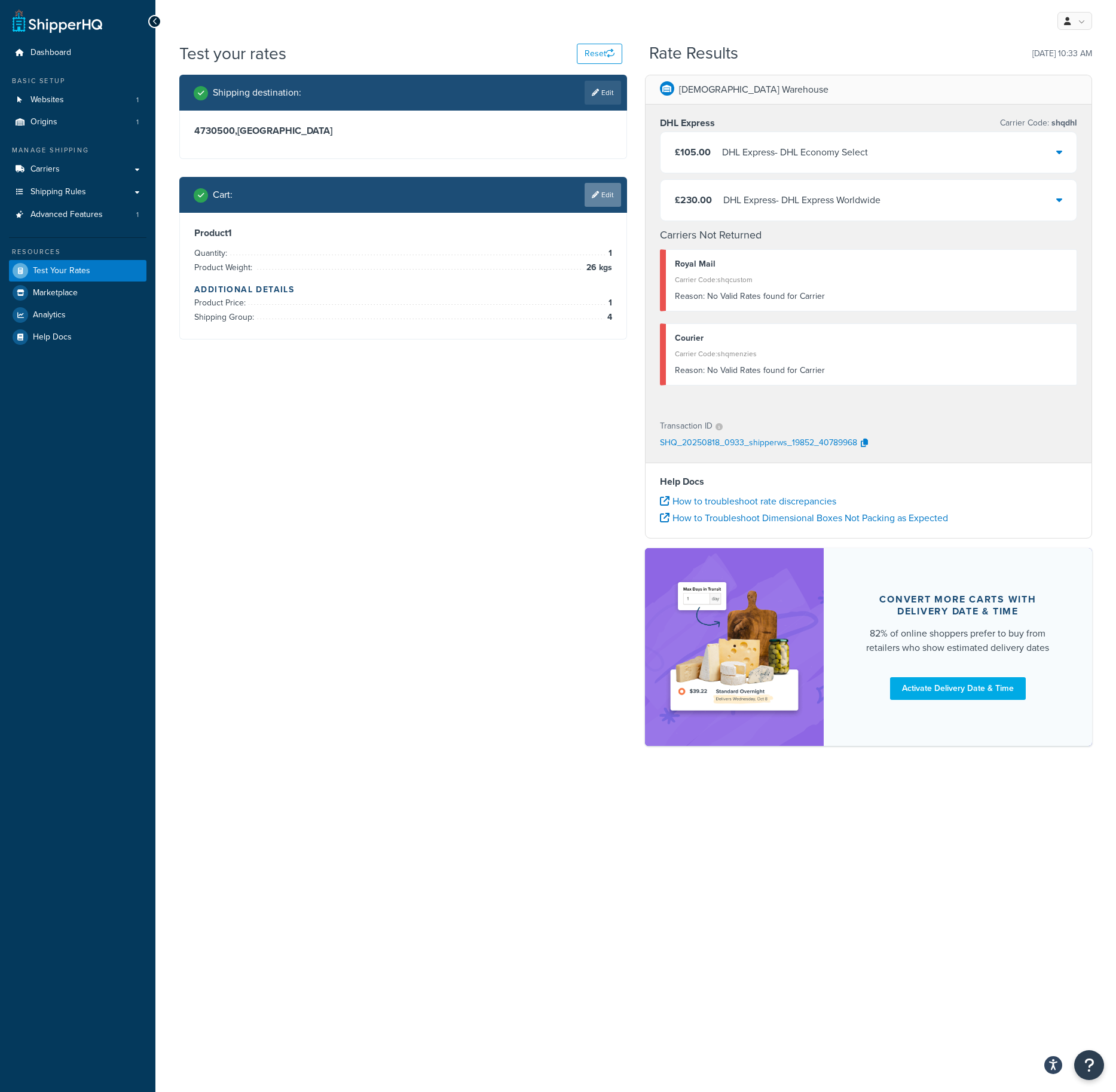
click at [608, 192] on link "Edit" at bounding box center [603, 195] width 36 height 24
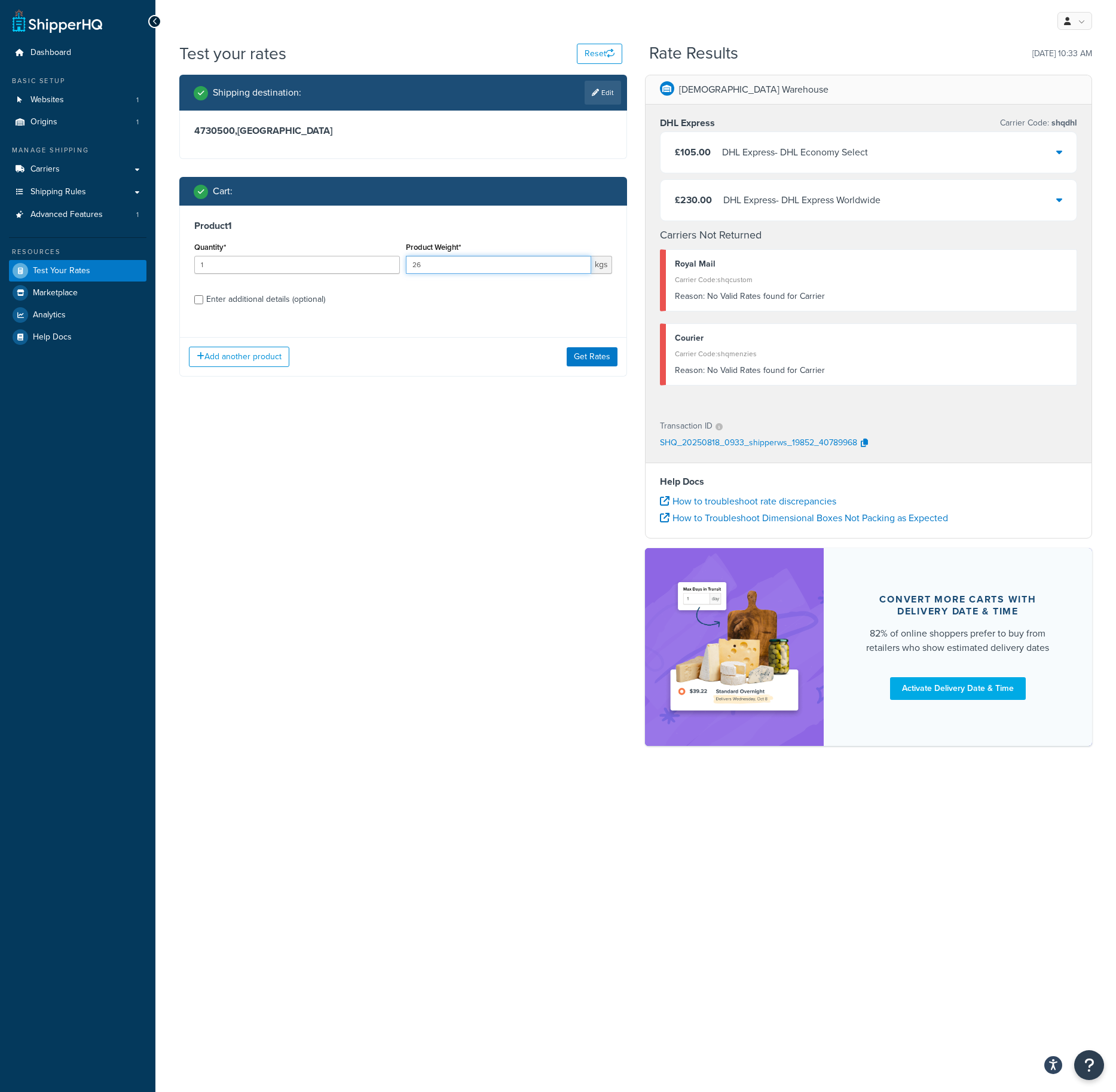
drag, startPoint x: 456, startPoint y: 265, endPoint x: 366, endPoint y: 263, distance: 90.0
click at [406, 263] on input "26" at bounding box center [499, 265] width 185 height 18
type input "7"
click at [591, 355] on button "Get Rates" at bounding box center [592, 357] width 51 height 19
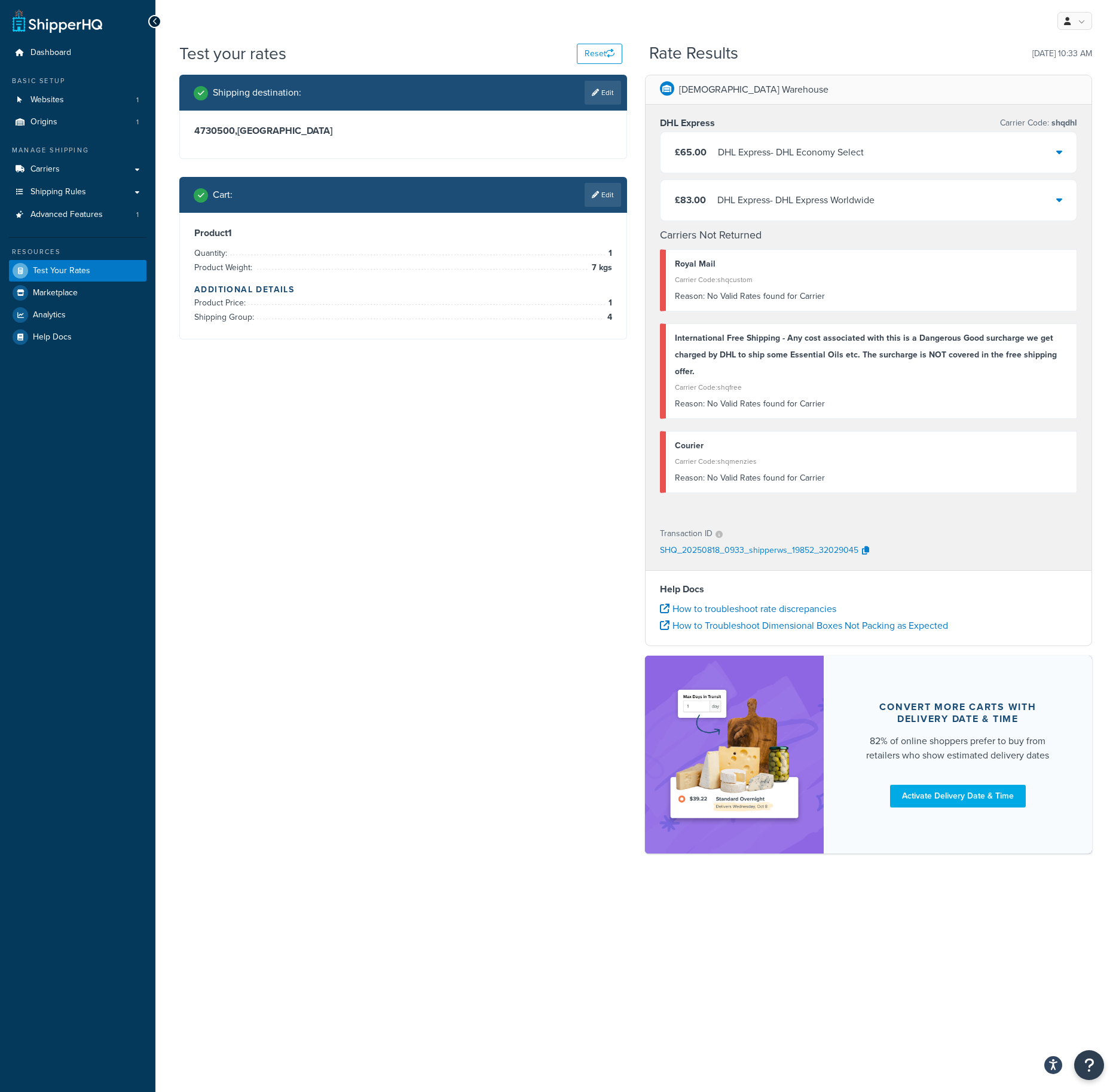
click at [749, 155] on div "DHL Express - DHL Economy Select" at bounding box center [790, 152] width 146 height 17
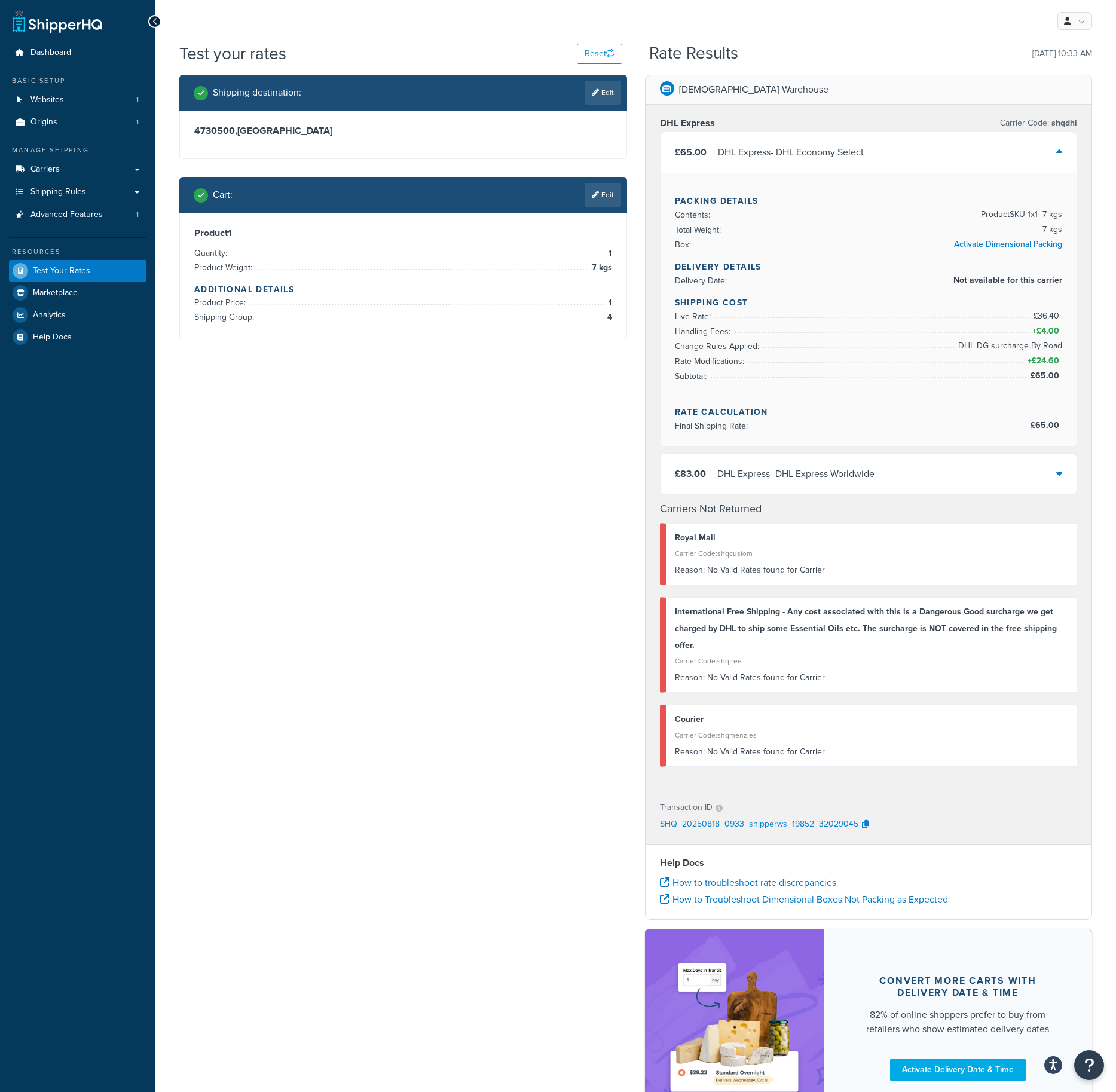
click at [519, 448] on div "Shipping destination : Edit 4730500 , Portugal Cart : Edit Product 1 Quantity: …" at bounding box center [636, 607] width 931 height 1064
